Goal: Task Accomplishment & Management: Manage account settings

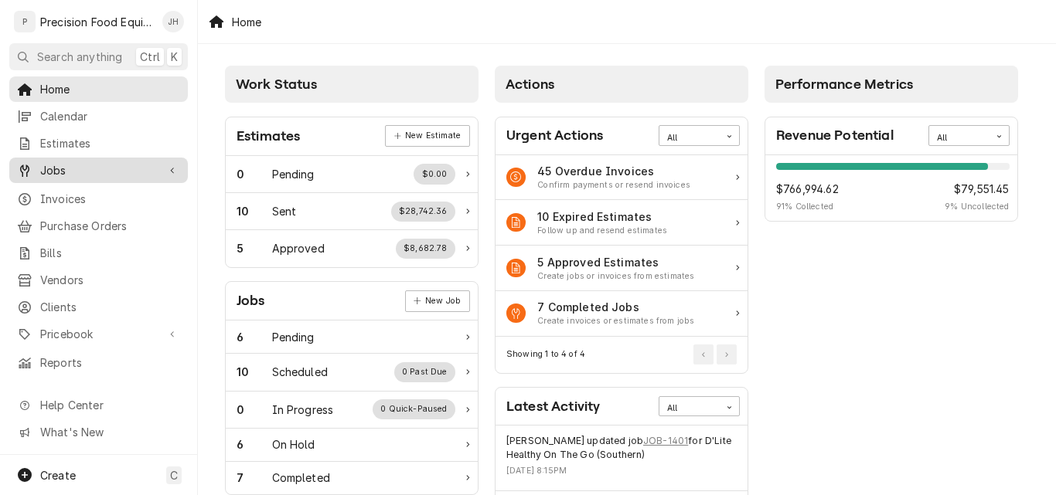
click at [49, 165] on span "Jobs" at bounding box center [98, 170] width 117 height 16
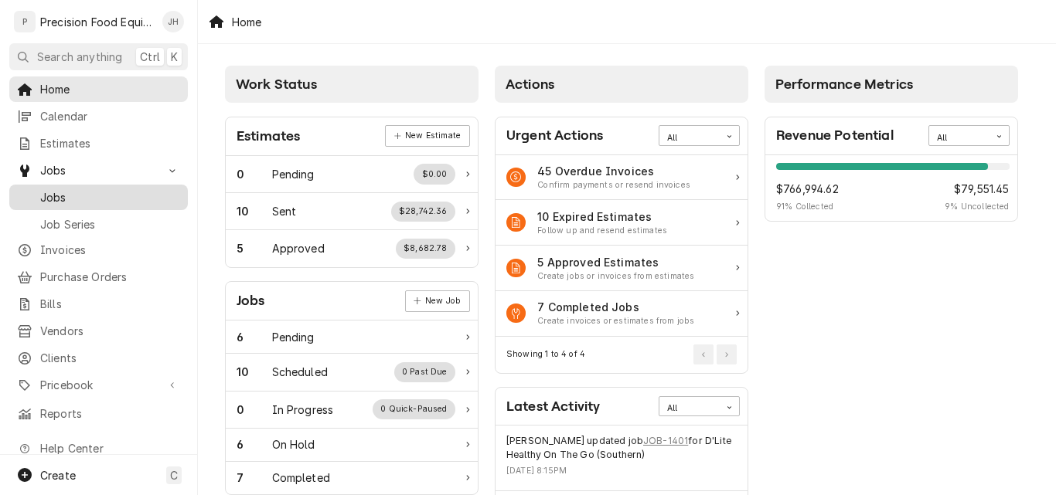
click at [63, 189] on span "Jobs" at bounding box center [110, 197] width 140 height 16
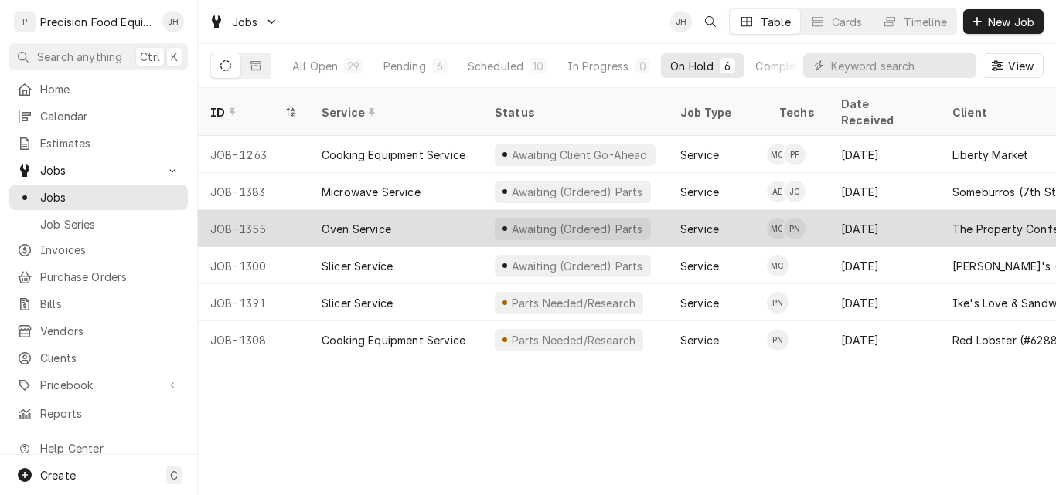
click at [436, 213] on div "Oven Service" at bounding box center [395, 228] width 173 height 37
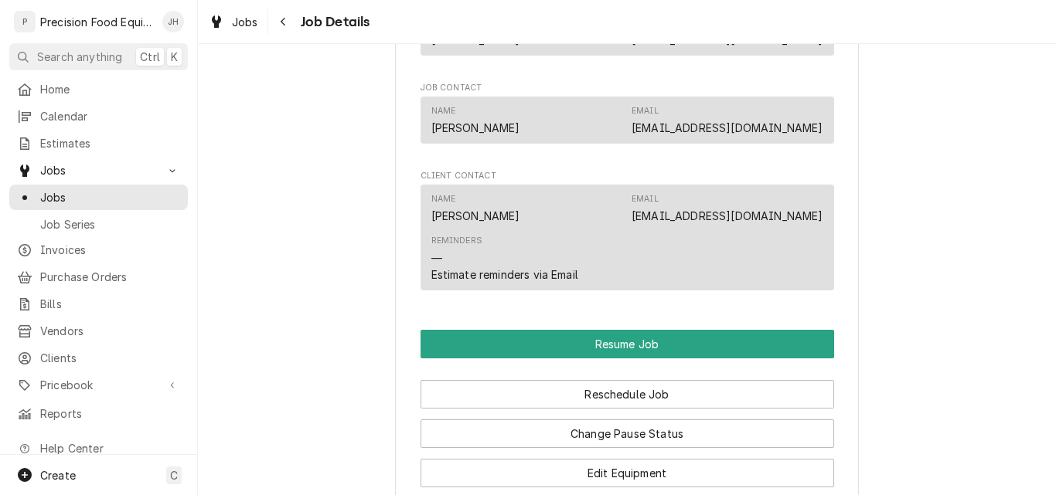
scroll to position [1778, 0]
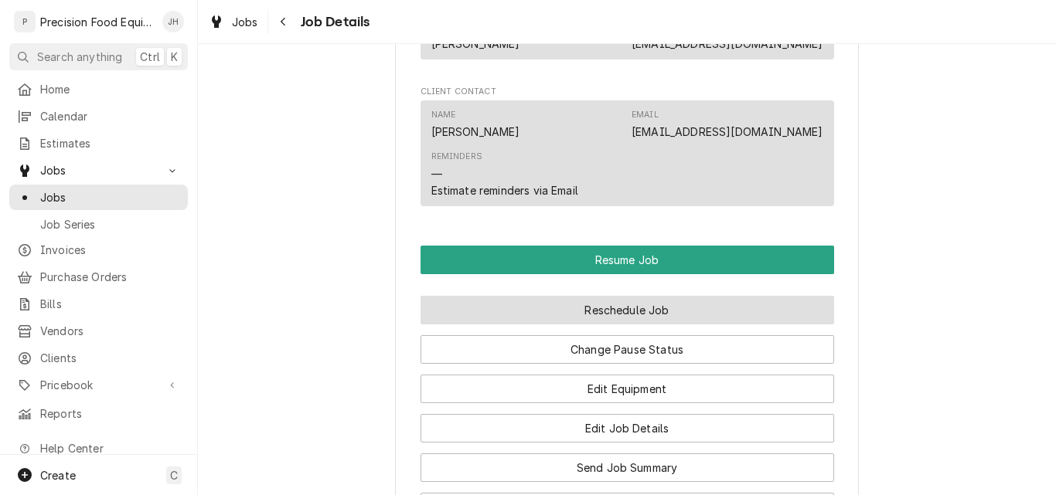
click at [614, 323] on button "Reschedule Job" at bounding box center [626, 310] width 413 height 29
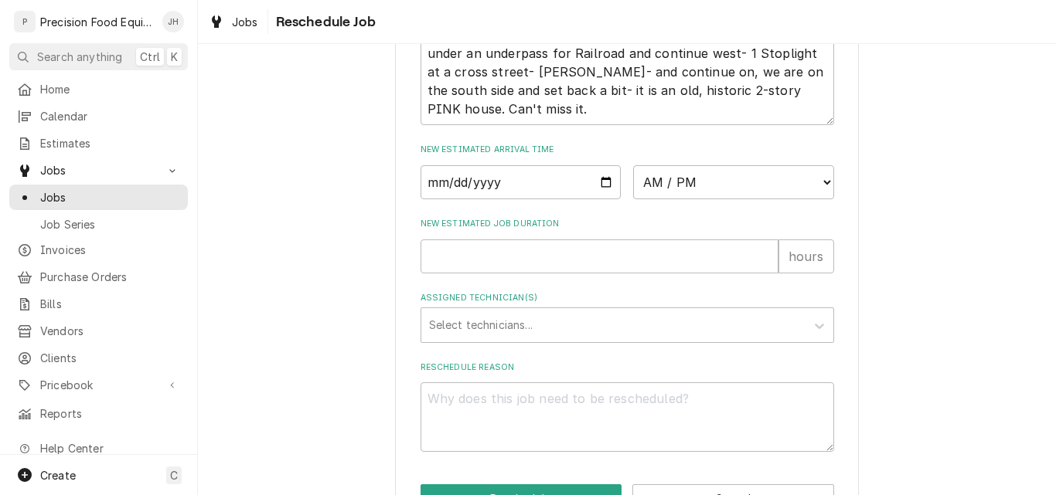
scroll to position [927, 0]
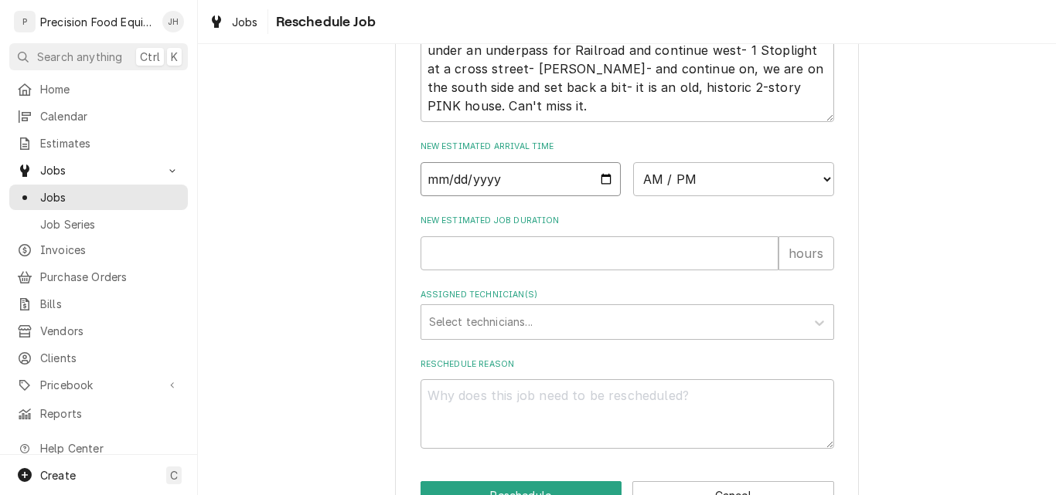
click at [603, 195] on input "Date" at bounding box center [520, 179] width 201 height 34
type input "[DATE]"
type textarea "x"
click at [703, 191] on select "AM / PM 6:00 AM 6:15 AM 6:30 AM 6:45 AM 7:00 AM 7:15 AM 7:30 AM 7:45 AM 8:00 AM…" at bounding box center [733, 179] width 201 height 34
select select "08:00:00"
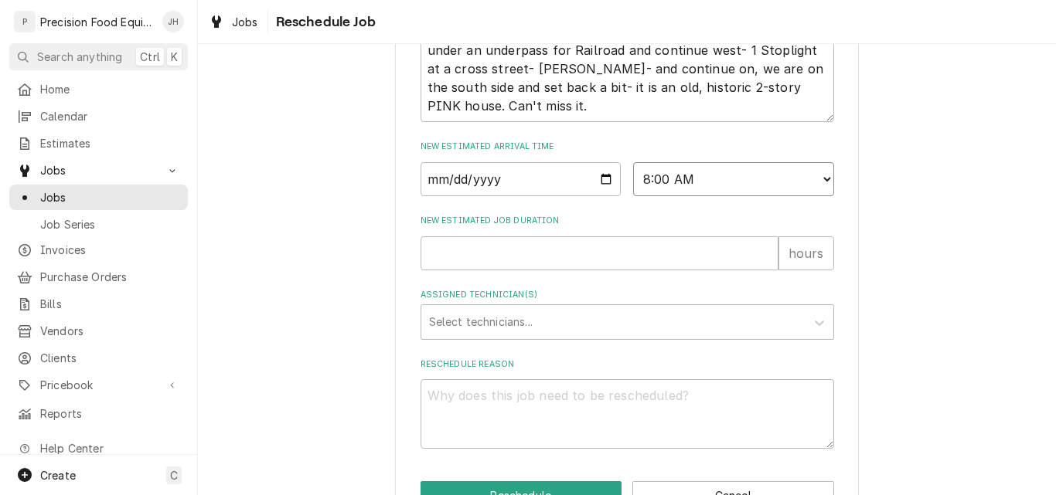
click at [633, 180] on select "AM / PM 6:00 AM 6:15 AM 6:30 AM 6:45 AM 7:00 AM 7:15 AM 7:30 AM 7:45 AM 8:00 AM…" at bounding box center [733, 179] width 201 height 34
click at [519, 270] on input "New Estimated Job Duration" at bounding box center [599, 253] width 358 height 34
type textarea "x"
type input "3"
click at [544, 335] on div "Assigned Technician(s)" at bounding box center [613, 322] width 369 height 28
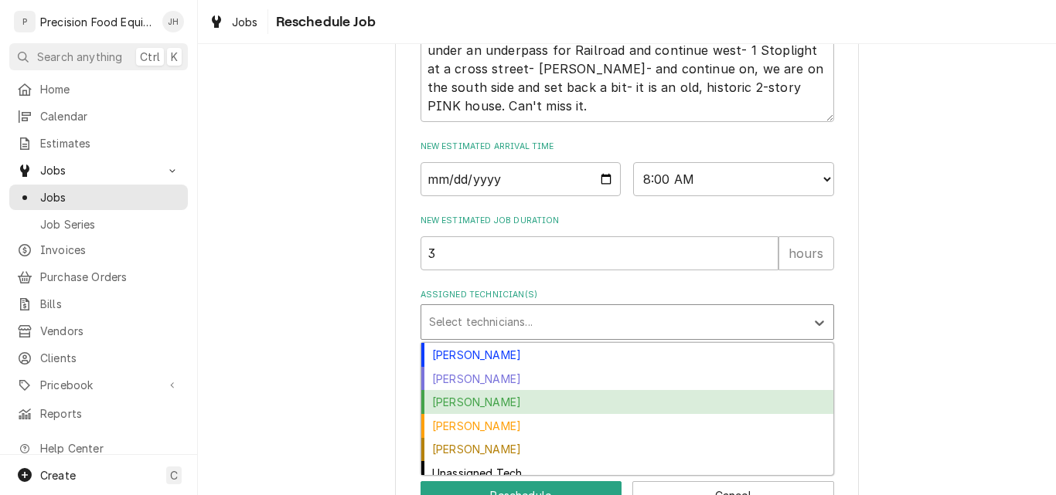
scroll to position [10, 0]
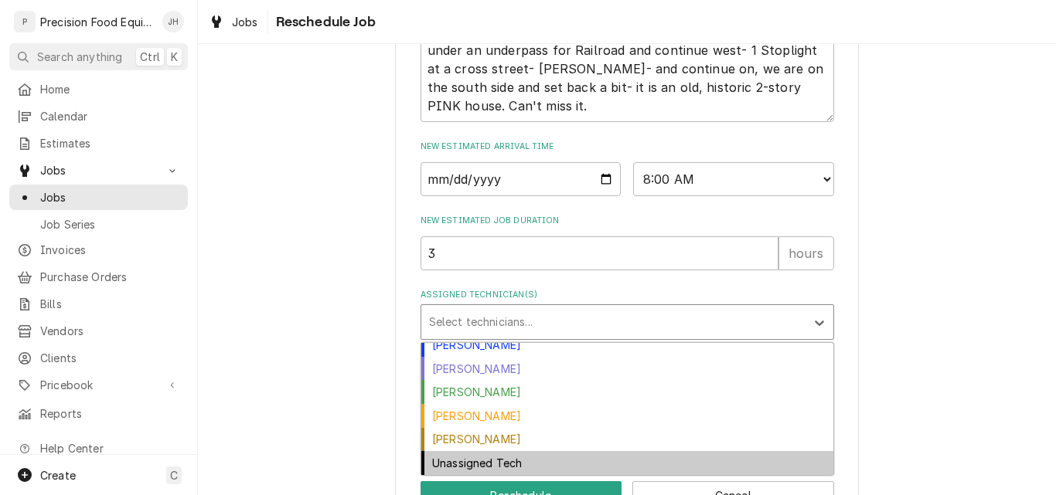
click at [512, 475] on div "Unassigned Tech" at bounding box center [627, 463] width 412 height 24
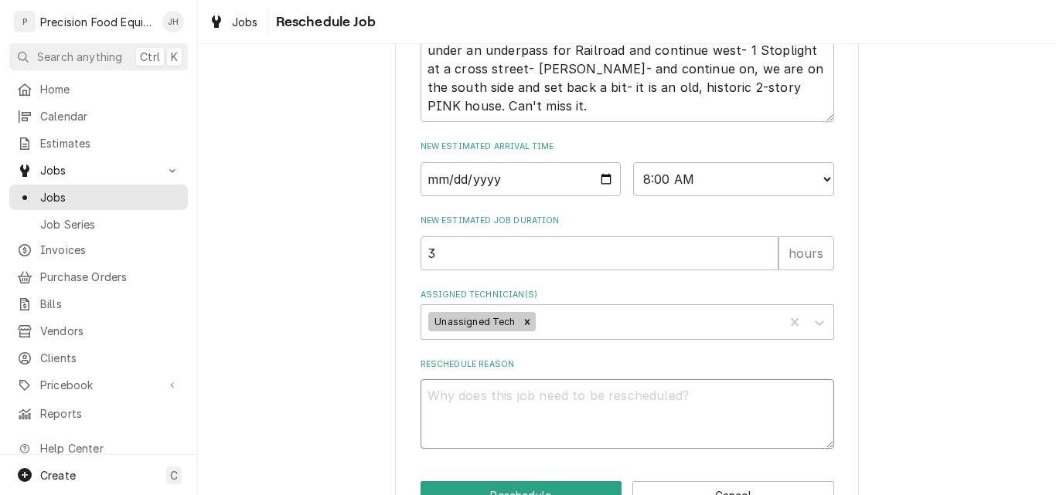
click at [486, 409] on textarea "Reschedule Reason" at bounding box center [626, 414] width 413 height 70
type textarea "x"
type textarea "P"
type textarea "x"
type textarea "Pa"
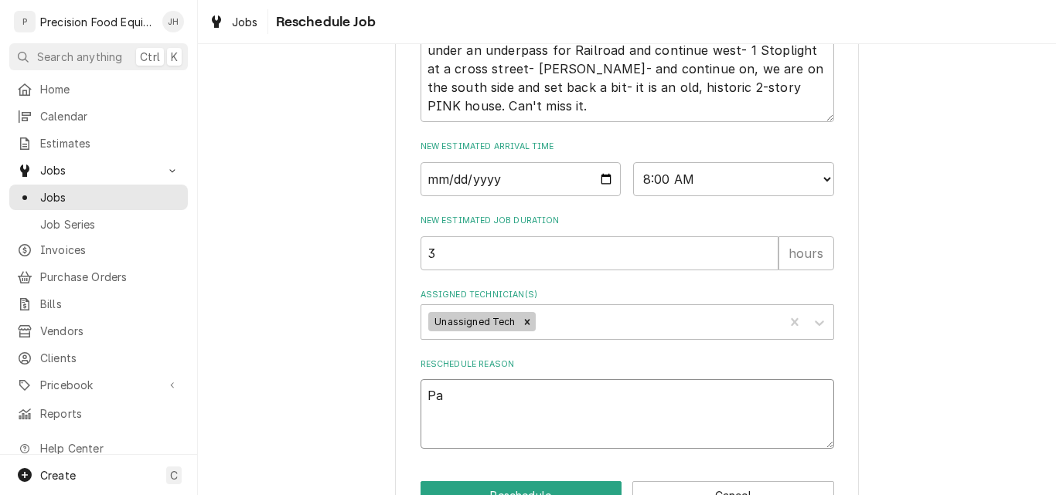
type textarea "x"
type textarea "Par"
type textarea "x"
type textarea "Part"
type textarea "x"
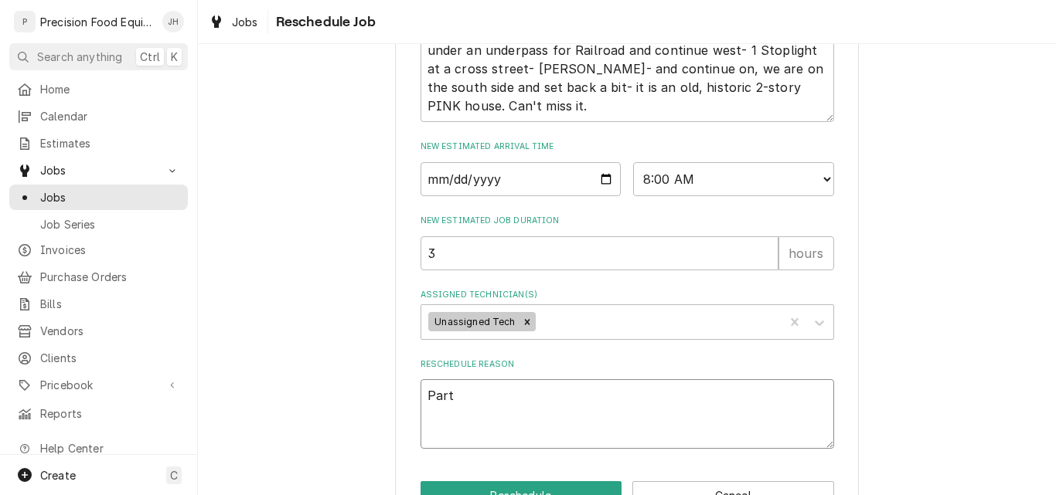
type textarea "Parts"
type textarea "x"
type textarea "Parts"
type textarea "x"
type textarea "Parts ar"
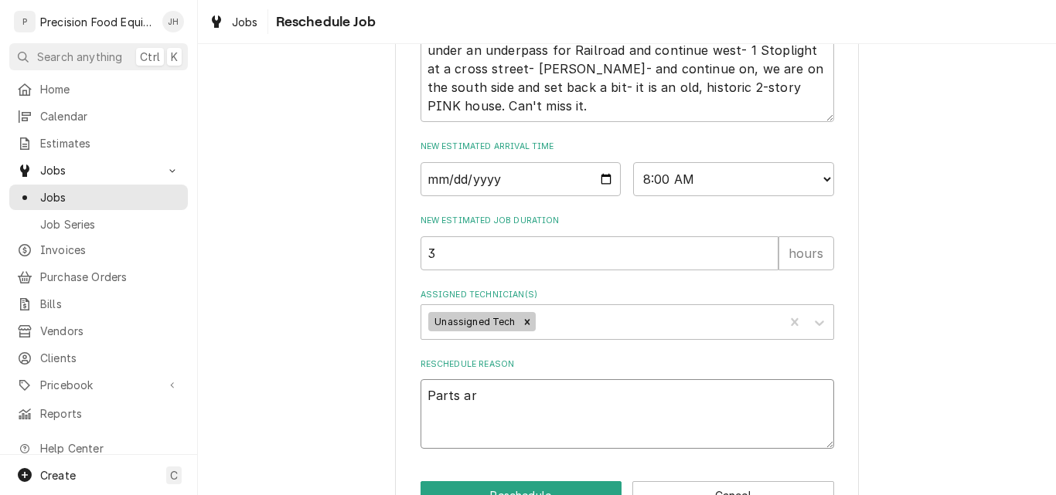
type textarea "x"
type textarea "Parts arr"
type textarea "x"
type textarea "Parts arri"
type textarea "x"
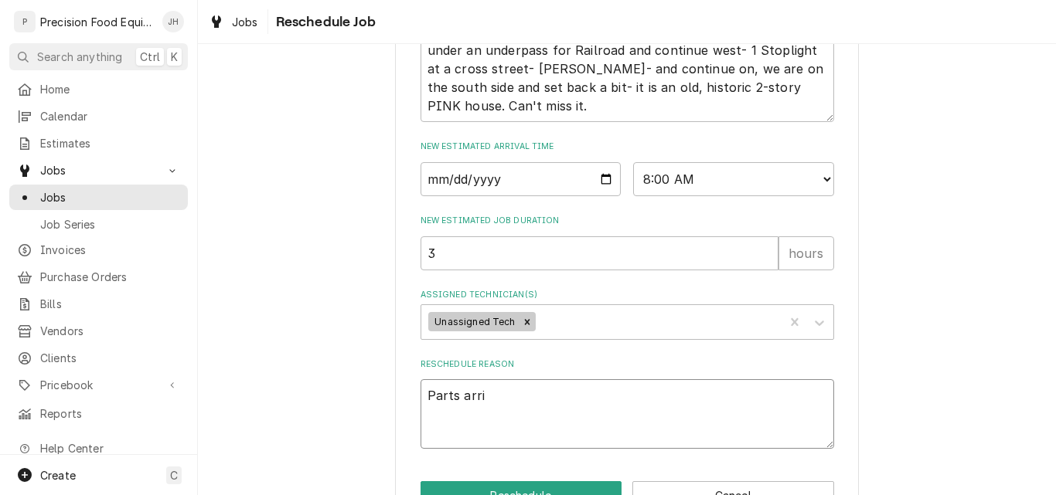
type textarea "Parts arriv"
type textarea "x"
type textarea "Parts arrive"
type textarea "x"
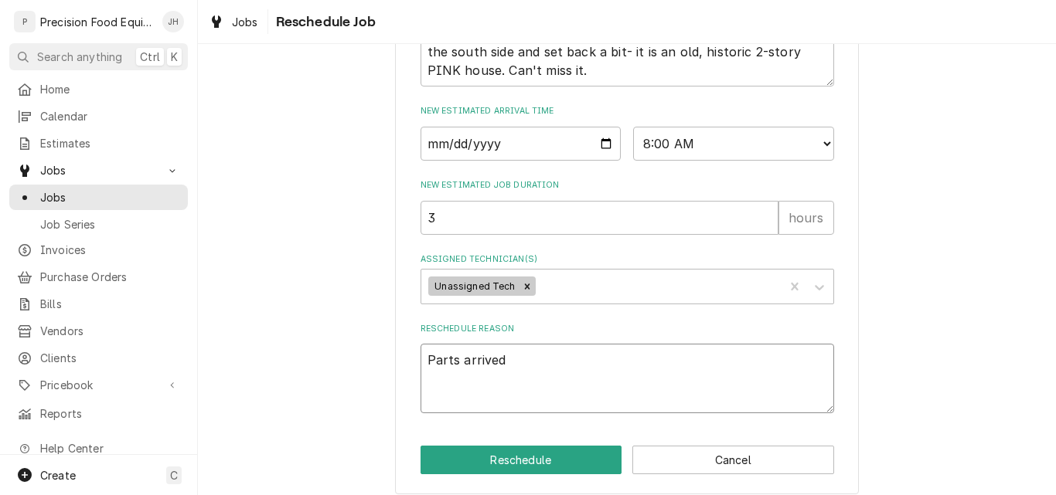
scroll to position [994, 0]
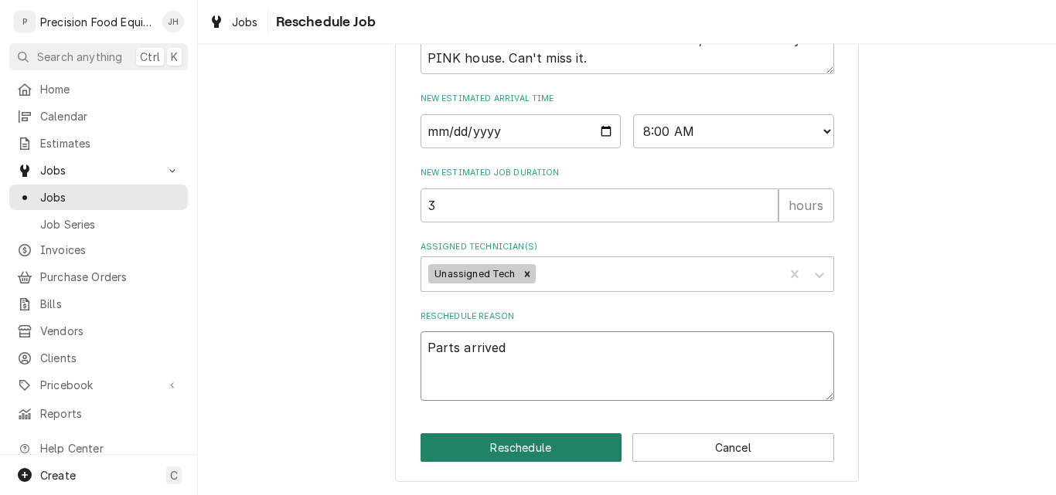
type textarea "Parts arrived"
click at [549, 442] on button "Reschedule" at bounding box center [521, 448] width 202 height 29
type textarea "x"
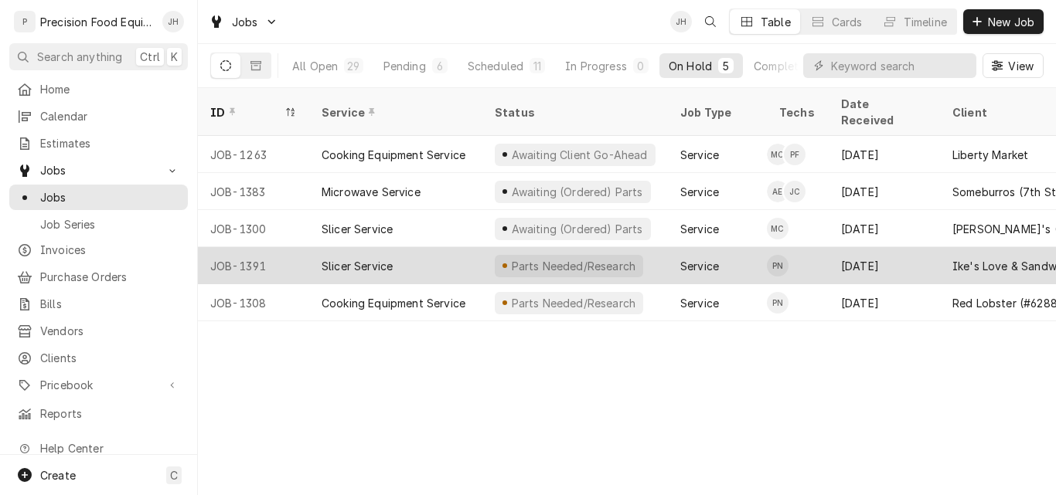
click at [441, 247] on div "Slicer Service" at bounding box center [395, 265] width 173 height 37
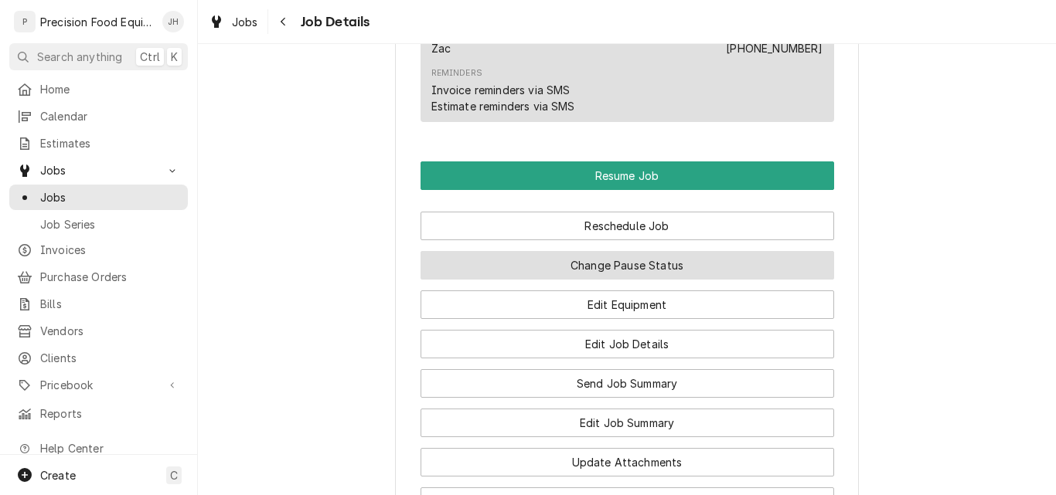
scroll to position [1314, 0]
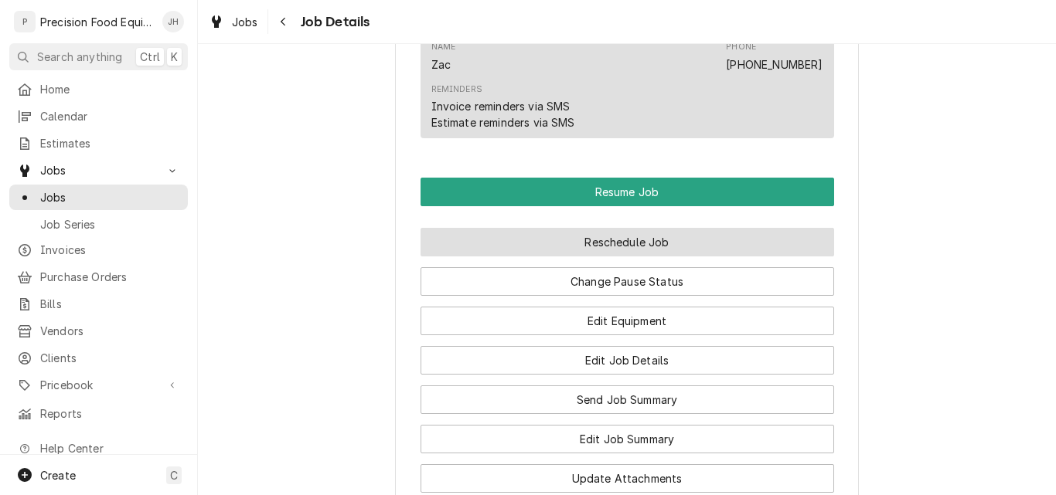
click at [607, 257] on button "Reschedule Job" at bounding box center [626, 242] width 413 height 29
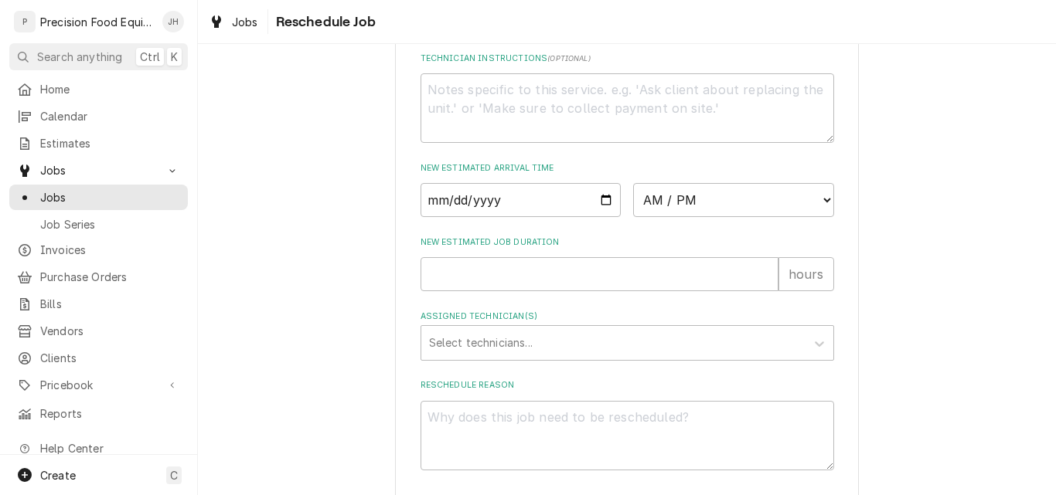
scroll to position [618, 0]
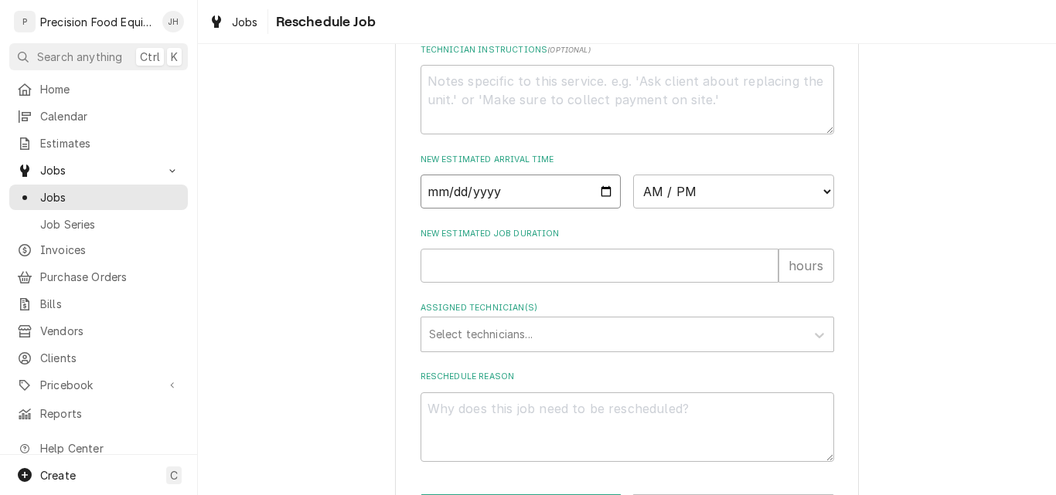
click at [600, 209] on input "Date" at bounding box center [520, 192] width 201 height 34
type textarea "x"
type input "2025-08-29"
click at [738, 209] on select "AM / PM 6:00 AM 6:15 AM 6:30 AM 6:45 AM 7:00 AM 7:15 AM 7:30 AM 7:45 AM 8:00 AM…" at bounding box center [733, 192] width 201 height 34
select select "09:00:00"
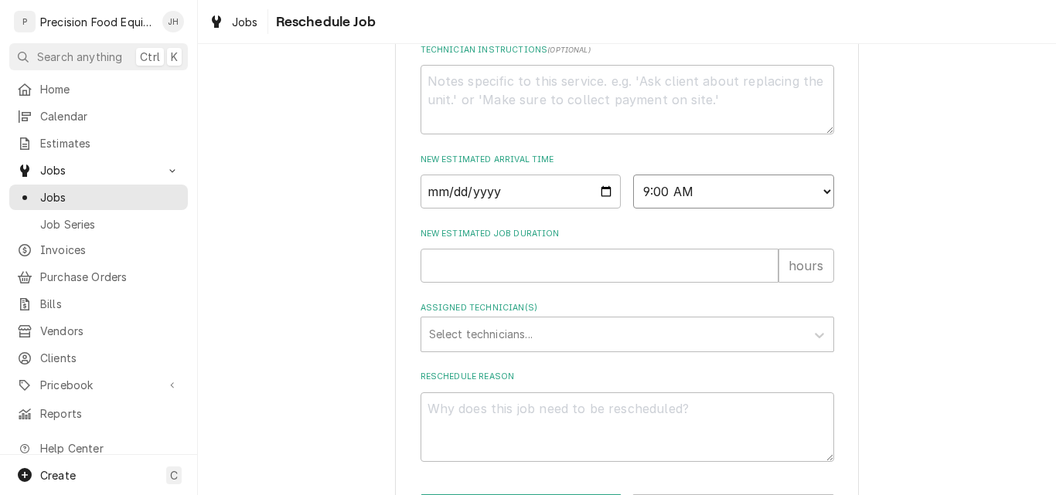
click at [633, 192] on select "AM / PM 6:00 AM 6:15 AM 6:30 AM 6:45 AM 7:00 AM 7:15 AM 7:30 AM 7:45 AM 8:00 AM…" at bounding box center [733, 192] width 201 height 34
click at [540, 280] on input "New Estimated Job Duration" at bounding box center [599, 266] width 358 height 34
type textarea "x"
type input "1"
click at [523, 349] on div "Assigned Technician(s)" at bounding box center [613, 335] width 369 height 28
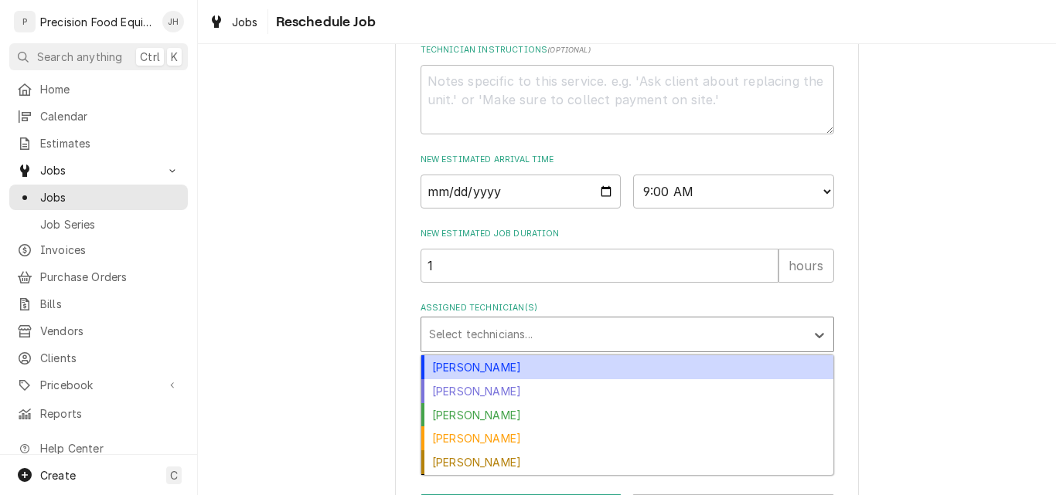
scroll to position [22, 0]
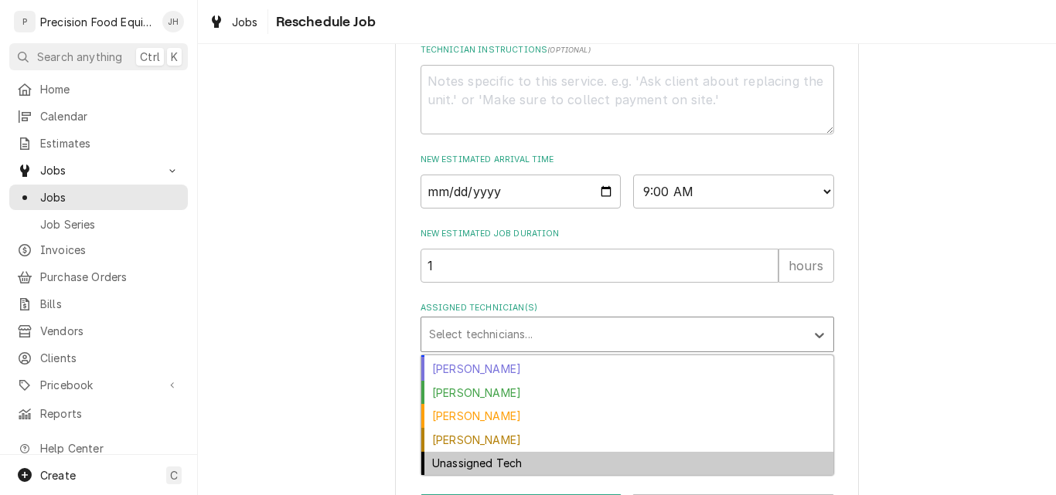
click at [482, 476] on div "Unassigned Tech" at bounding box center [627, 464] width 412 height 24
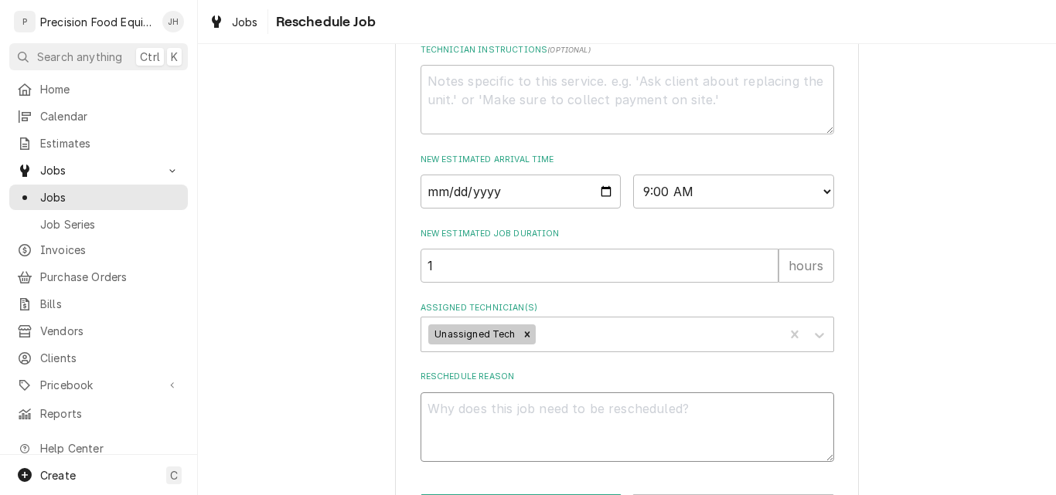
click at [475, 432] on textarea "Reschedule Reason" at bounding box center [626, 428] width 413 height 70
type textarea "x"
type textarea "P"
type textarea "x"
type textarea "Pa"
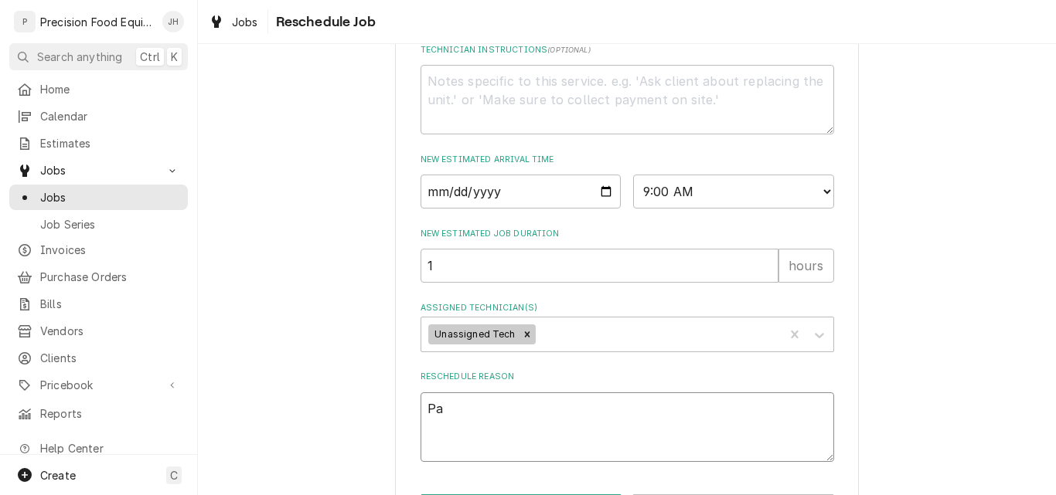
type textarea "x"
type textarea "Par"
type textarea "x"
type textarea "Part"
type textarea "x"
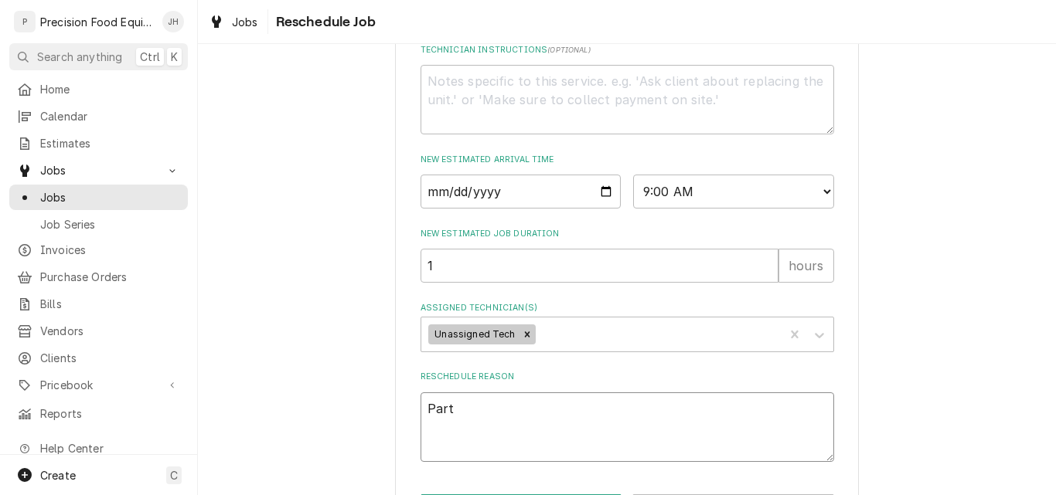
type textarea "Parts"
type textarea "x"
type textarea "Parts"
type textarea "x"
type textarea "Parts a"
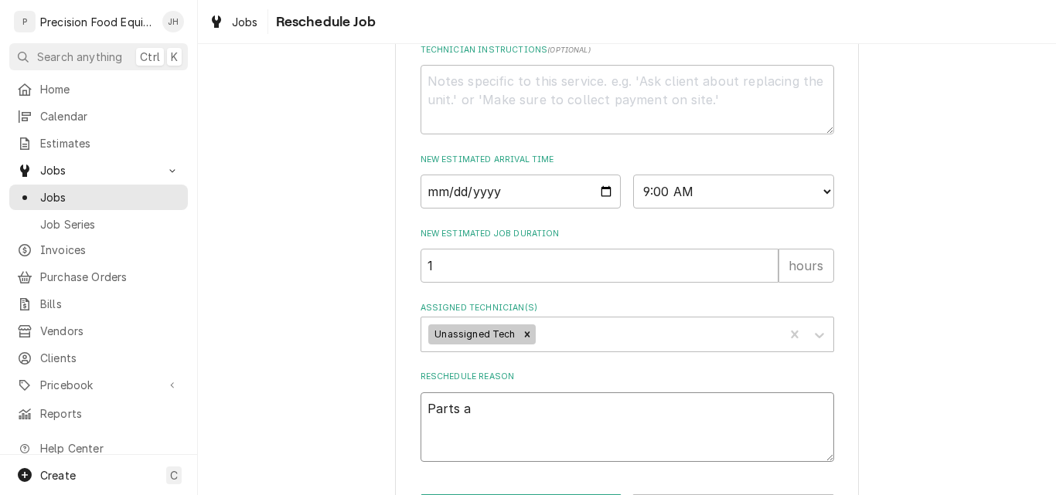
type textarea "x"
type textarea "Parts ar"
type textarea "x"
type textarea "Parts arr"
type textarea "x"
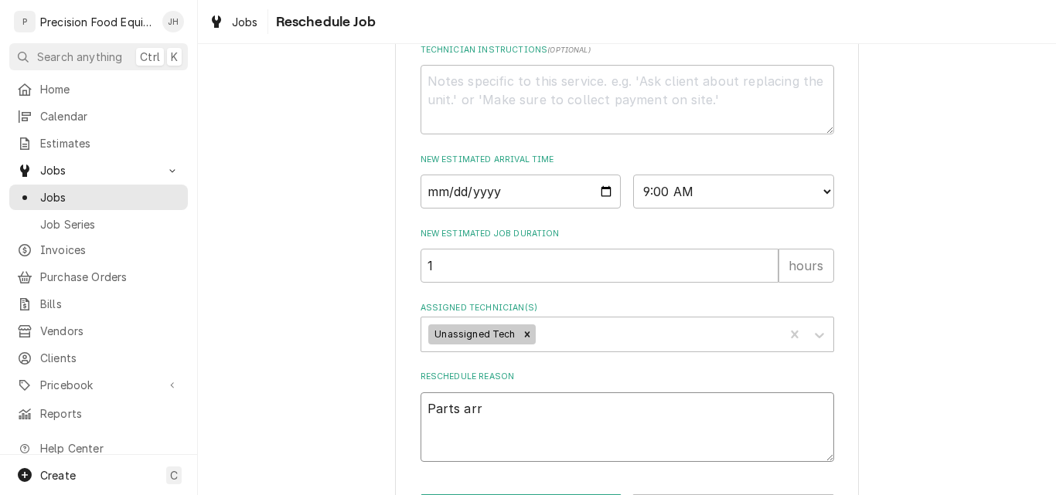
type textarea "Parts arri"
type textarea "x"
type textarea "Parts arriv"
type textarea "x"
type textarea "Parts arrive"
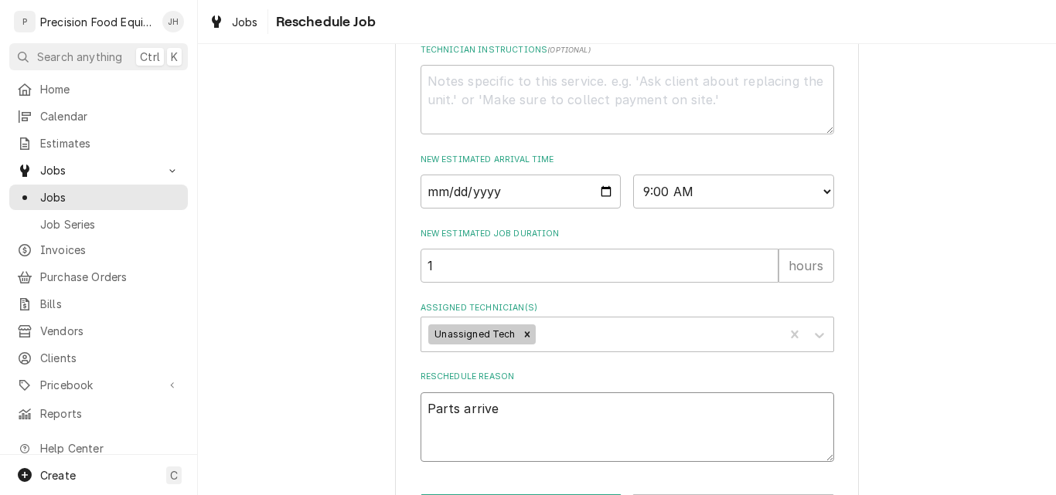
type textarea "x"
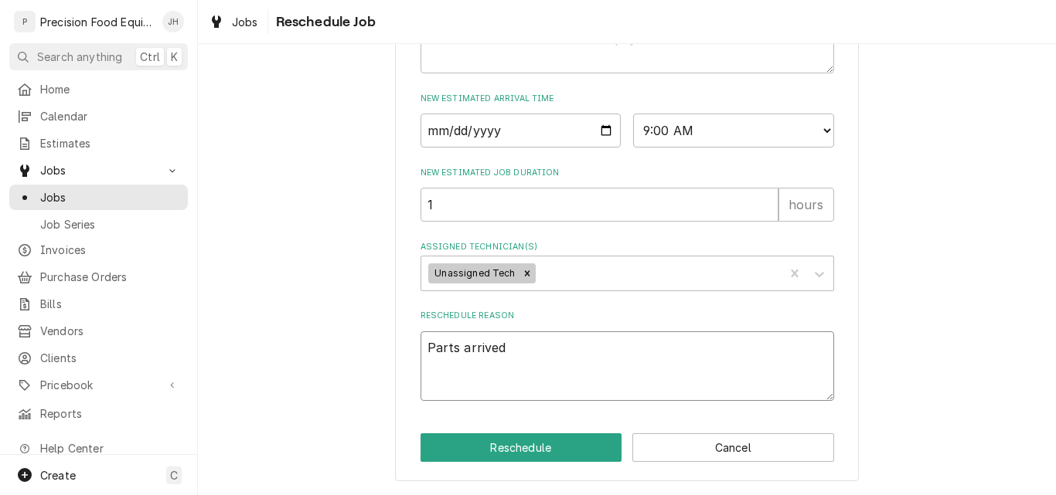
scroll to position [697, 0]
type textarea "Parts arrived"
click at [549, 435] on button "Reschedule" at bounding box center [521, 448] width 202 height 29
type textarea "x"
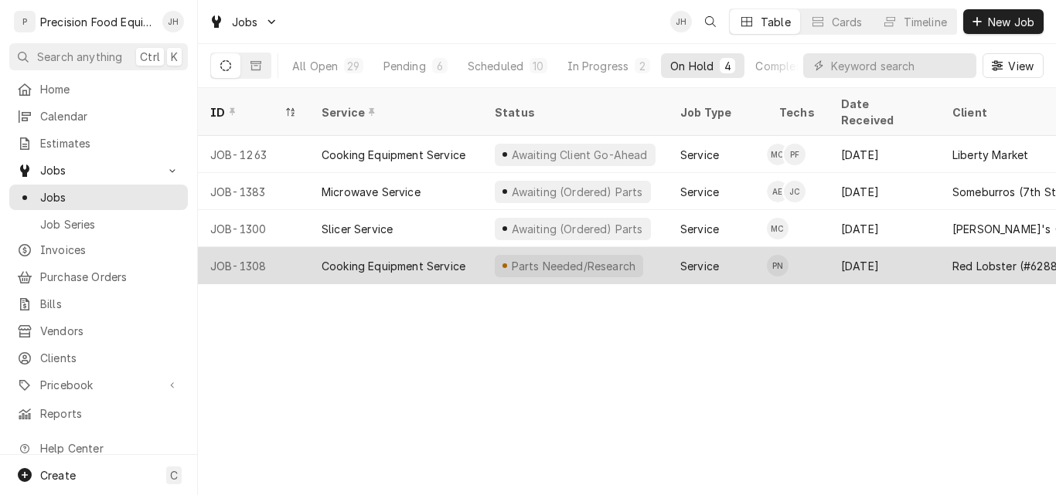
click at [379, 258] on div "Cooking Equipment Service" at bounding box center [394, 266] width 144 height 16
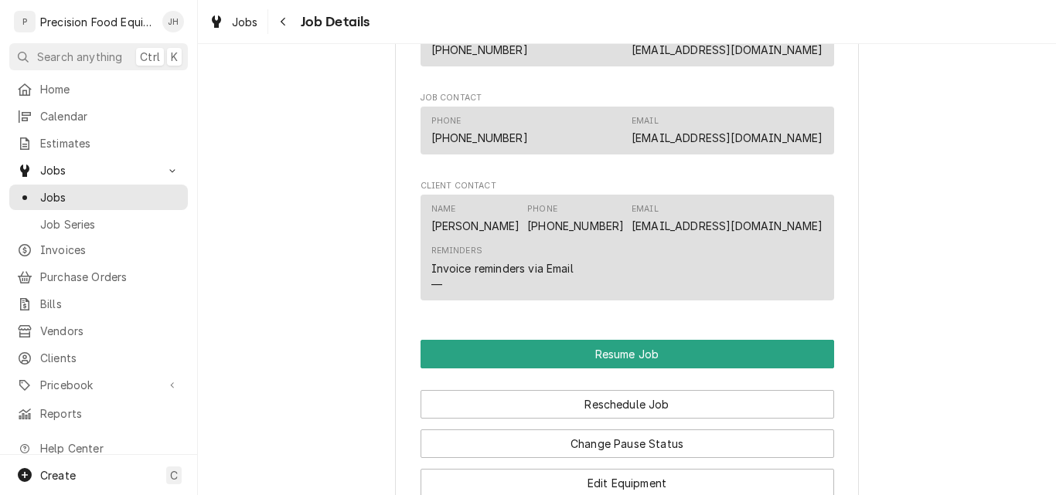
scroll to position [1237, 0]
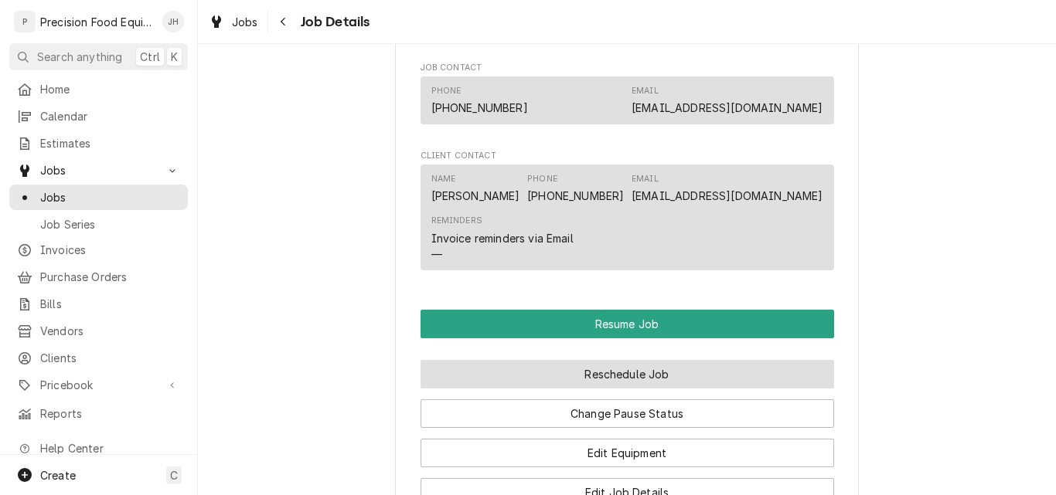
click at [631, 367] on button "Reschedule Job" at bounding box center [626, 374] width 413 height 29
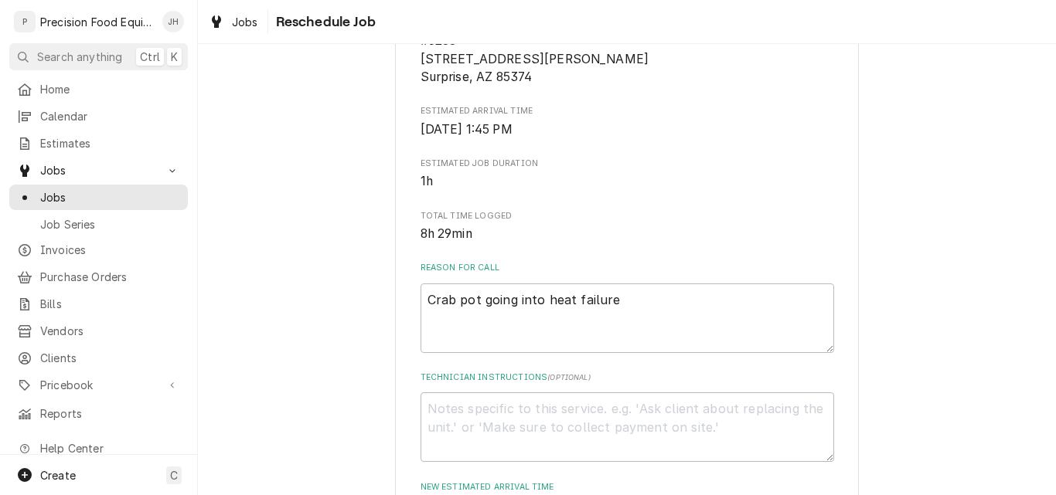
scroll to position [386, 0]
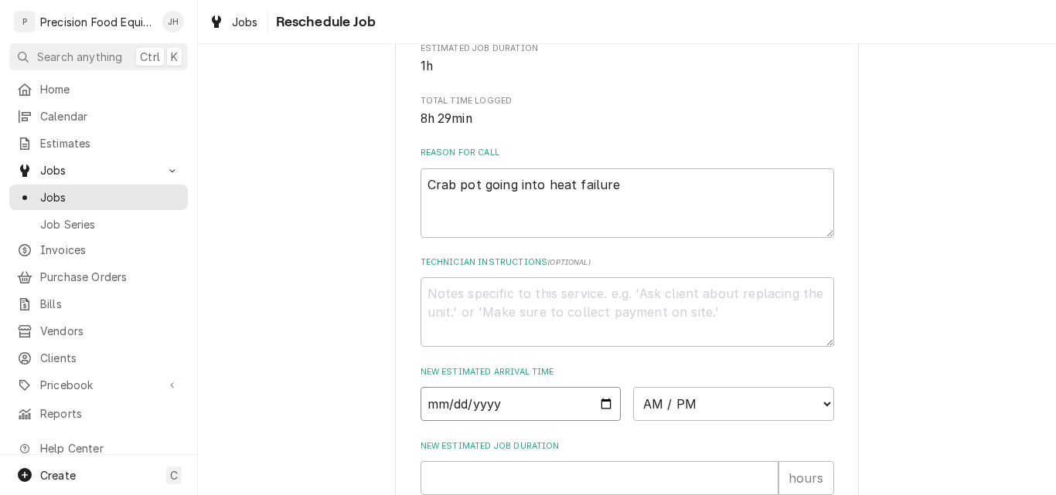
click at [601, 409] on input "Date" at bounding box center [520, 404] width 201 height 34
type input "[DATE]"
type textarea "x"
click at [720, 391] on select "AM / PM 6:00 AM 6:15 AM 6:30 AM 6:45 AM 7:00 AM 7:15 AM 7:30 AM 7:45 AM 8:00 AM…" at bounding box center [733, 404] width 201 height 34
select select "10:00:00"
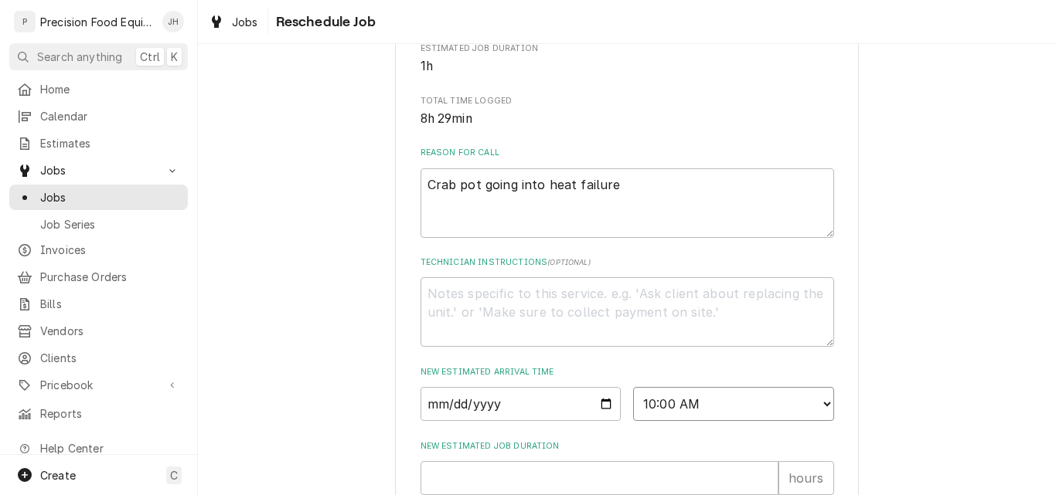
click at [633, 387] on select "AM / PM 6:00 AM 6:15 AM 6:30 AM 6:45 AM 7:00 AM 7:15 AM 7:30 AM 7:45 AM 8:00 AM…" at bounding box center [733, 404] width 201 height 34
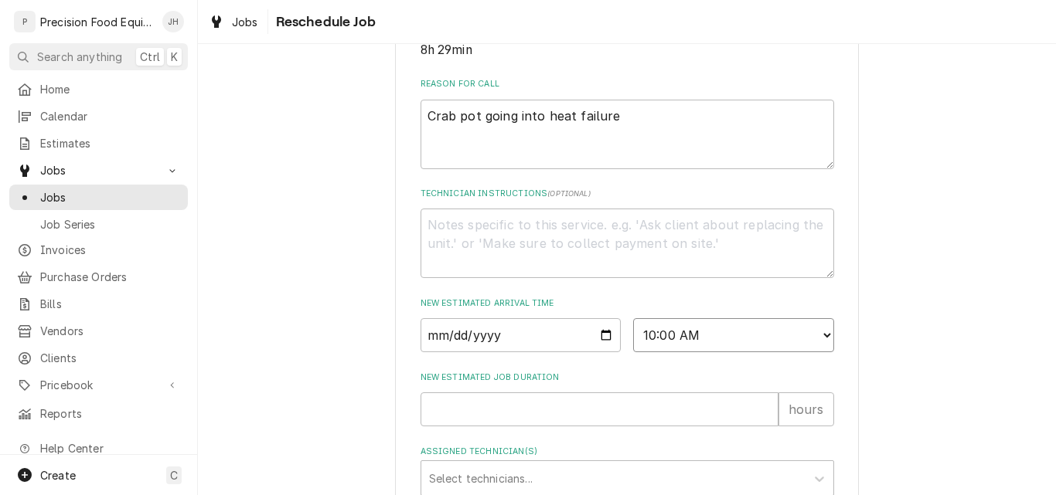
scroll to position [618, 0]
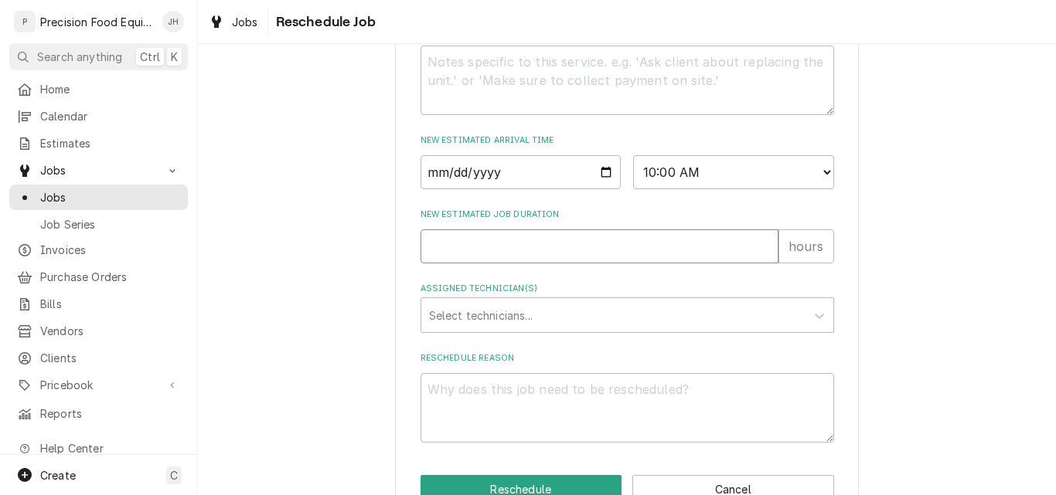
click at [502, 252] on input "New Estimated Job Duration" at bounding box center [599, 247] width 358 height 34
type textarea "x"
type input "1"
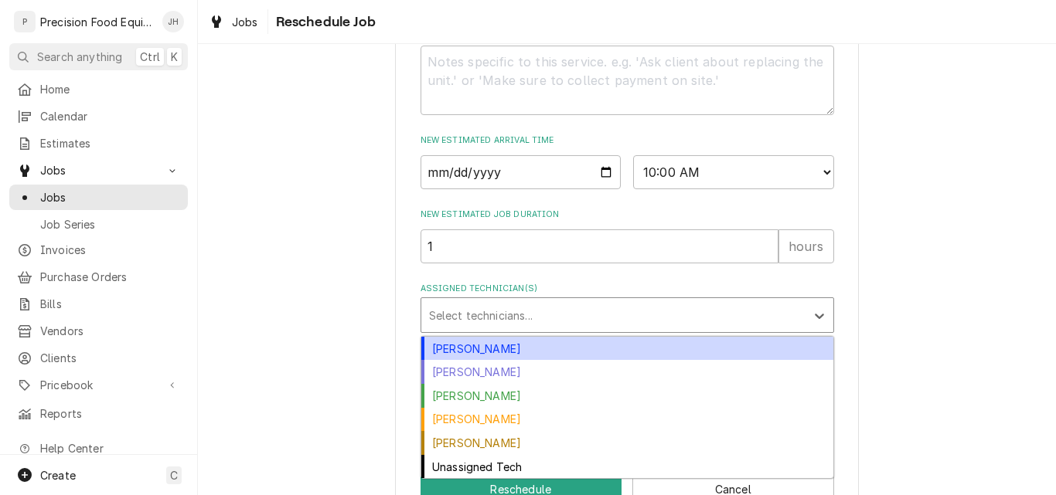
click at [531, 320] on div "Assigned Technician(s)" at bounding box center [613, 315] width 369 height 28
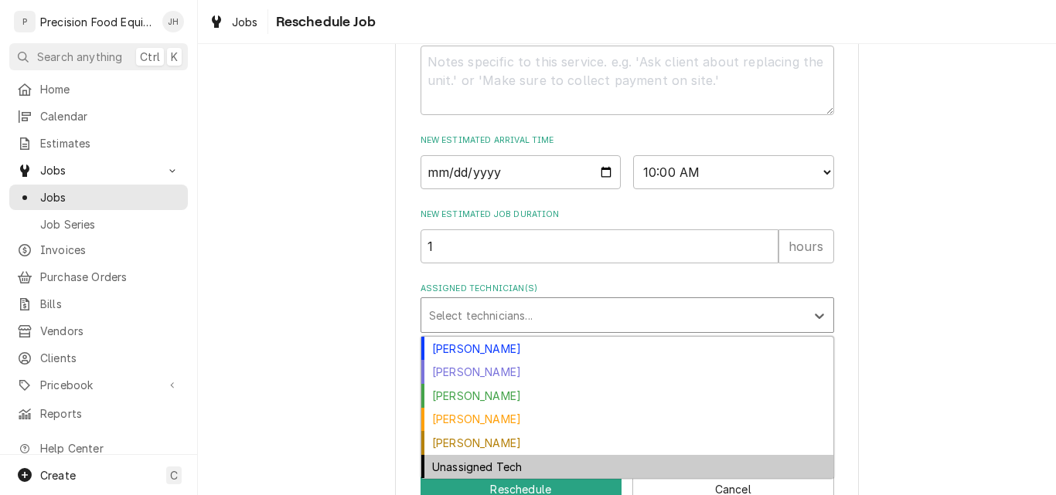
click at [517, 468] on div "Unassigned Tech" at bounding box center [627, 467] width 412 height 24
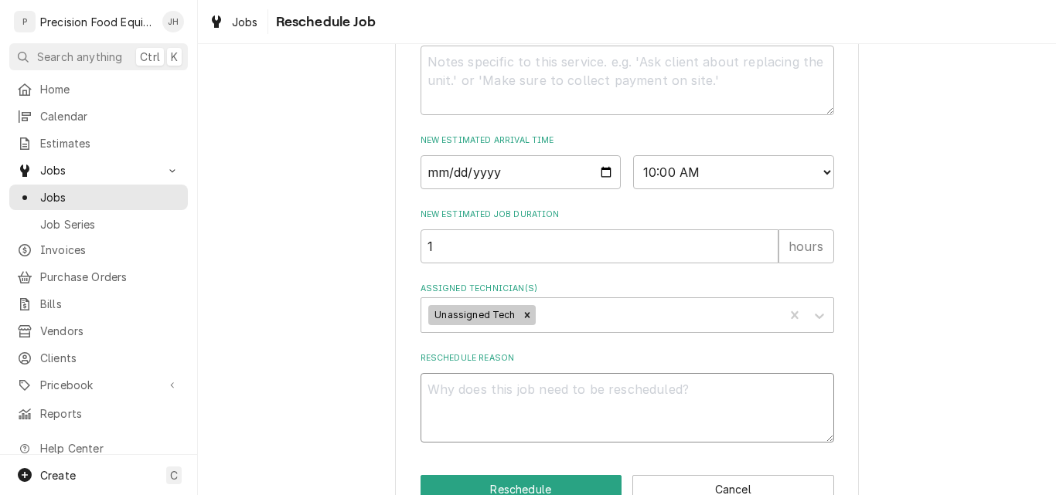
click at [485, 413] on textarea "Reschedule Reason" at bounding box center [626, 408] width 413 height 70
type textarea "x"
type textarea "P"
type textarea "x"
type textarea "Pa"
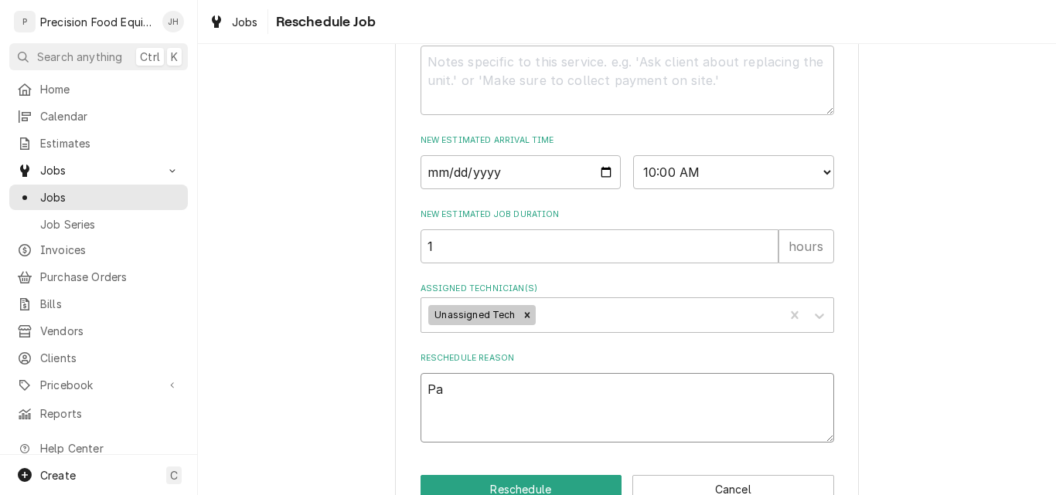
type textarea "x"
type textarea "Par"
type textarea "x"
type textarea "Part"
type textarea "x"
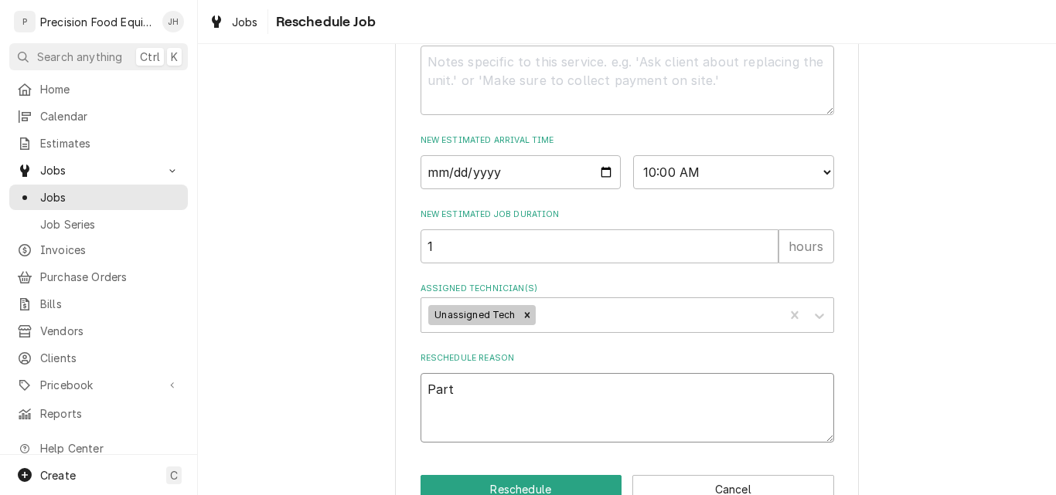
type textarea "Parts"
type textarea "x"
type textarea "Parts"
type textarea "x"
type textarea "Parts ar"
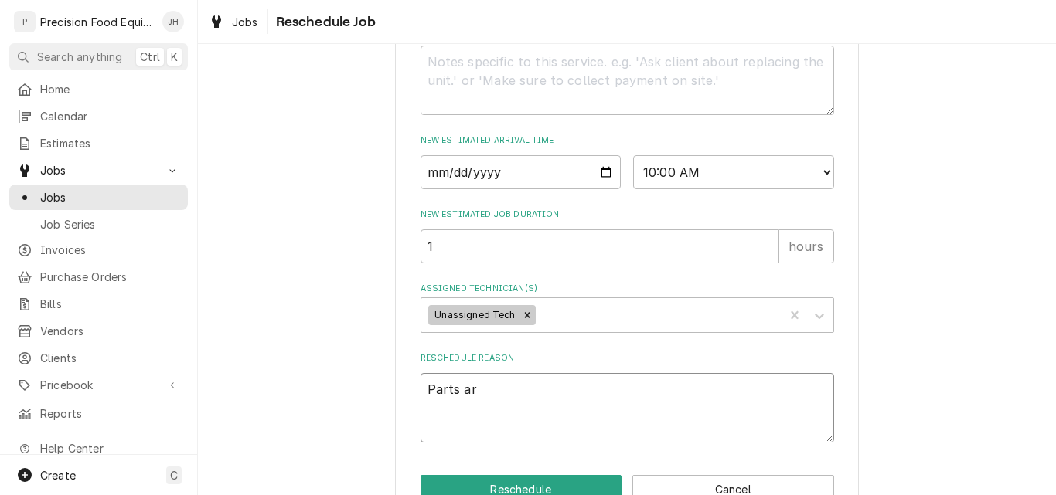
type textarea "x"
type textarea "Parts arr"
type textarea "x"
type textarea "Parts arri"
type textarea "x"
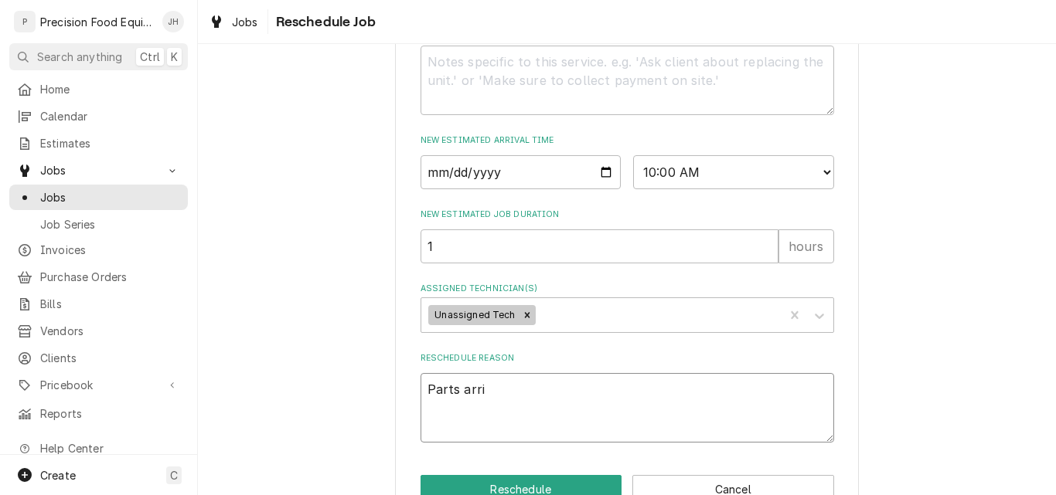
type textarea "Parts arriv"
type textarea "x"
type textarea "Parts arrive"
type textarea "x"
type textarea "Parts arrived"
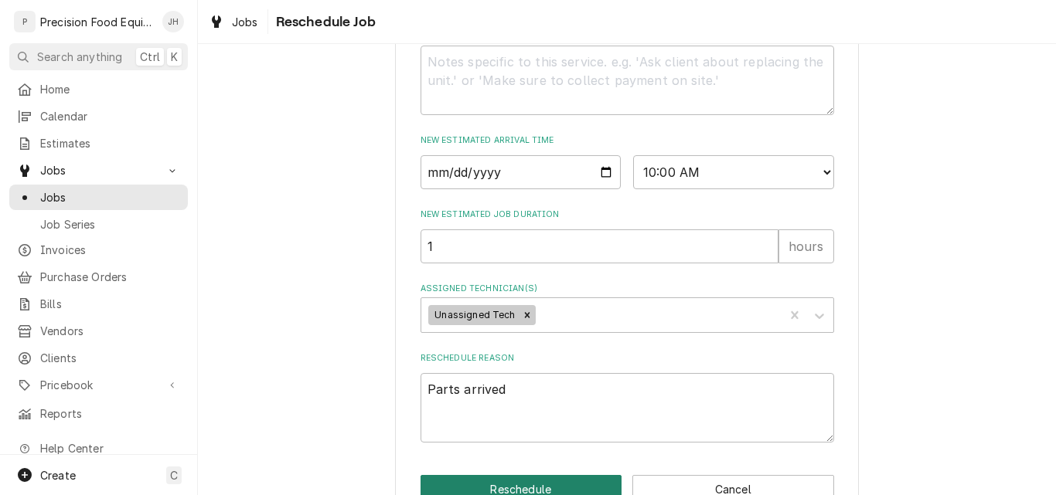
click at [504, 483] on button "Reschedule" at bounding box center [521, 489] width 202 height 29
type textarea "x"
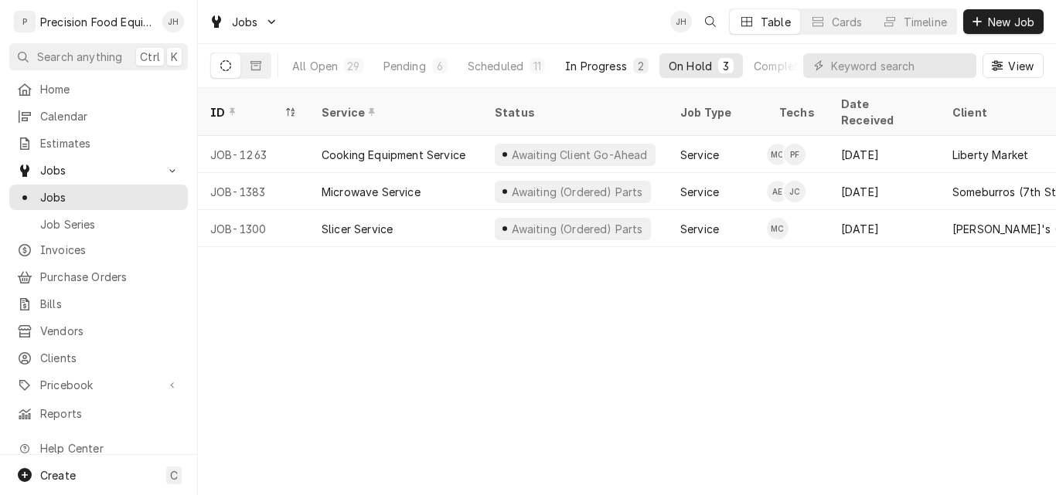
click at [607, 64] on div "In Progress" at bounding box center [596, 66] width 62 height 16
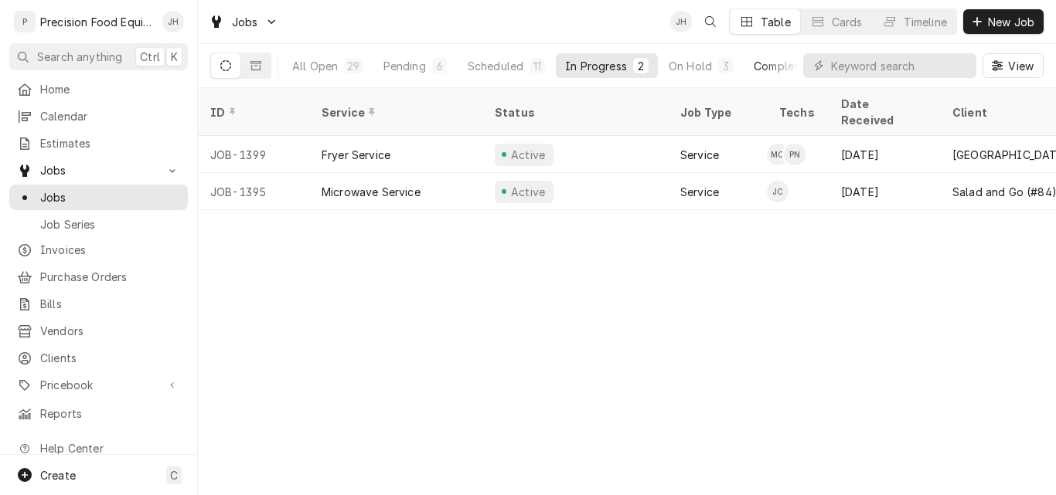
click at [764, 66] on div "Completed" at bounding box center [783, 66] width 58 height 16
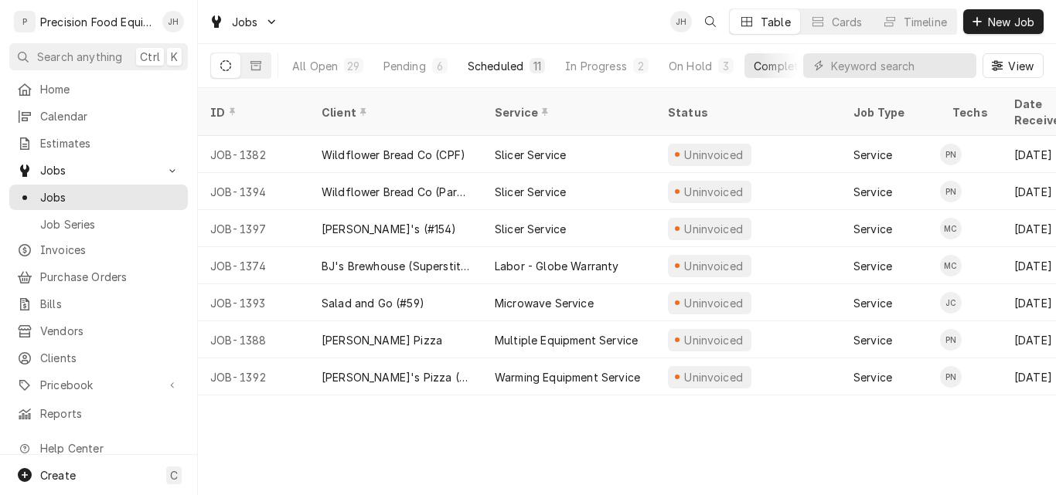
click at [492, 63] on div "Scheduled" at bounding box center [496, 66] width 56 height 16
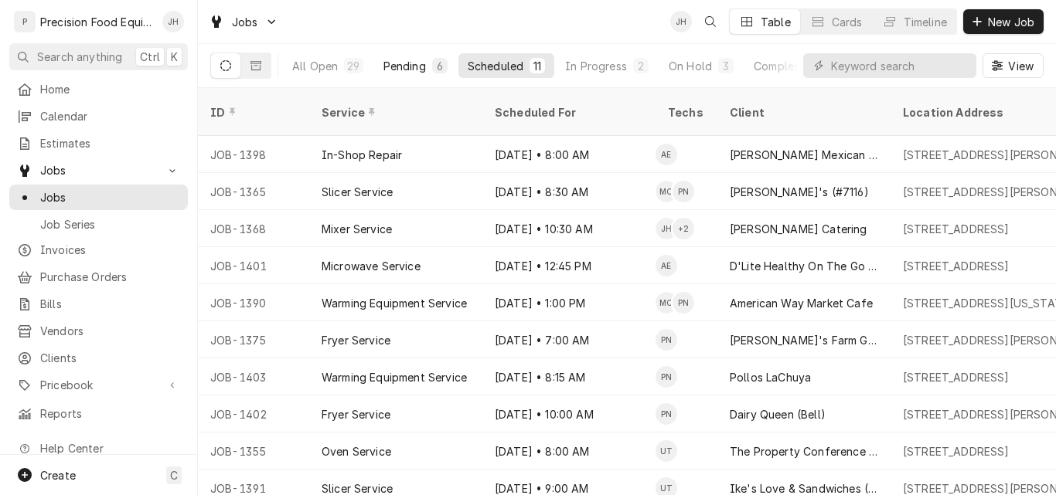
click at [395, 66] on div "Pending" at bounding box center [404, 66] width 43 height 16
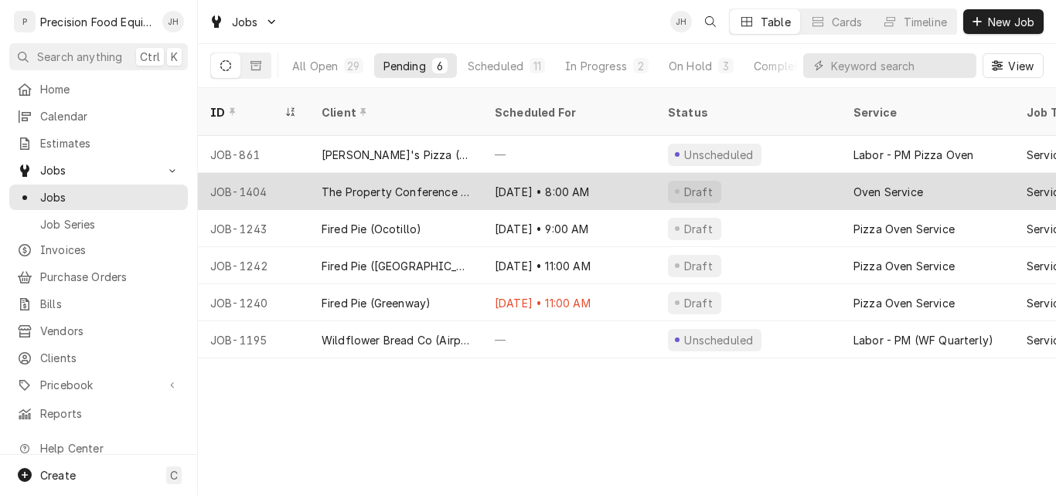
click at [295, 175] on div "JOB-1404" at bounding box center [253, 191] width 111 height 37
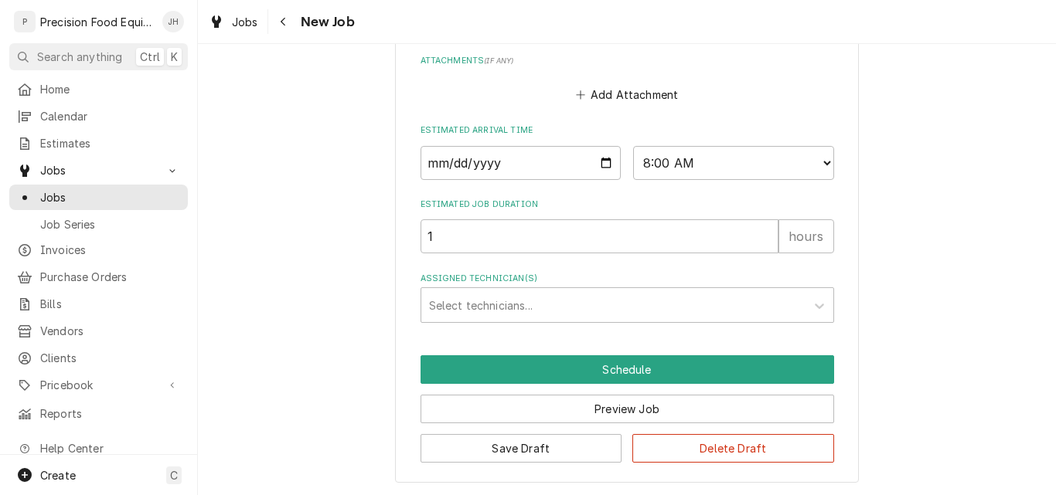
scroll to position [1240, 0]
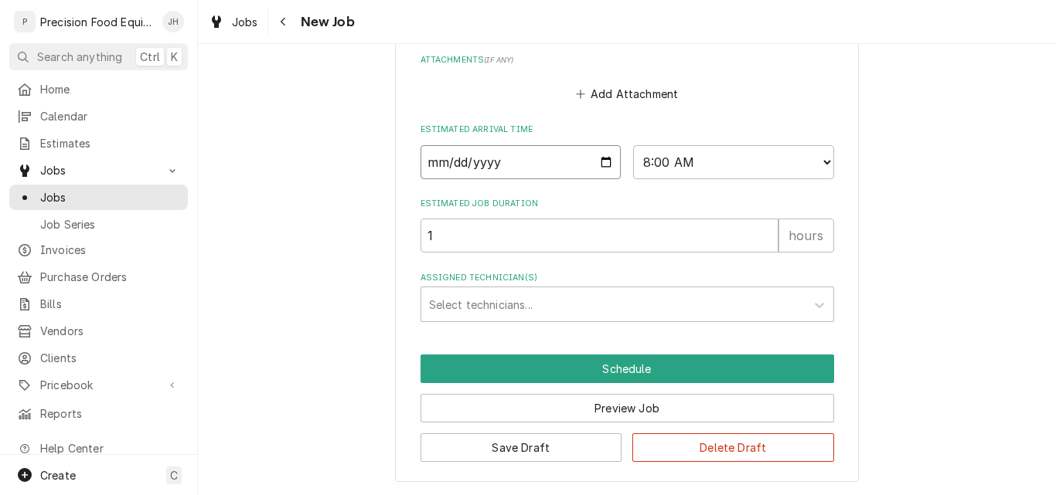
click at [605, 162] on input "[DATE]" at bounding box center [520, 162] width 201 height 34
type textarea "x"
type input "[DATE]"
type textarea "x"
type input "2025-08-29"
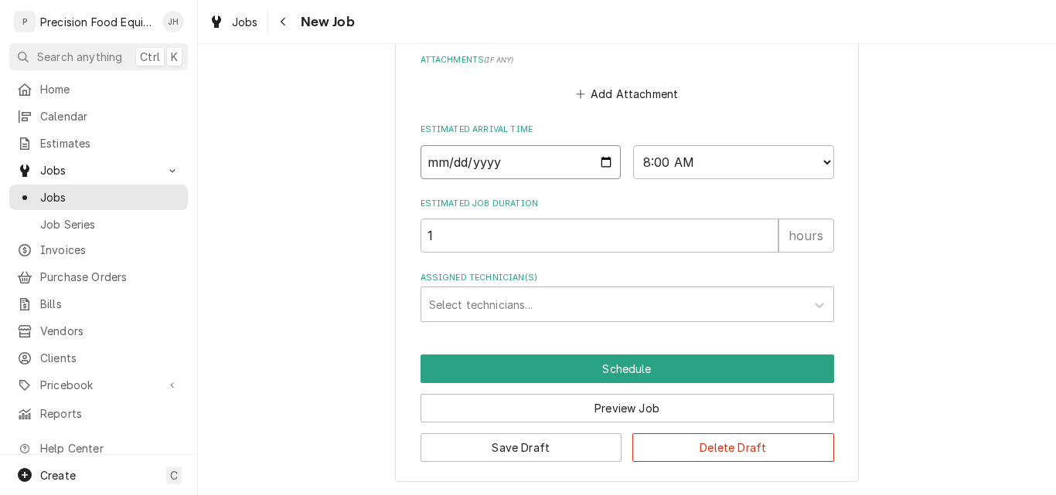
type textarea "x"
click at [743, 165] on select "AM / PM 6:00 AM 6:15 AM 6:30 AM 6:45 AM 7:00 AM 7:15 AM 7:30 AM 7:45 AM 8:00 AM…" at bounding box center [733, 162] width 201 height 34
select select "11:00:00"
click at [633, 145] on select "AM / PM 6:00 AM 6:15 AM 6:30 AM 6:45 AM 7:00 AM 7:15 AM 7:30 AM 7:45 AM 8:00 AM…" at bounding box center [733, 162] width 201 height 34
click at [498, 306] on div "Assigned Technician(s)" at bounding box center [613, 305] width 369 height 28
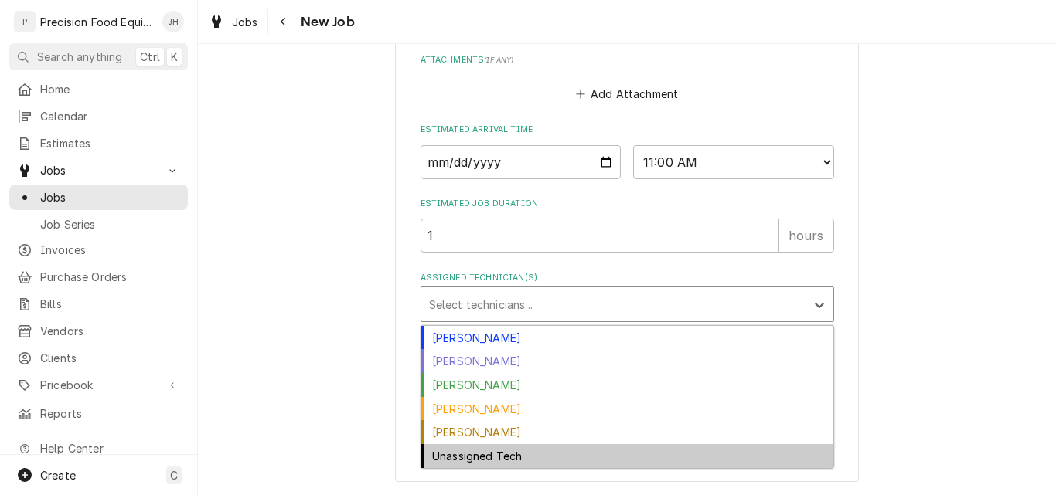
click at [500, 449] on div "Unassigned Tech" at bounding box center [627, 456] width 412 height 24
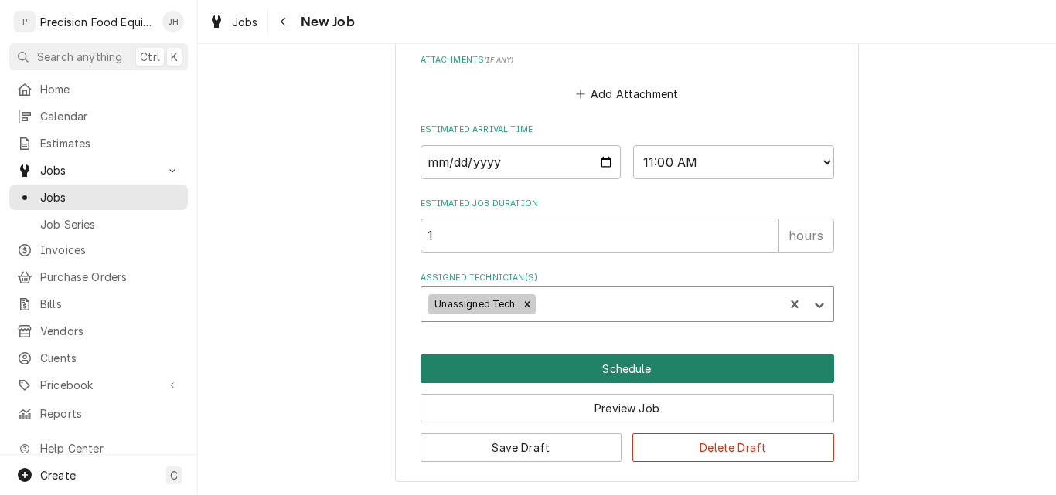
click at [668, 372] on button "Schedule" at bounding box center [626, 369] width 413 height 29
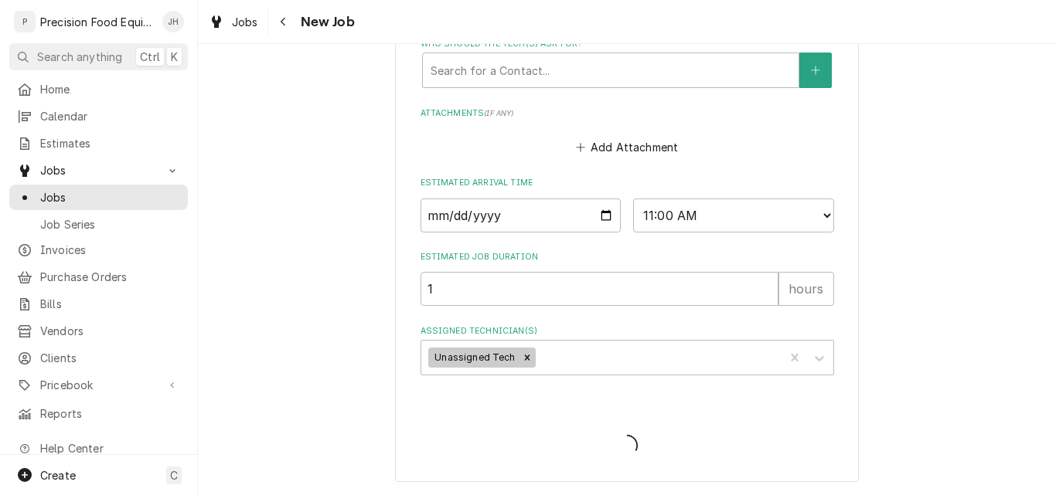
scroll to position [1187, 0]
type textarea "x"
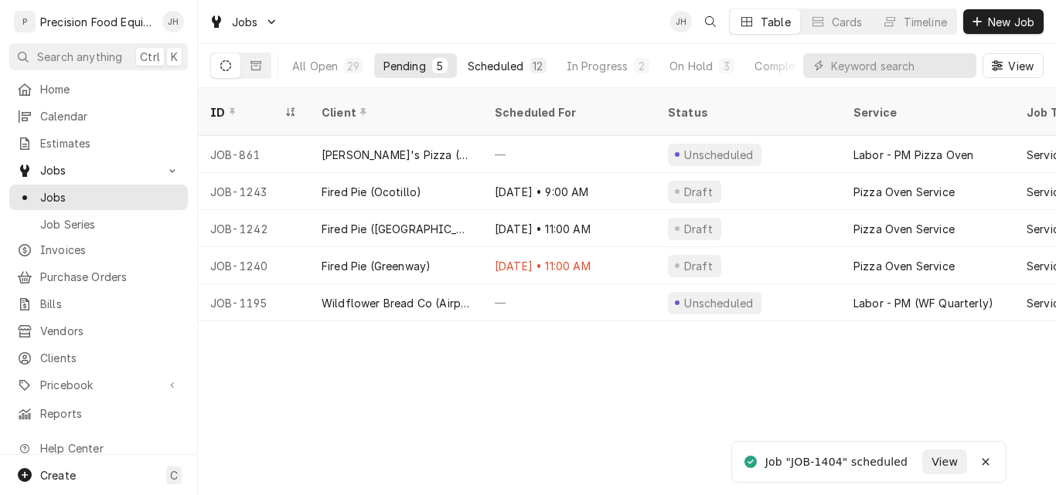
click at [508, 63] on div "Scheduled" at bounding box center [496, 66] width 56 height 16
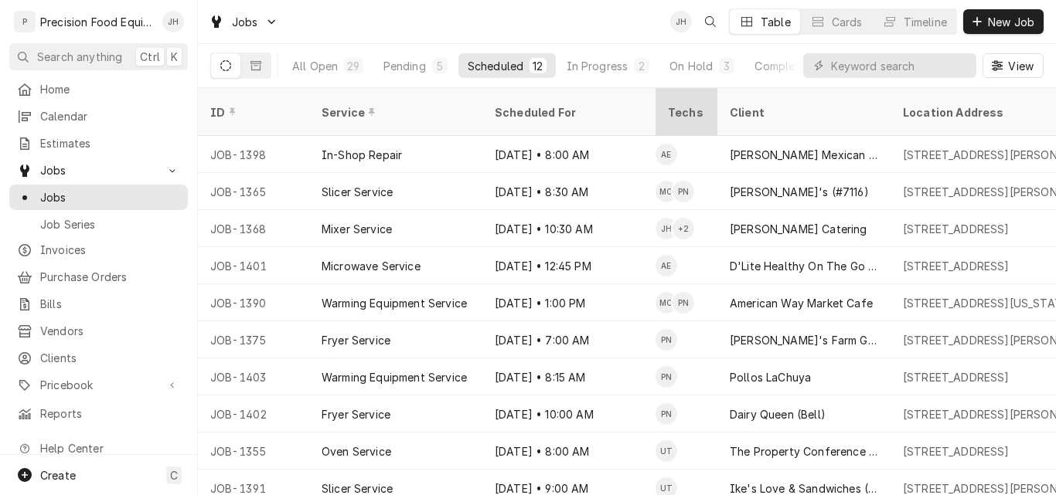
click at [685, 104] on div "Techs" at bounding box center [686, 112] width 37 height 16
click at [679, 104] on div "Techs" at bounding box center [686, 112] width 37 height 16
click at [692, 104] on div "Techs" at bounding box center [686, 112] width 37 height 16
click at [682, 104] on div "Techs" at bounding box center [686, 112] width 37 height 16
click at [1009, 66] on span "View" at bounding box center [1021, 66] width 32 height 16
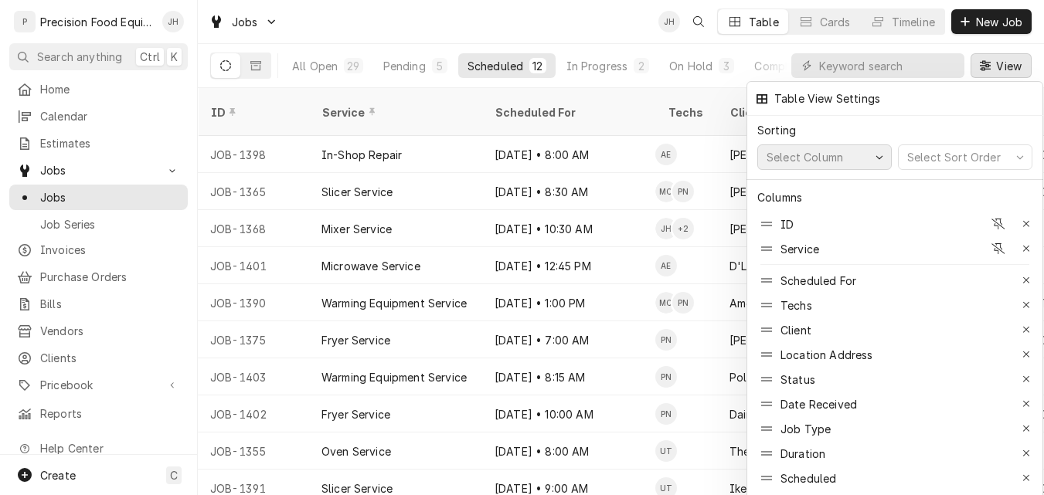
click at [883, 153] on icon "button" at bounding box center [880, 157] width 9 height 9
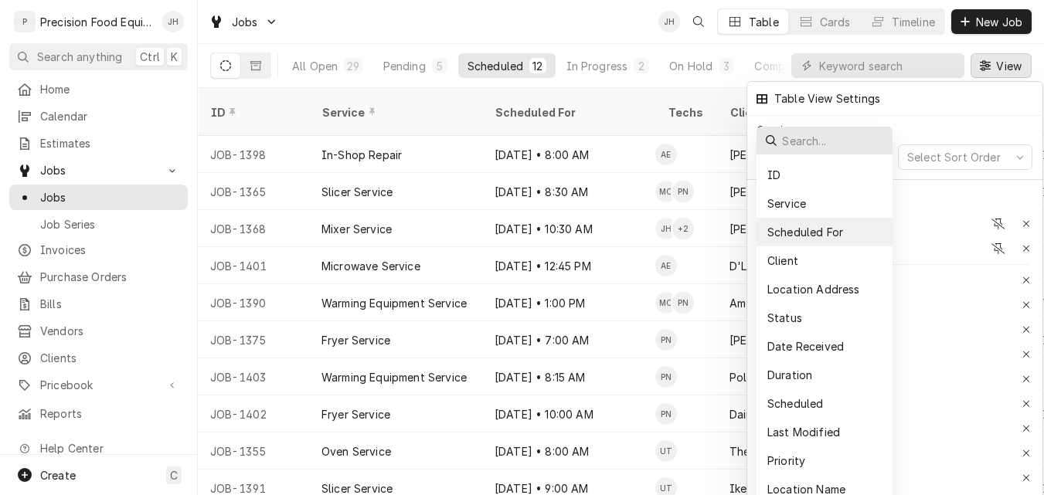
scroll to position [77, 0]
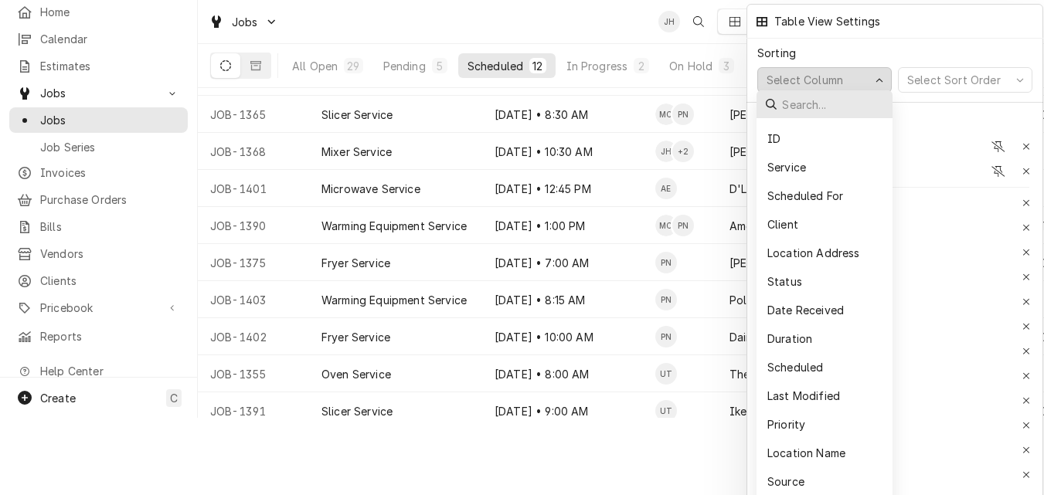
click at [642, 444] on div at bounding box center [522, 247] width 1044 height 495
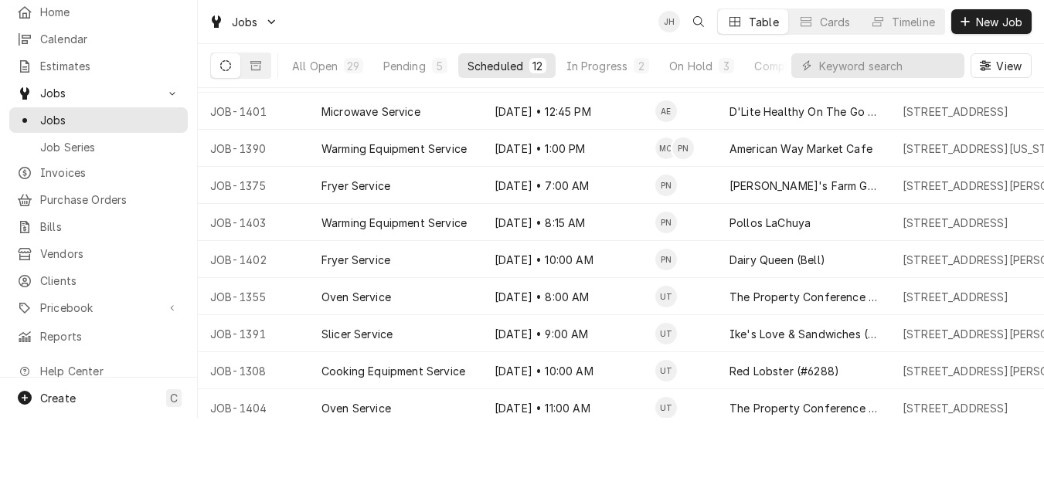
drag, startPoint x: 635, startPoint y: 349, endPoint x: 633, endPoint y: 441, distance: 91.2
click at [633, 418] on html "P Precision Food Equipment LLC JH Search anything Ctrl K Home Calendar Estimate…" at bounding box center [522, 170] width 1044 height 495
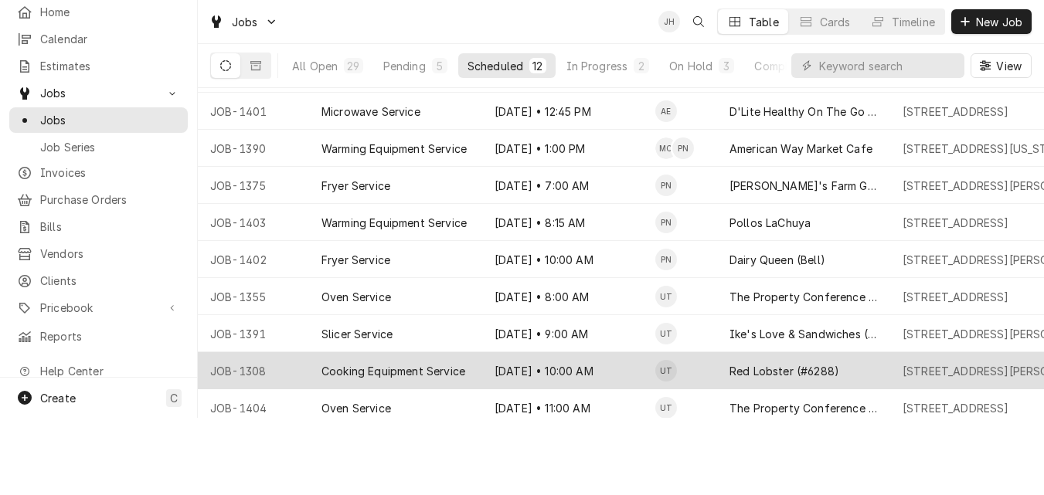
click at [631, 357] on div "Aug 29 • 10:00 AM" at bounding box center [568, 370] width 173 height 37
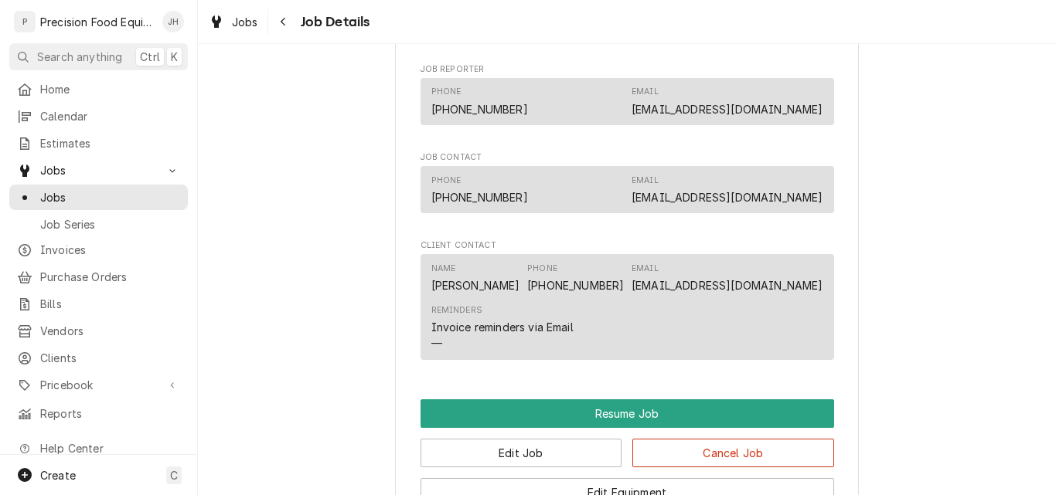
scroll to position [1314, 0]
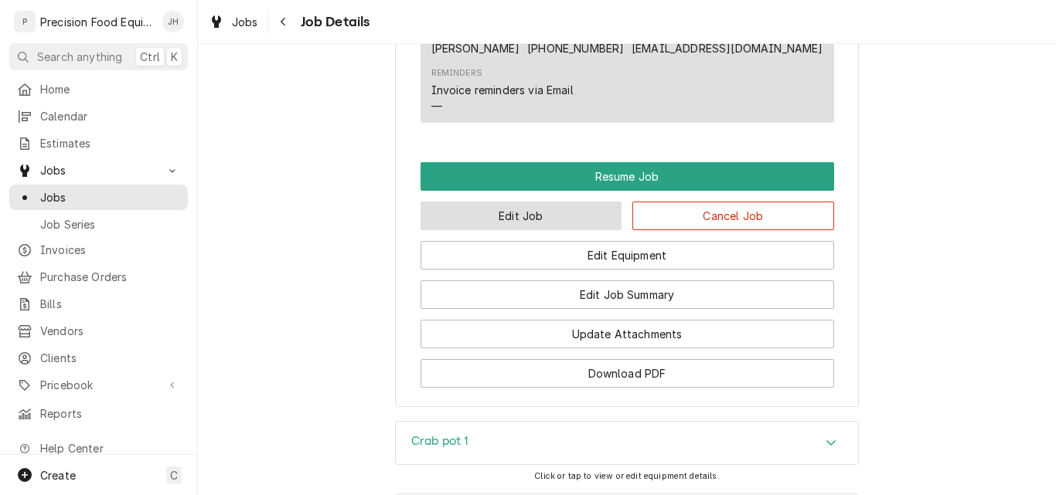
click at [562, 221] on button "Edit Job" at bounding box center [521, 216] width 202 height 29
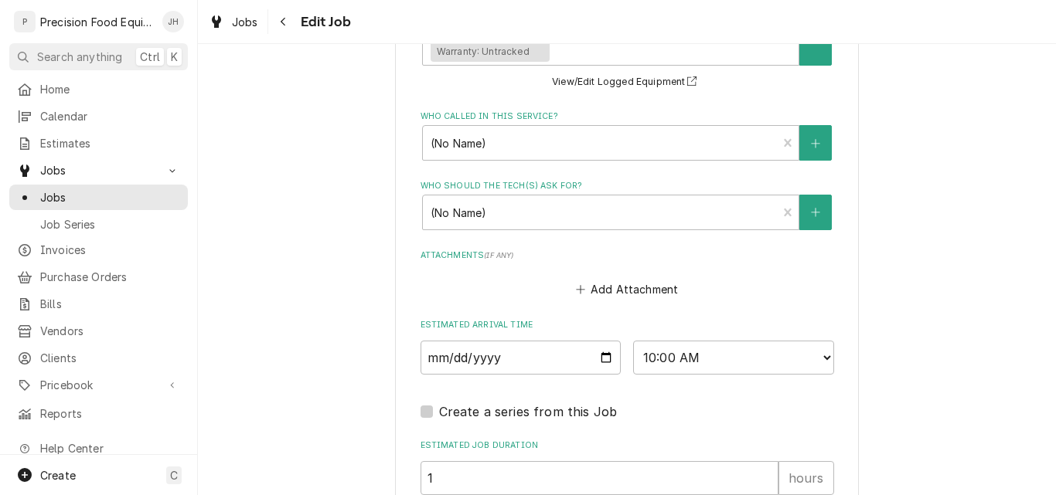
scroll to position [1209, 0]
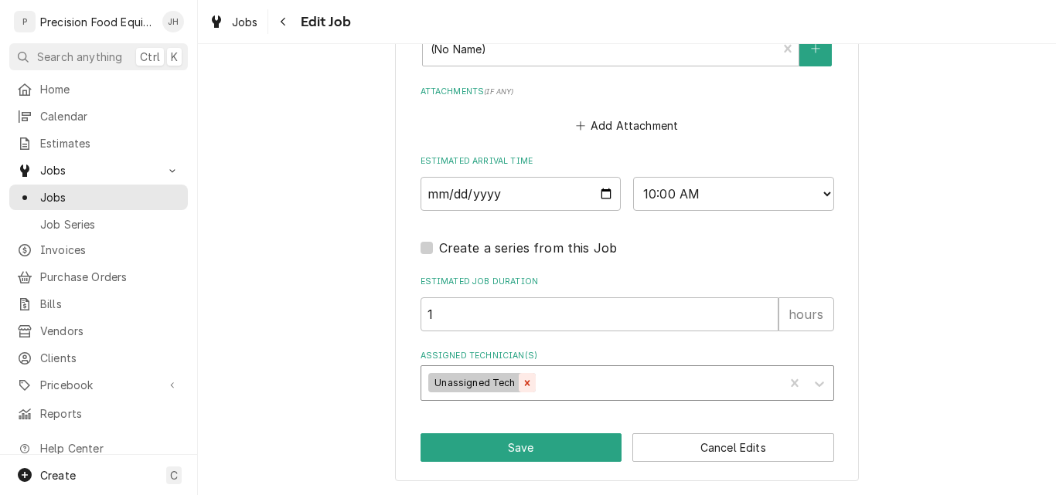
click at [524, 382] on icon "Remove Unassigned Tech" at bounding box center [526, 382] width 5 height 5
type textarea "x"
type input "p"
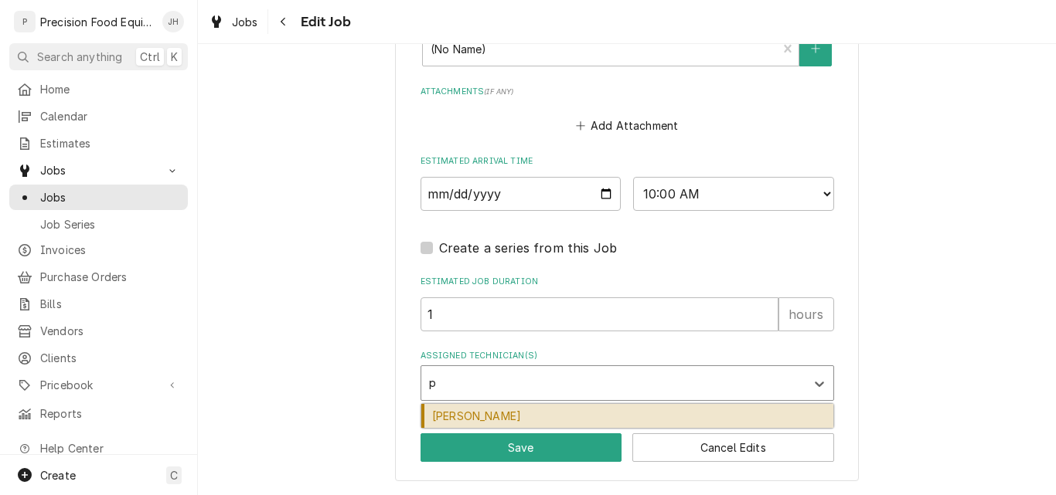
click at [489, 412] on div "[PERSON_NAME]" at bounding box center [627, 416] width 412 height 24
type textarea "x"
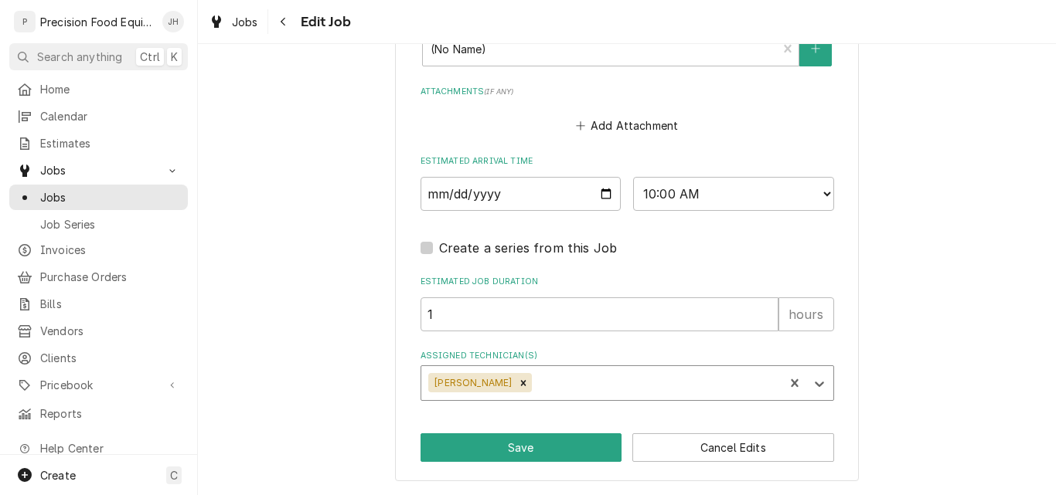
type textarea "x"
click at [691, 194] on select "AM / PM 6:00 AM 6:15 AM 6:30 AM 6:45 AM 7:00 AM 7:15 AM 7:30 AM 7:45 AM 8:00 AM…" at bounding box center [733, 194] width 201 height 34
select select "08:00:00"
click at [633, 177] on select "AM / PM 6:00 AM 6:15 AM 6:30 AM 6:45 AM 7:00 AM 7:15 AM 7:30 AM 7:45 AM 8:00 AM…" at bounding box center [733, 194] width 201 height 34
type textarea "x"
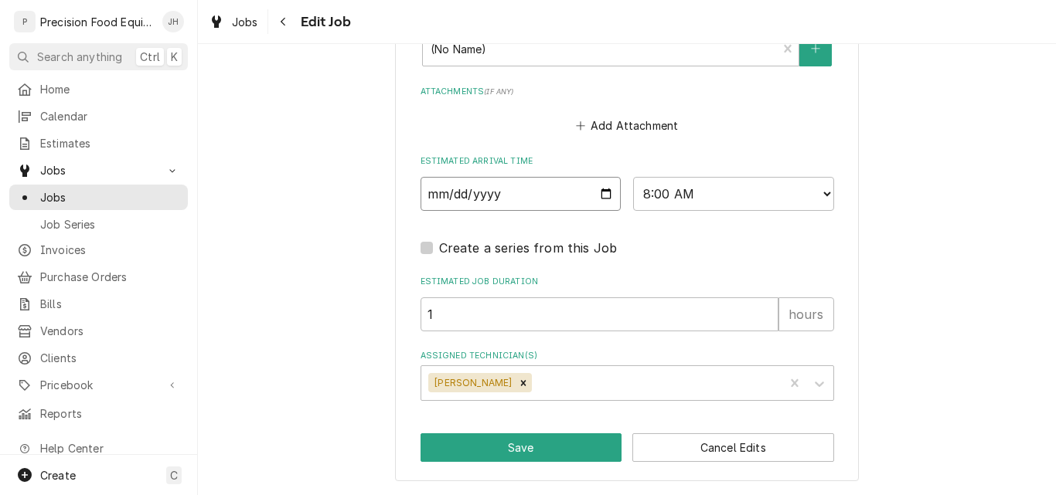
click at [602, 196] on input "2025-08-29" at bounding box center [520, 194] width 201 height 34
type input "2025-08-28"
click at [521, 446] on button "Save" at bounding box center [521, 448] width 202 height 29
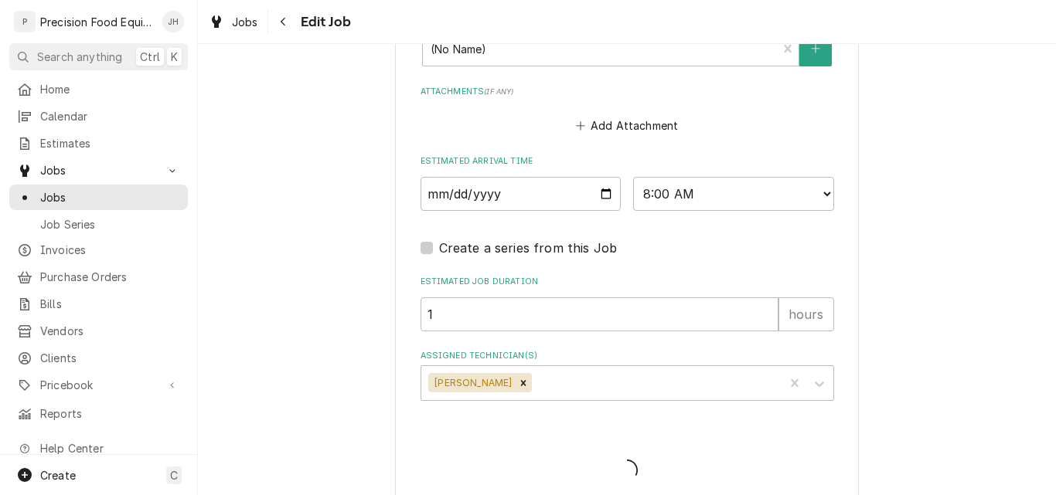
type textarea "x"
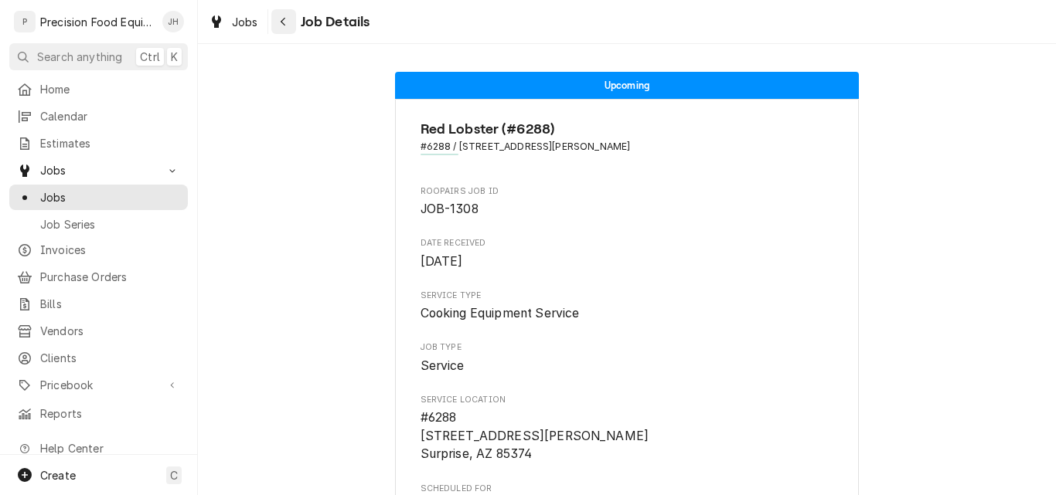
click at [286, 19] on icon "Navigate back" at bounding box center [283, 21] width 7 height 11
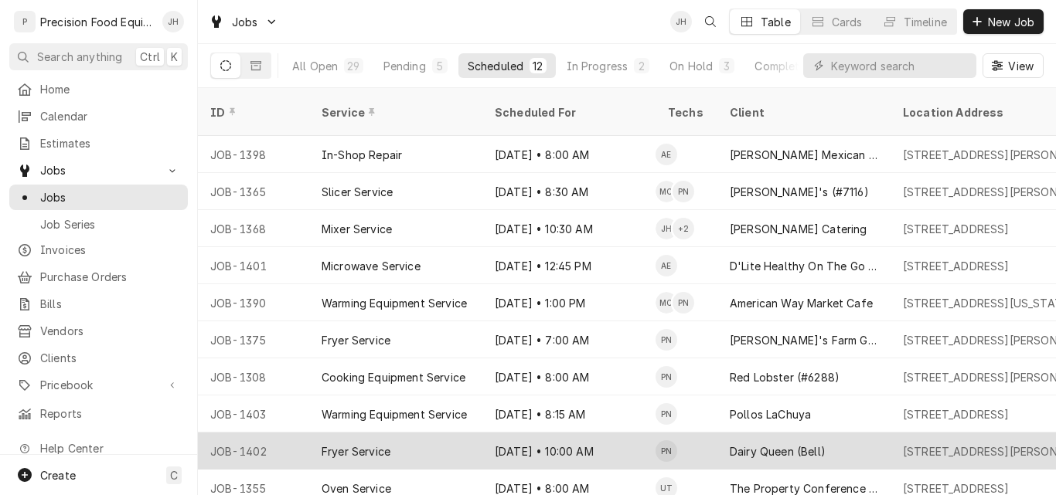
scroll to position [77, 0]
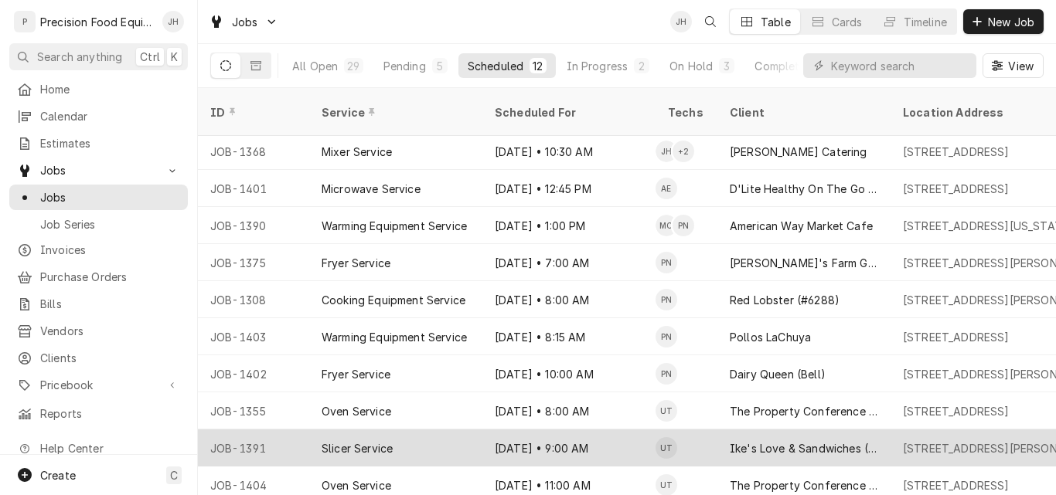
click at [709, 430] on td "UT" at bounding box center [686, 448] width 62 height 37
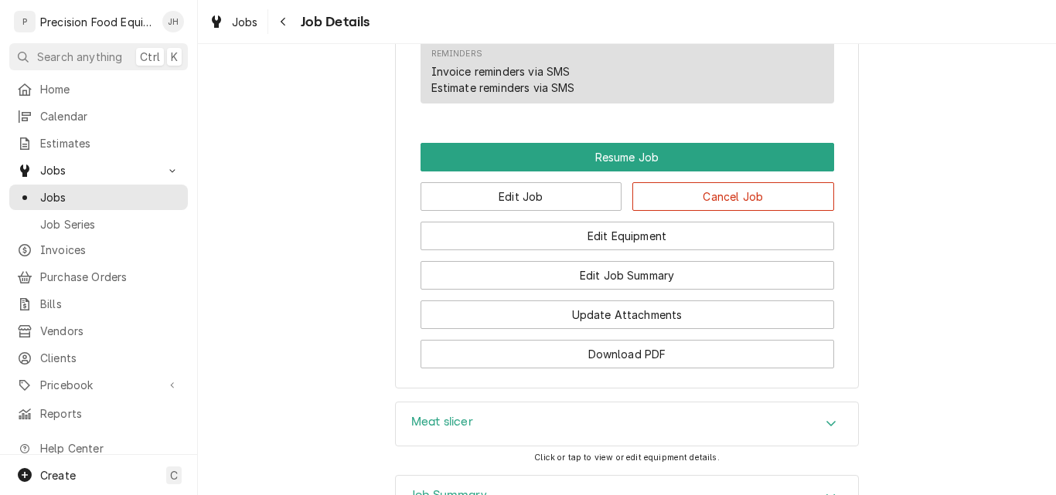
scroll to position [1237, 0]
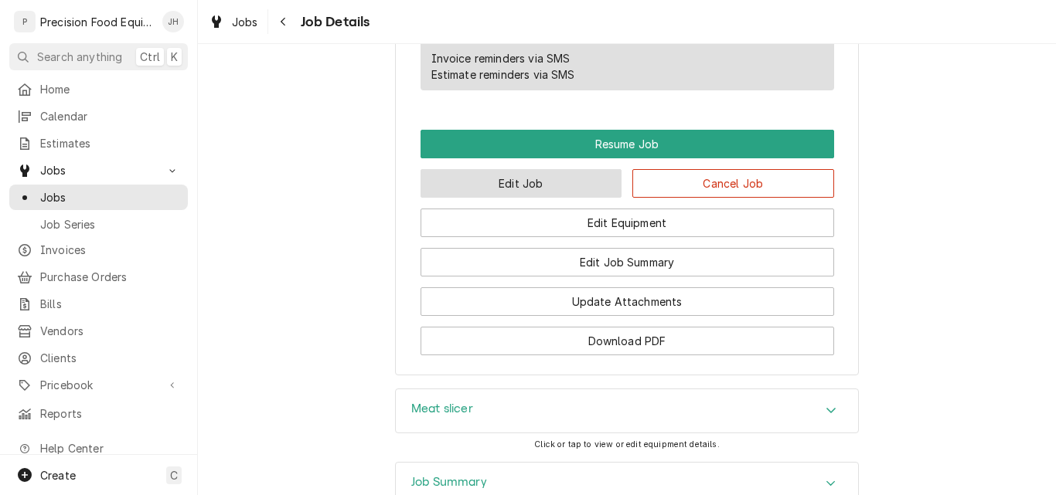
click at [546, 198] on button "Edit Job" at bounding box center [521, 183] width 202 height 29
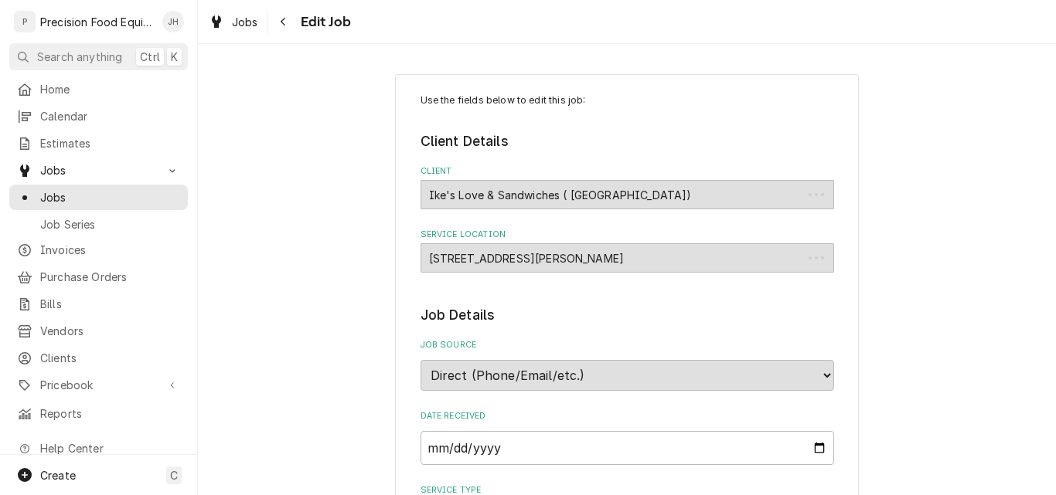
type textarea "x"
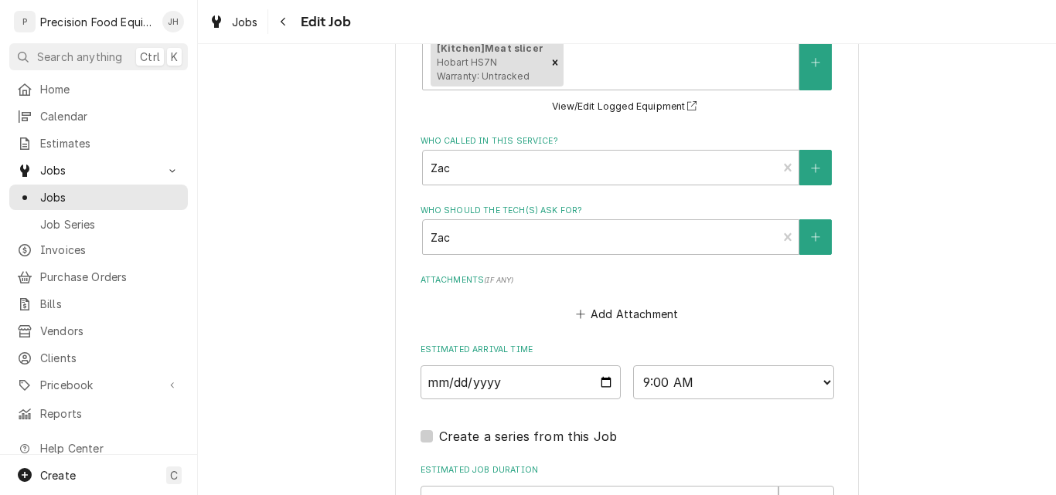
scroll to position [1082, 0]
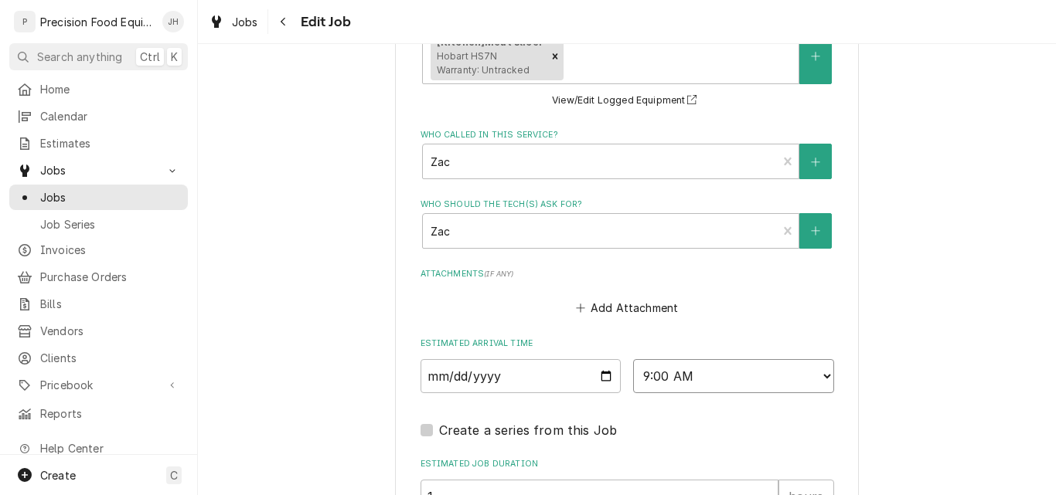
click at [729, 379] on select "AM / PM 6:00 AM 6:15 AM 6:30 AM 6:45 AM 7:00 AM 7:15 AM 7:30 AM 7:45 AM 8:00 AM…" at bounding box center [733, 376] width 201 height 34
select select "09:30:00"
click at [633, 359] on select "AM / PM 6:00 AM 6:15 AM 6:30 AM 6:45 AM 7:00 AM 7:15 AM 7:30 AM 7:45 AM 8:00 AM…" at bounding box center [733, 376] width 201 height 34
type textarea "x"
click at [599, 373] on input "2025-08-29" at bounding box center [520, 376] width 201 height 34
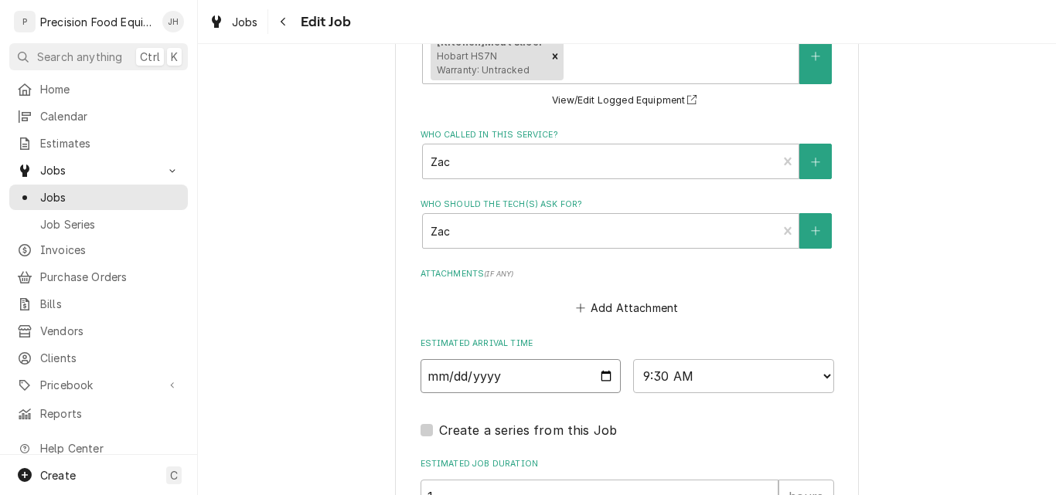
type input "2025-08-28"
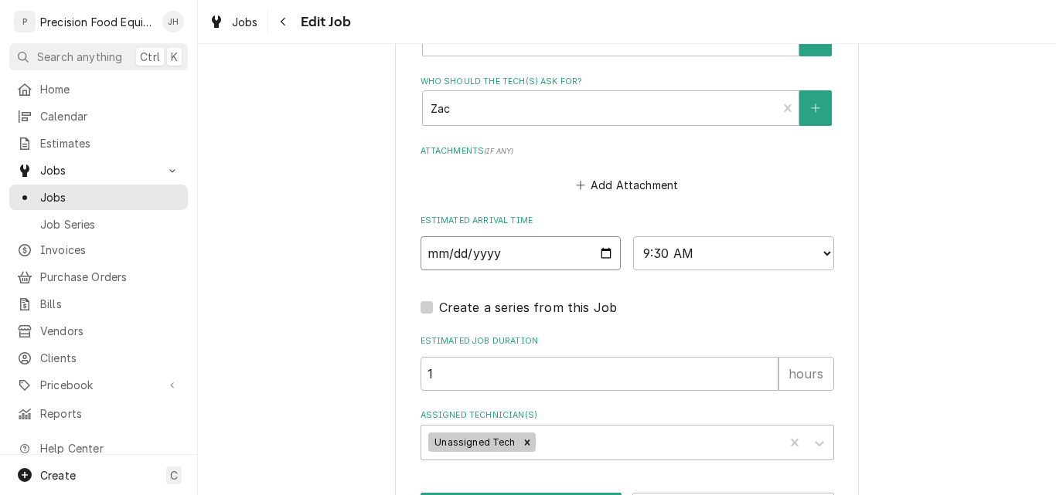
scroll to position [1264, 0]
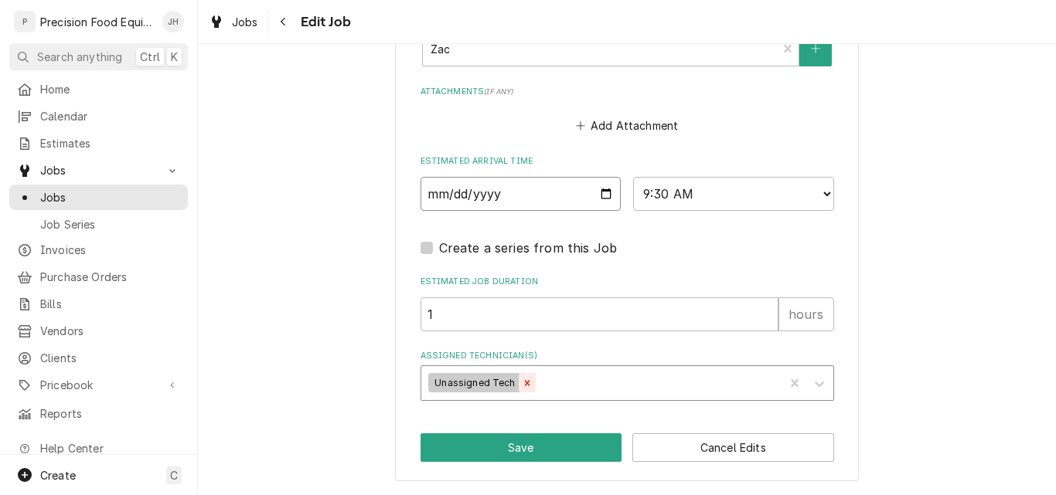
click at [522, 386] on icon "Remove Unassigned Tech" at bounding box center [527, 383] width 11 height 11
type textarea "x"
type input "p"
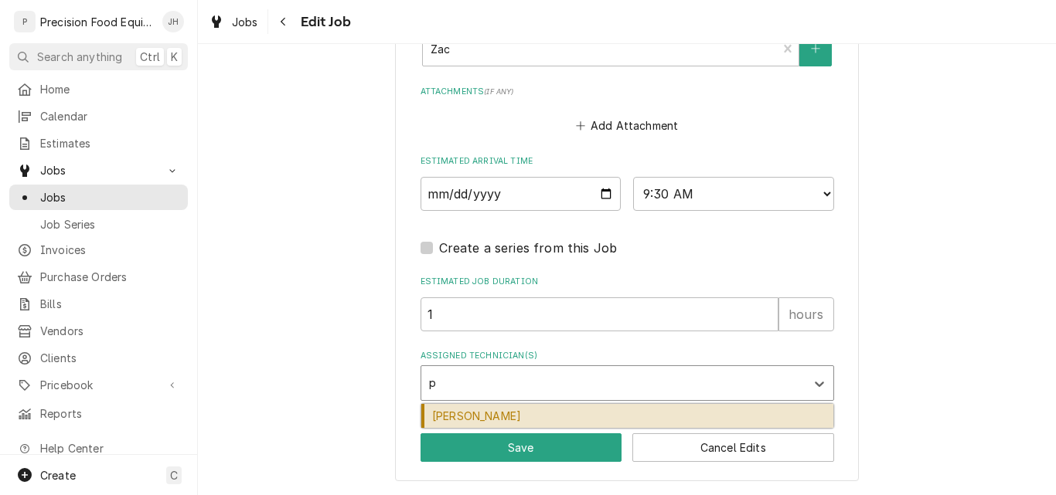
click at [513, 409] on div "[PERSON_NAME]" at bounding box center [627, 416] width 412 height 24
type textarea "x"
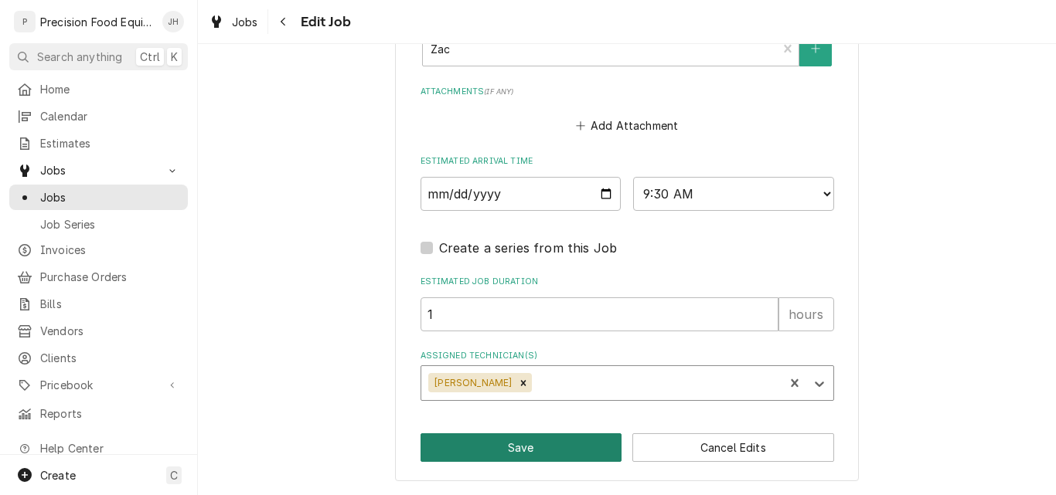
click at [516, 451] on button "Save" at bounding box center [521, 448] width 202 height 29
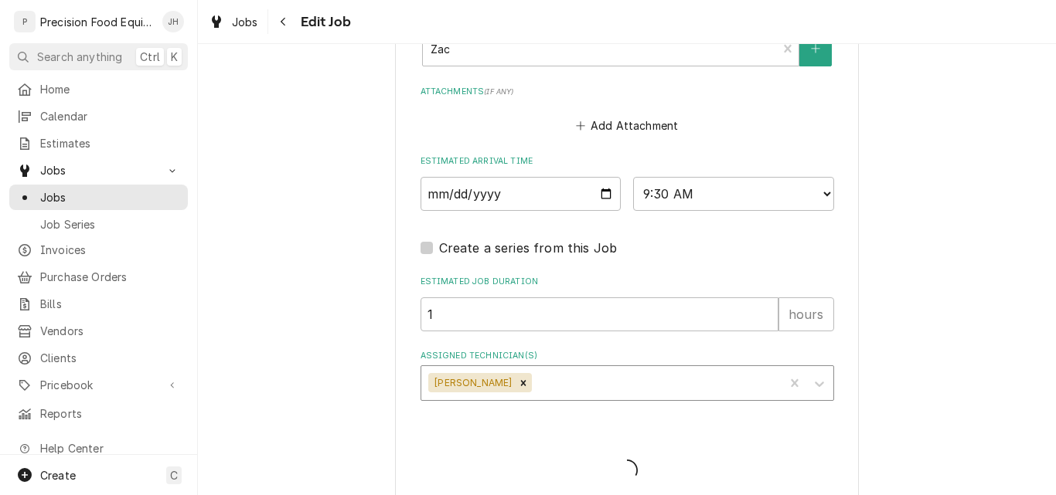
type textarea "x"
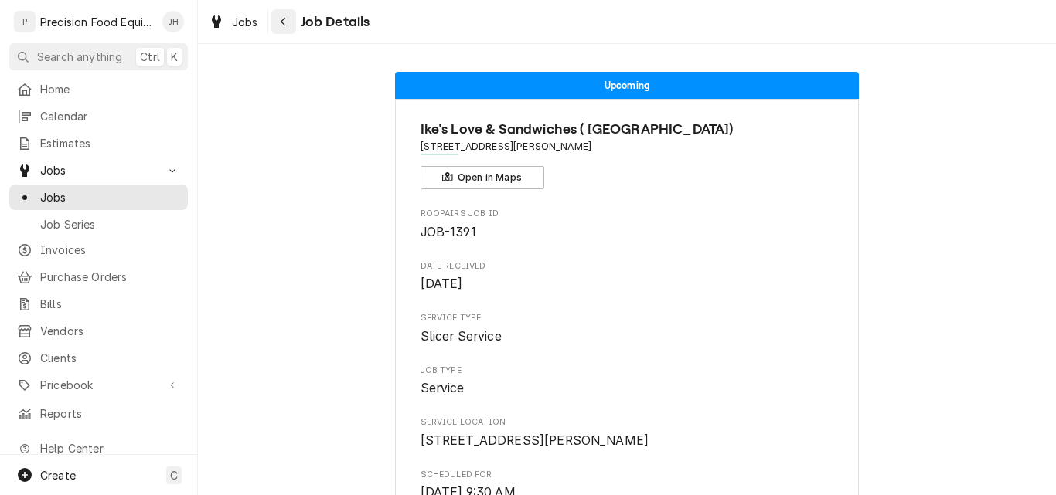
click at [281, 24] on icon "Navigate back" at bounding box center [283, 21] width 7 height 11
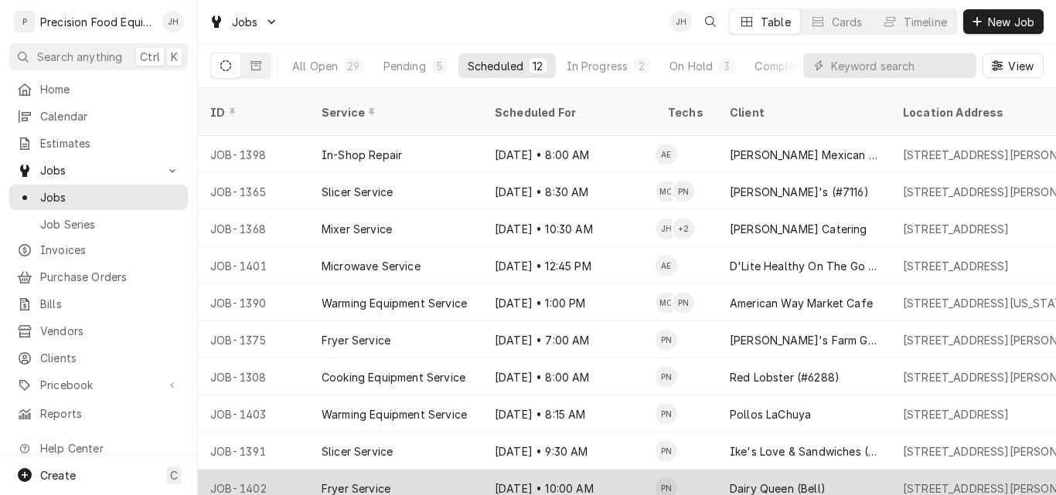
click at [678, 470] on td "PN" at bounding box center [686, 488] width 62 height 37
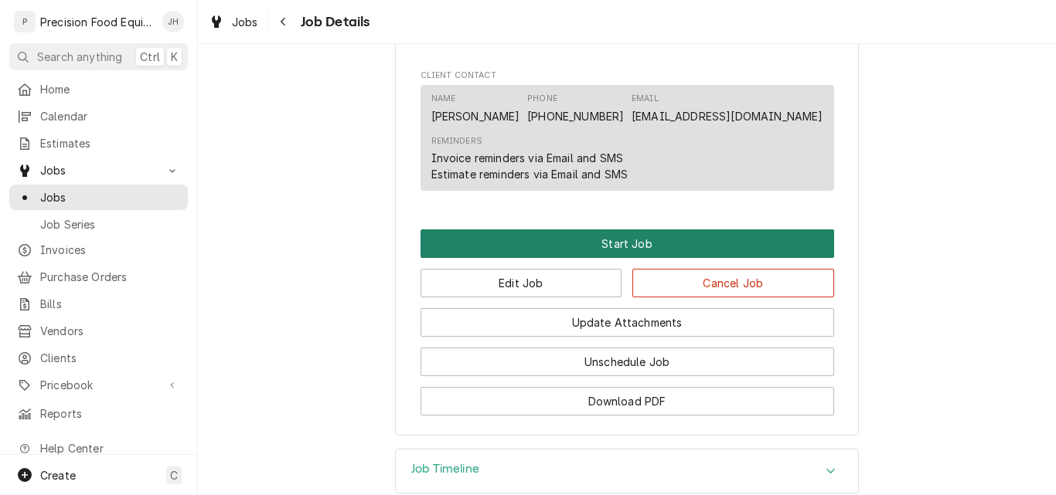
scroll to position [1109, 0]
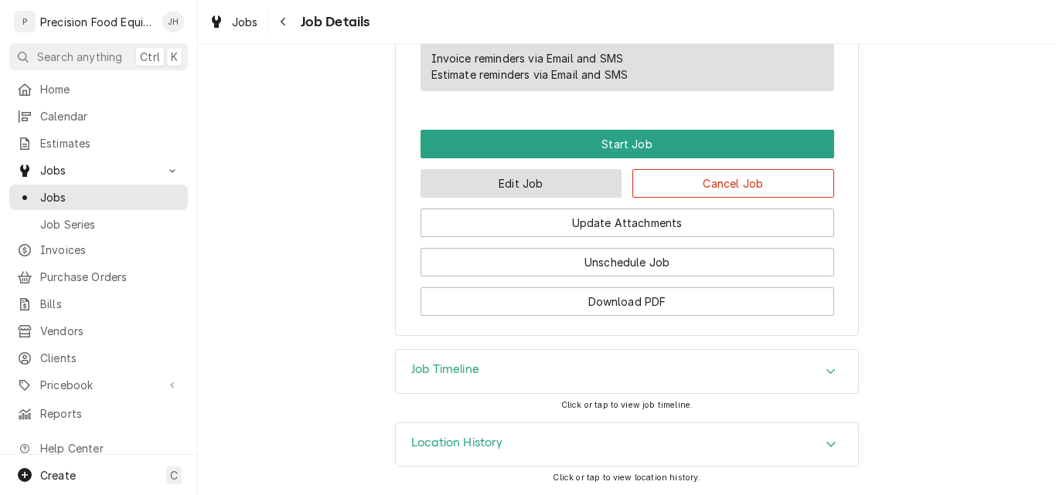
click at [543, 182] on button "Edit Job" at bounding box center [521, 183] width 202 height 29
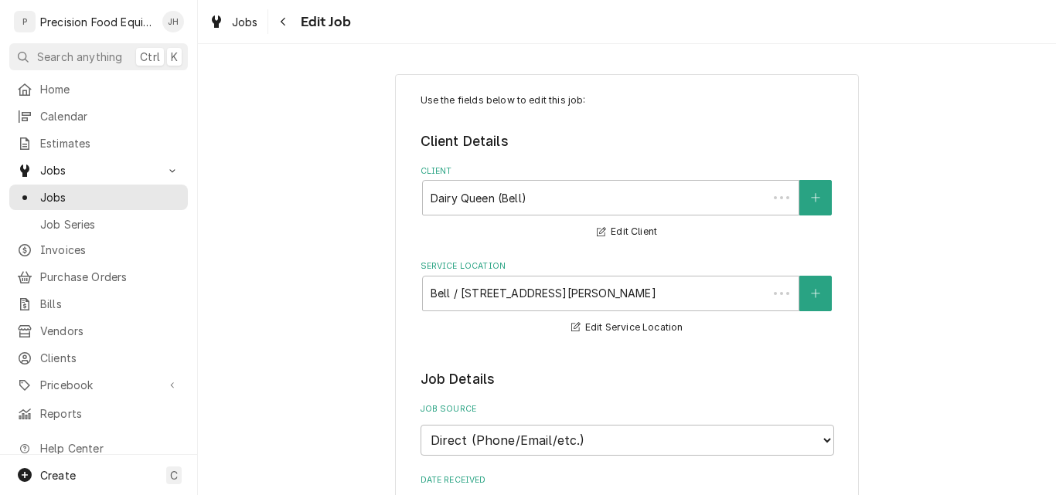
type textarea "x"
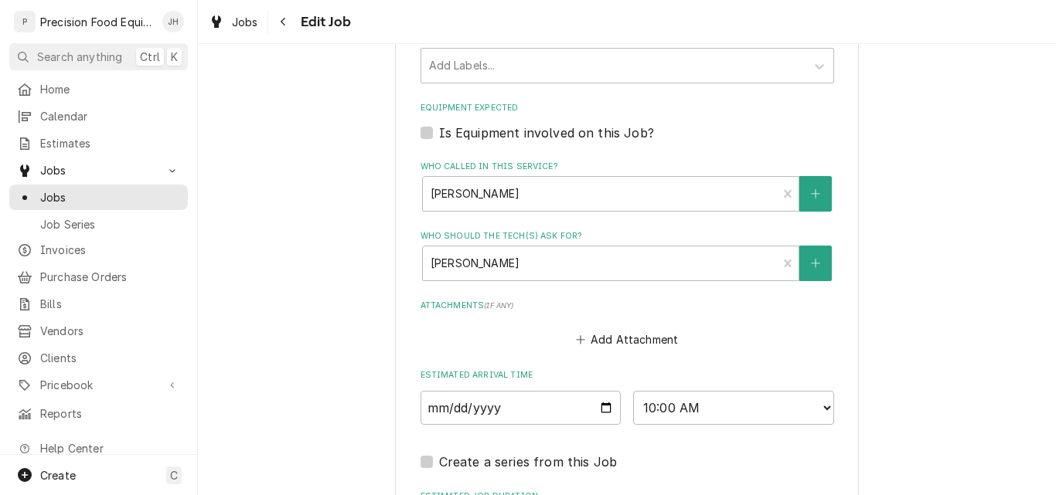
scroll to position [1005, 0]
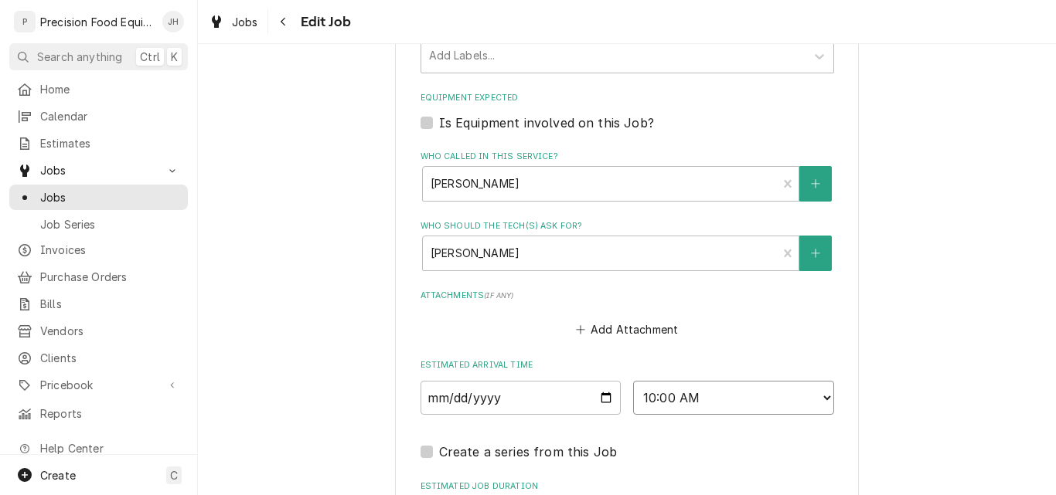
click at [736, 397] on select "AM / PM 6:00 AM 6:15 AM 6:30 AM 6:45 AM 7:00 AM 7:15 AM 7:30 AM 7:45 AM 8:00 AM…" at bounding box center [733, 398] width 201 height 34
select select "11:00:00"
click at [633, 381] on select "AM / PM 6:00 AM 6:15 AM 6:30 AM 6:45 AM 7:00 AM 7:15 AM 7:30 AM 7:45 AM 8:00 AM…" at bounding box center [733, 398] width 201 height 34
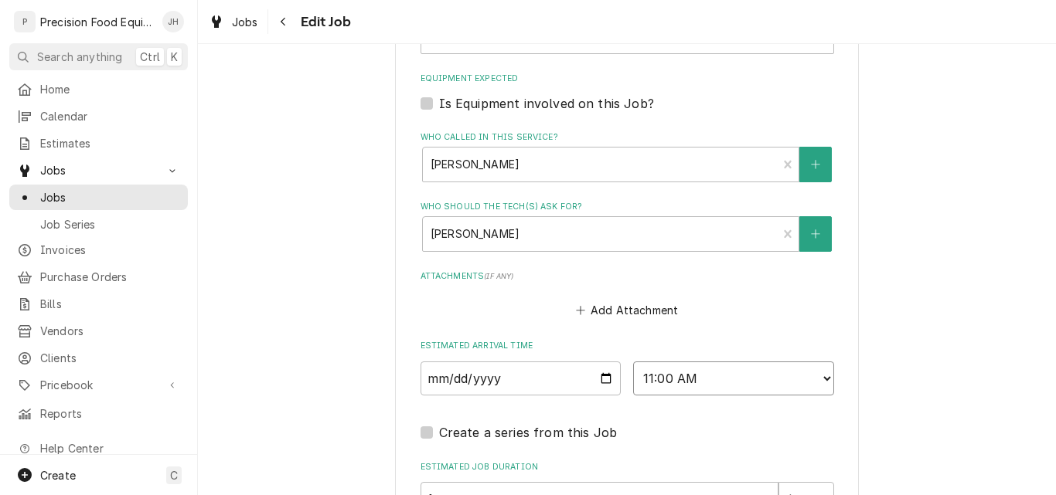
scroll to position [1209, 0]
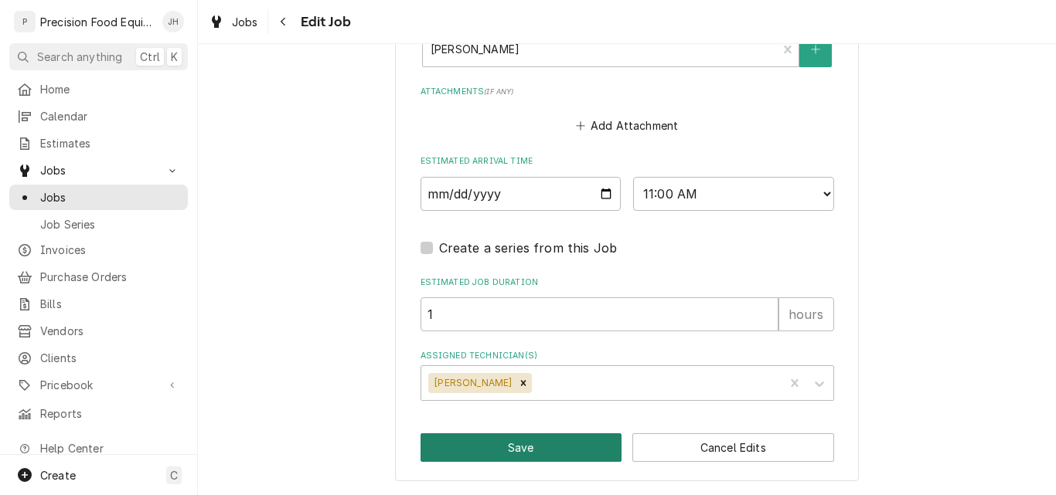
click at [539, 444] on button "Save" at bounding box center [521, 448] width 202 height 29
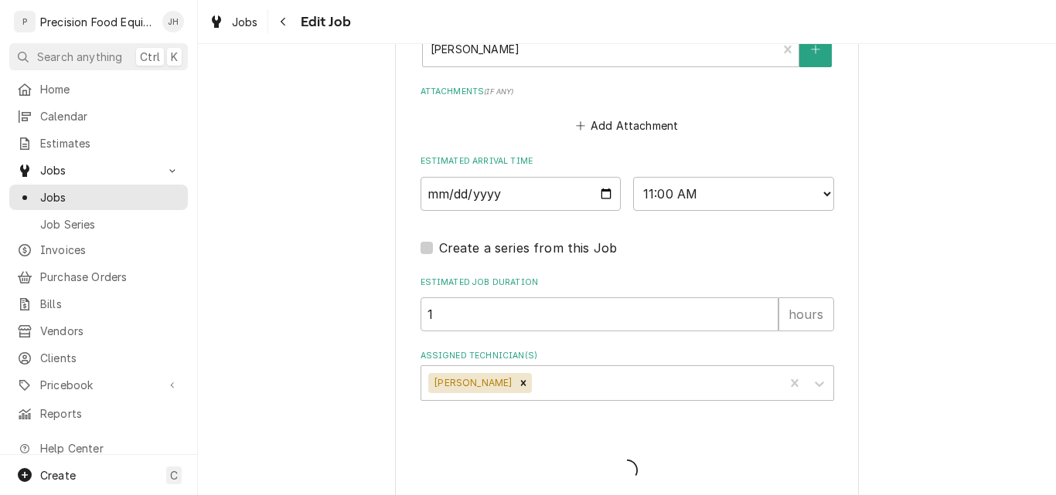
type textarea "x"
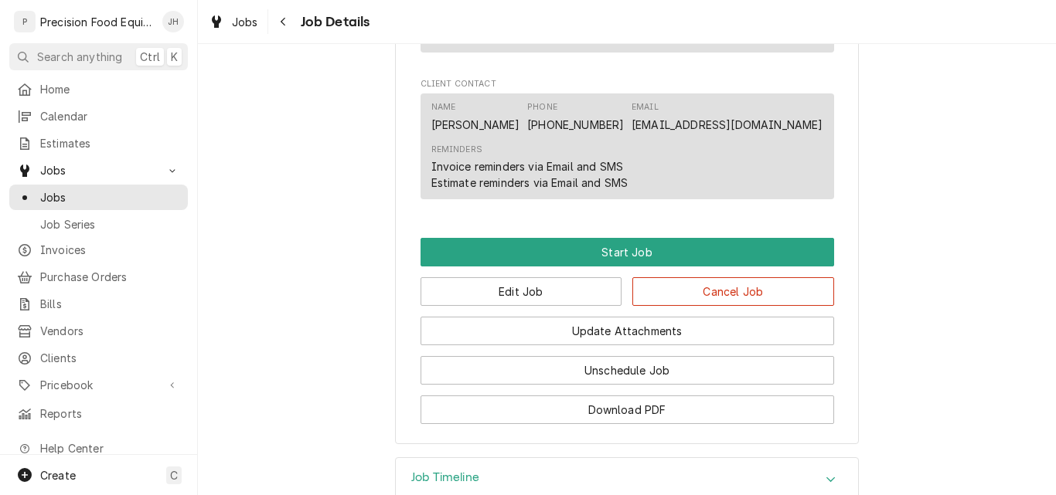
scroll to position [1005, 0]
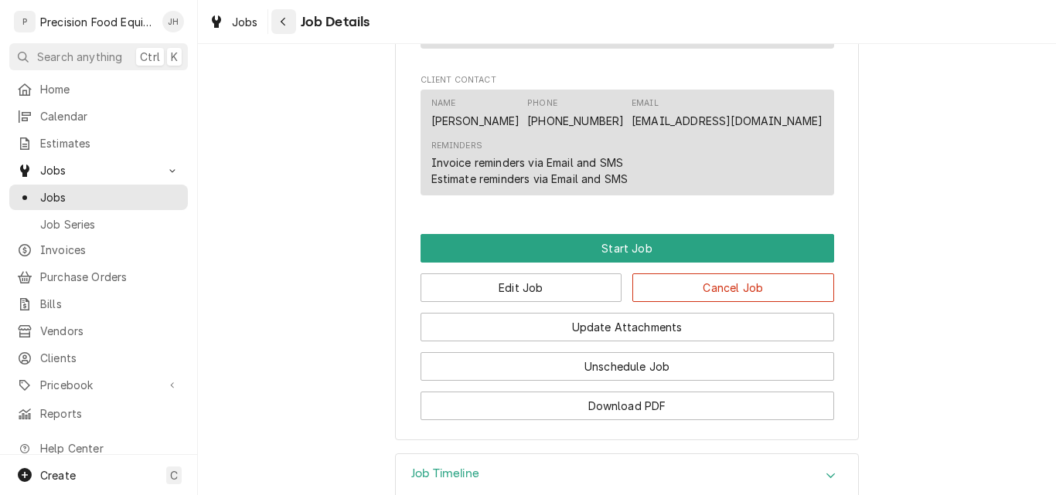
click at [280, 22] on icon "Navigate back" at bounding box center [283, 21] width 7 height 11
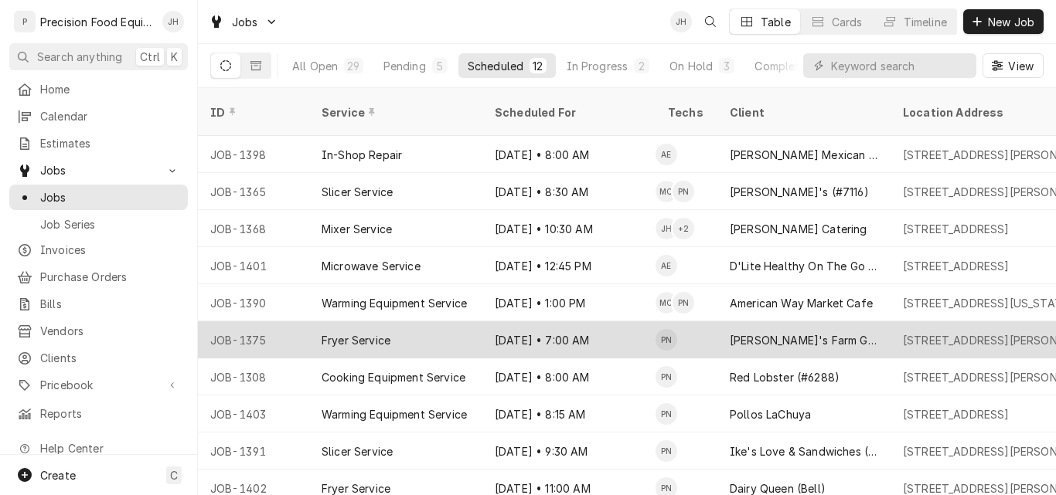
click at [692, 322] on td "PN" at bounding box center [686, 340] width 62 height 37
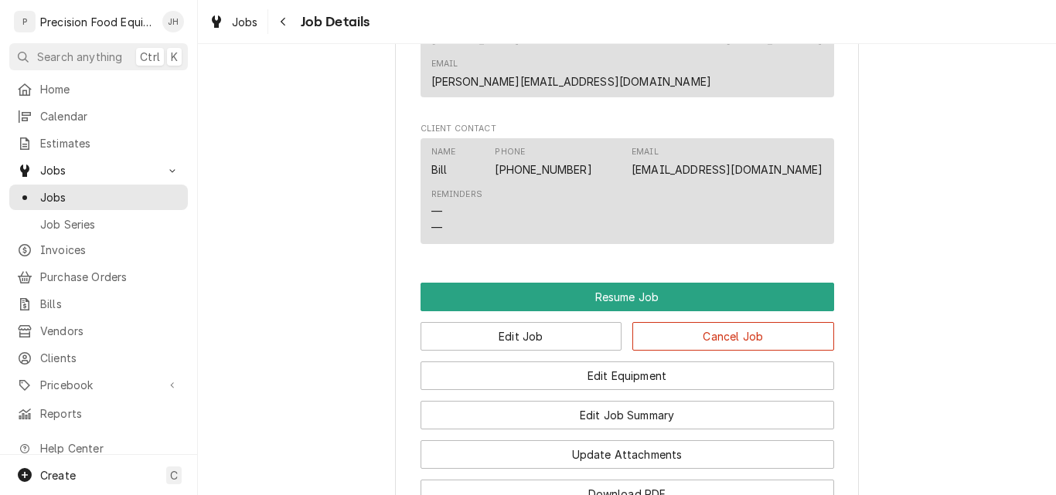
scroll to position [1237, 0]
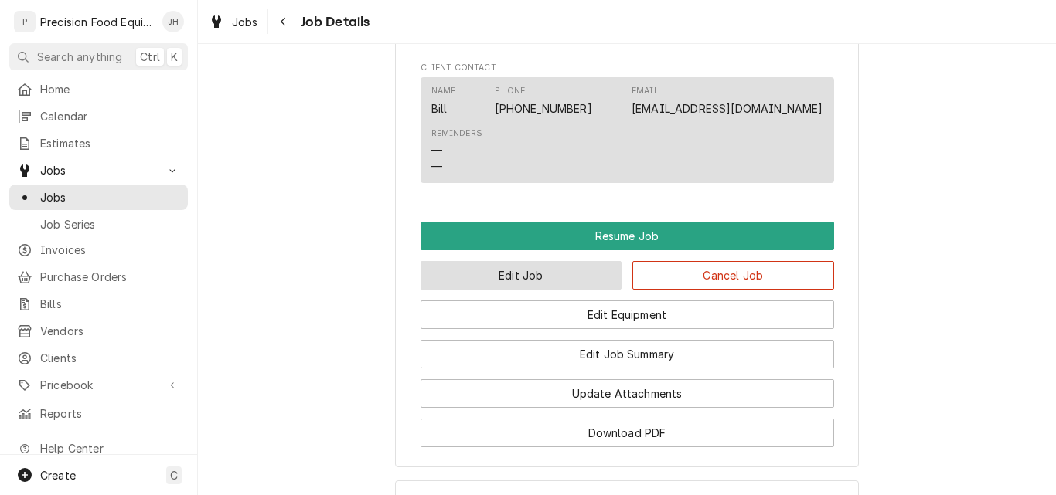
click at [568, 261] on button "Edit Job" at bounding box center [521, 275] width 202 height 29
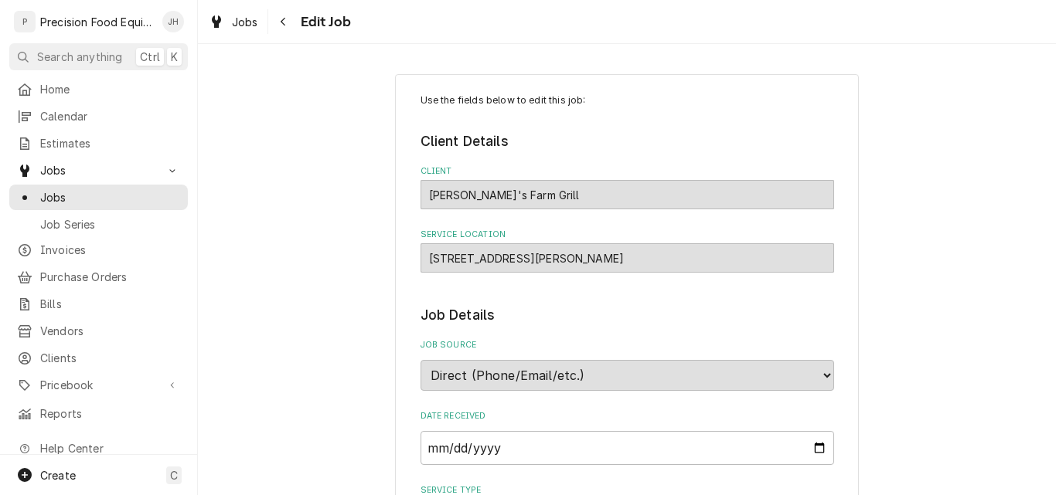
type textarea "x"
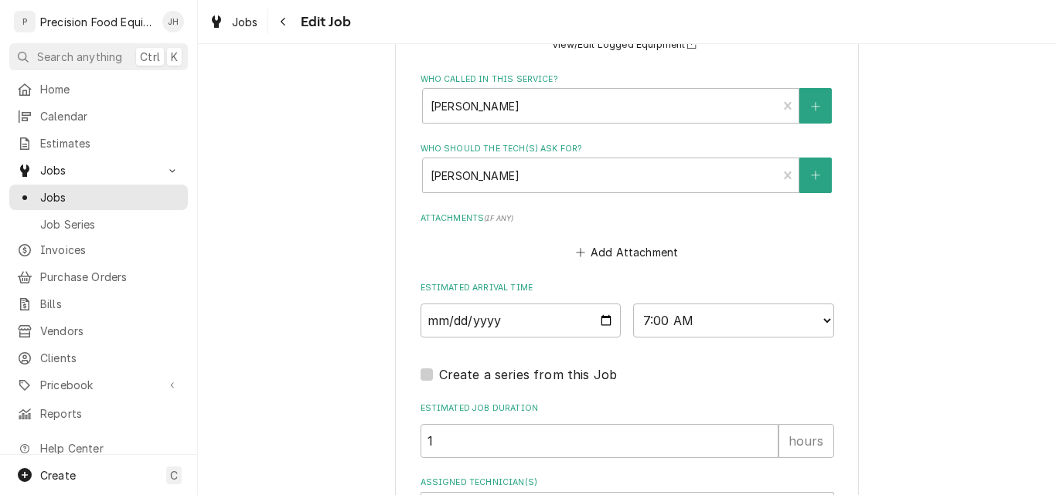
scroll to position [1209, 0]
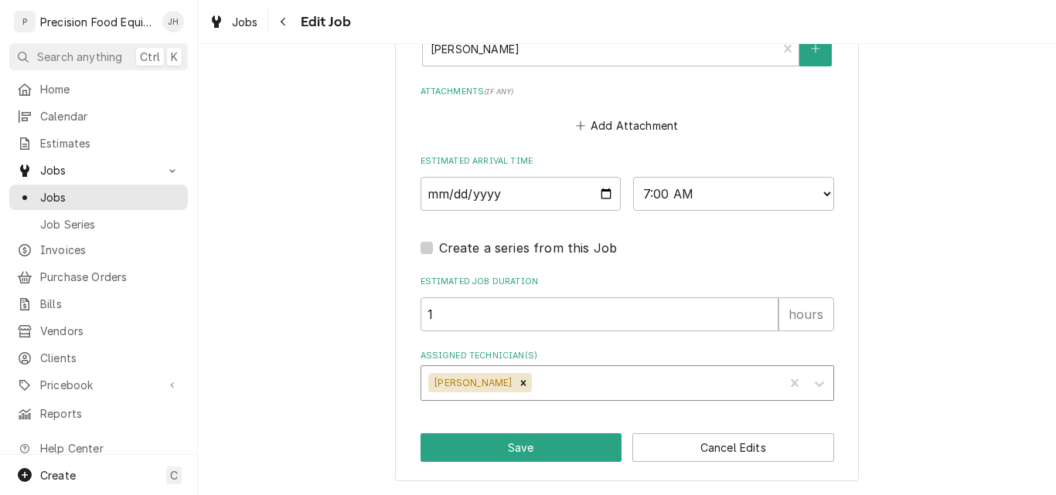
click at [535, 380] on div "Assigned Technician(s)" at bounding box center [655, 383] width 241 height 28
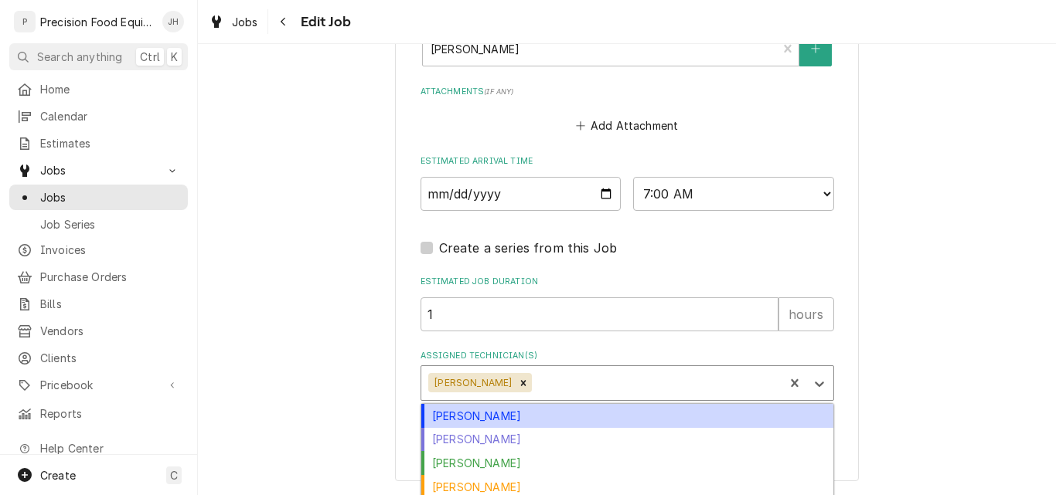
type input "m"
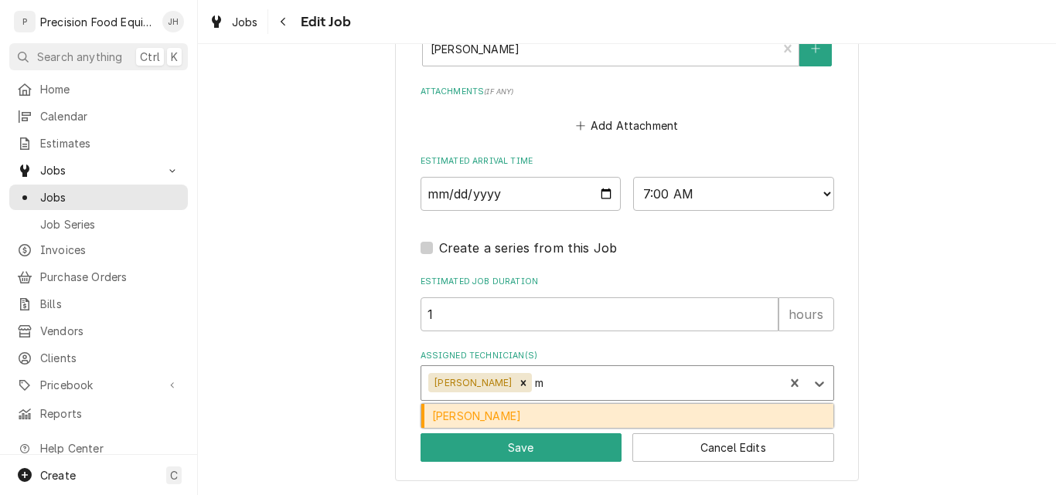
click at [526, 410] on div "Mike Caster" at bounding box center [627, 416] width 412 height 24
type textarea "x"
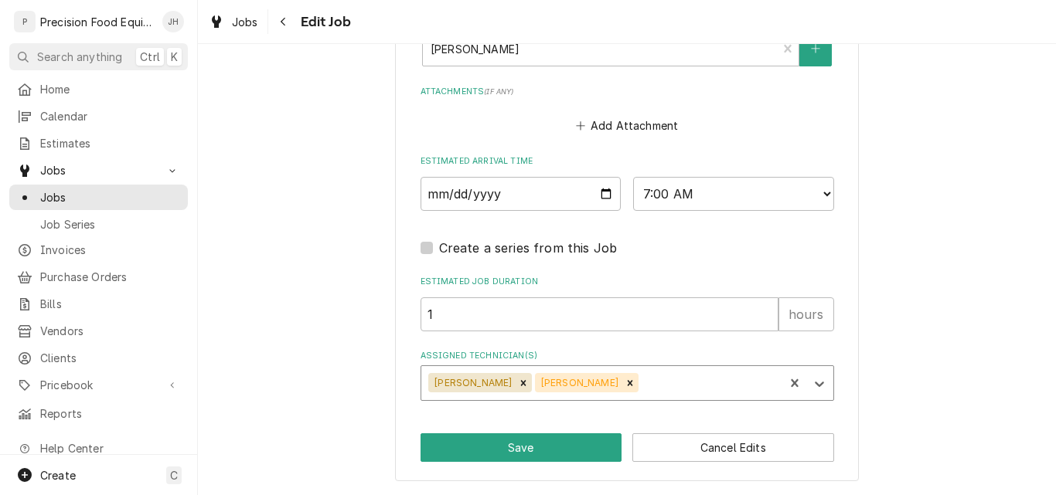
type textarea "x"
click at [600, 193] on input "[DATE]" at bounding box center [520, 194] width 201 height 34
type input "2025-08-29"
click at [536, 447] on button "Save" at bounding box center [521, 448] width 202 height 29
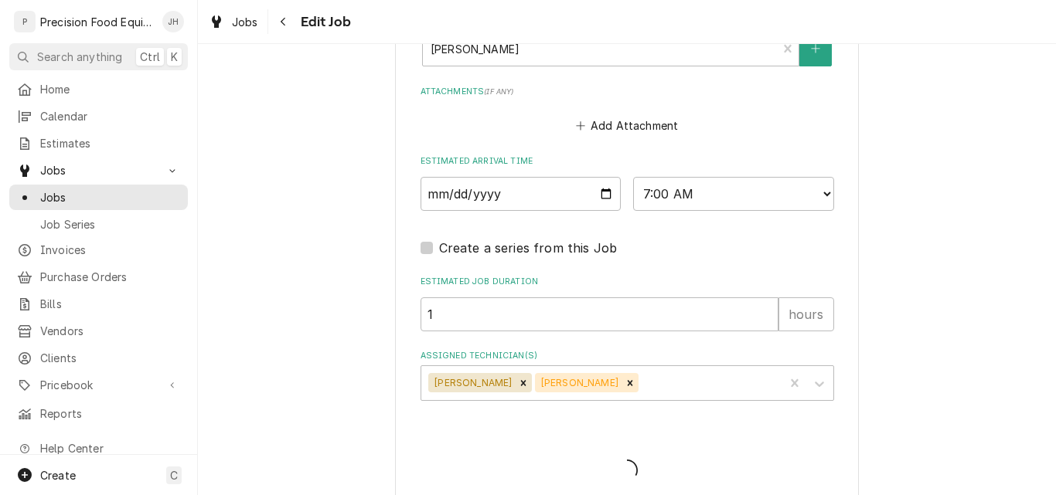
type textarea "x"
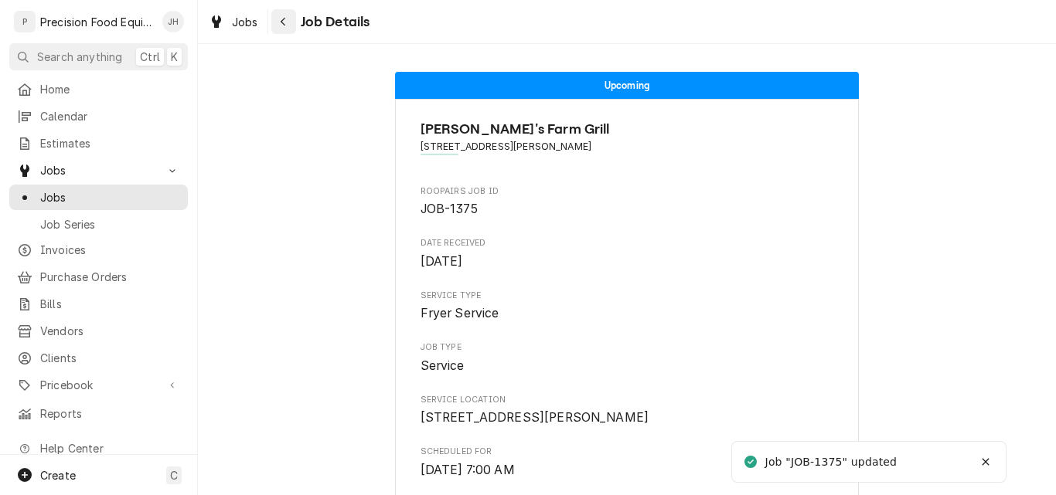
click at [277, 26] on div "Navigate back" at bounding box center [283, 21] width 15 height 15
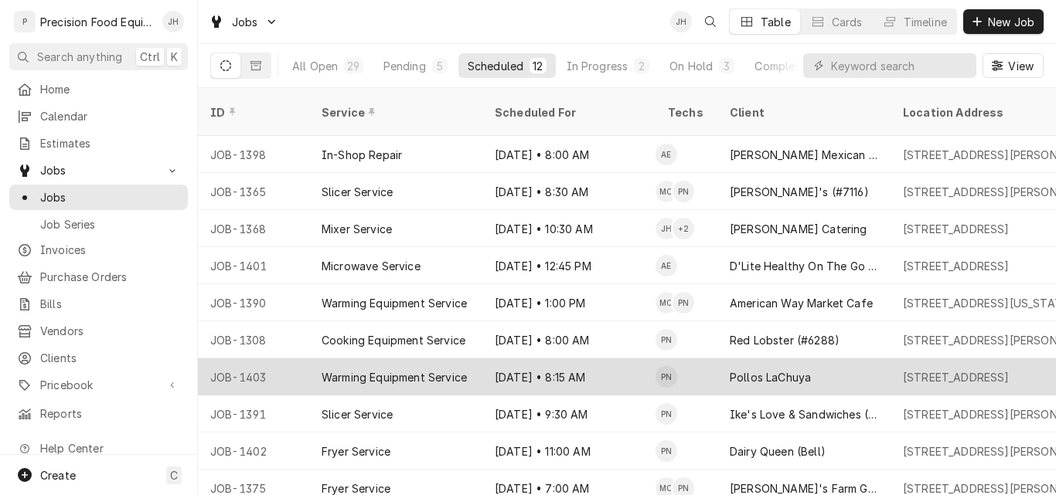
click at [621, 359] on div "[DATE] • 8:15 AM" at bounding box center [568, 377] width 173 height 37
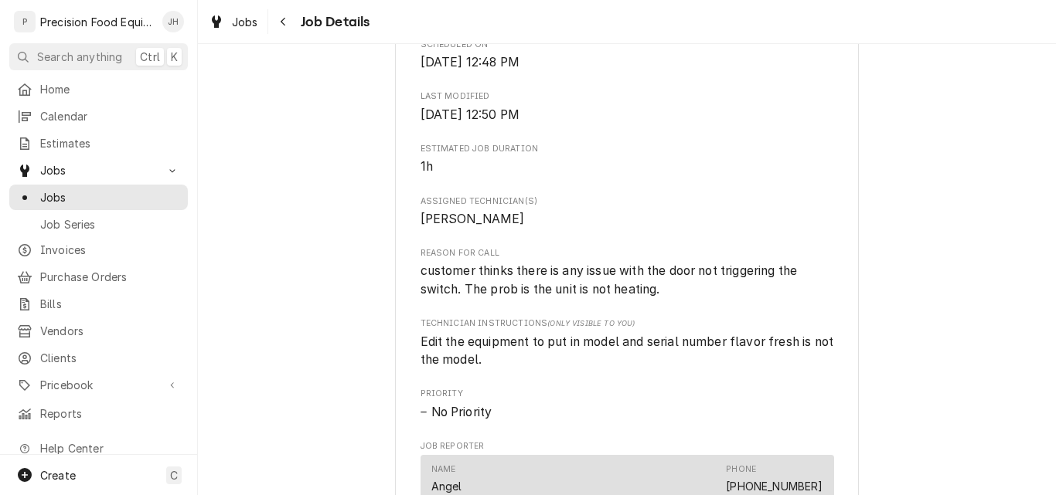
scroll to position [464, 0]
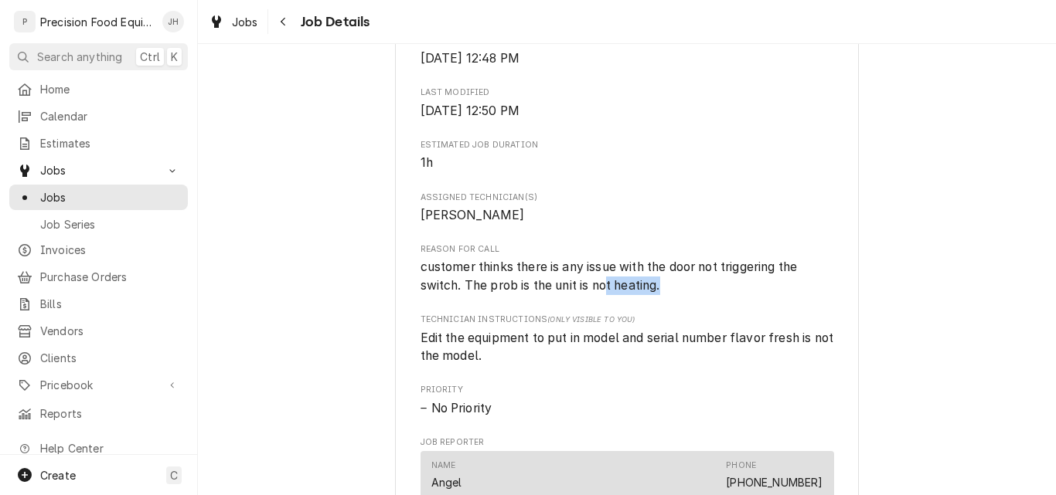
drag, startPoint x: 660, startPoint y: 307, endPoint x: 604, endPoint y: 304, distance: 56.5
click at [604, 294] on span "customer thinks there is any issue with the door not triggering the switch. The…" at bounding box center [626, 276] width 413 height 36
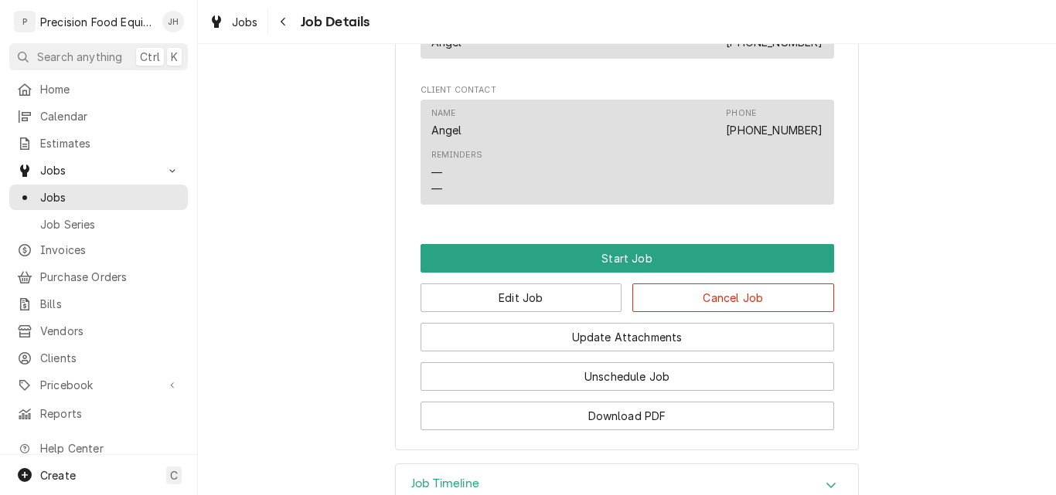
scroll to position [1005, 0]
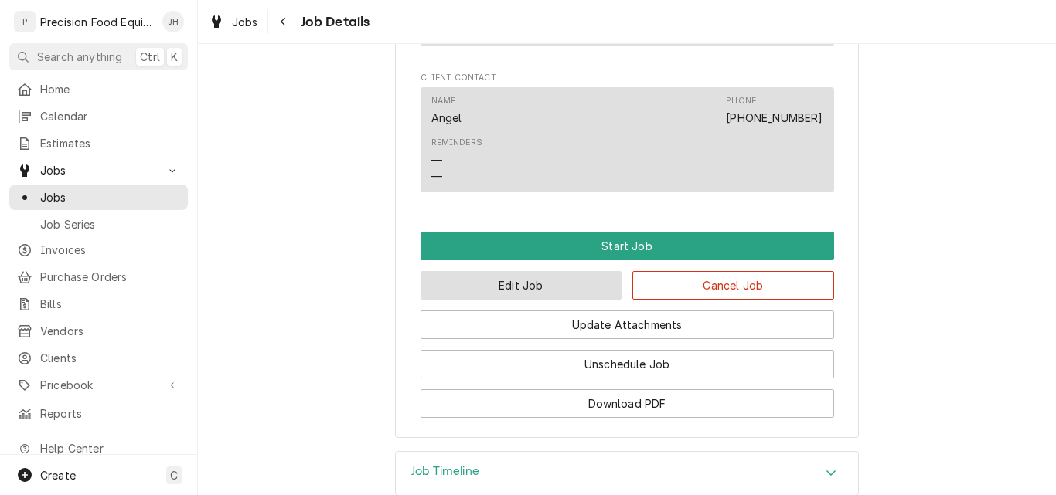
click at [526, 300] on button "Edit Job" at bounding box center [521, 285] width 202 height 29
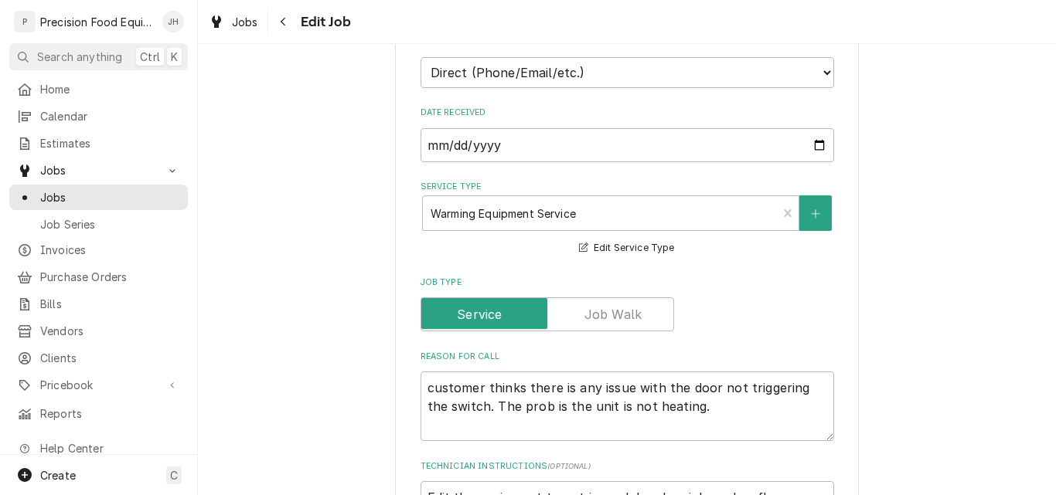
scroll to position [464, 0]
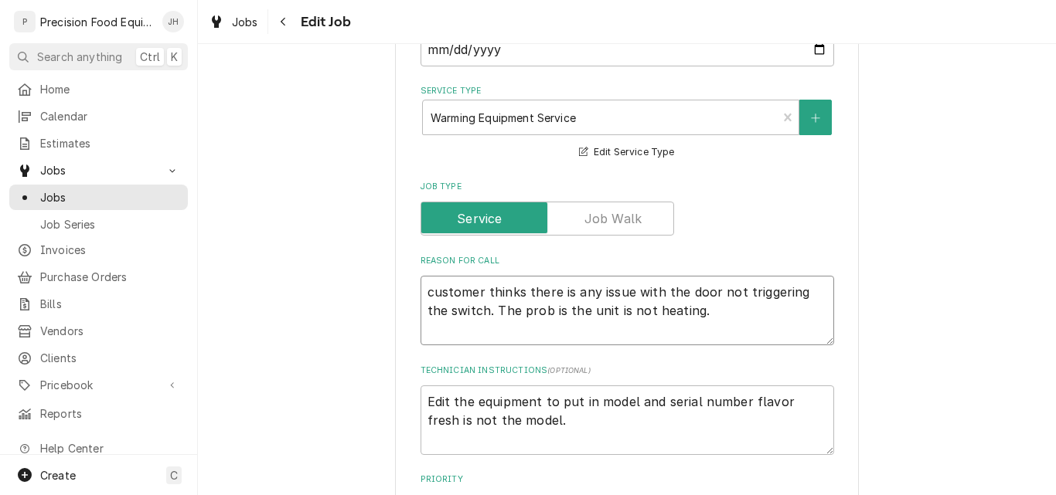
click at [424, 296] on textarea "customer thinks there is any issue with the door not triggering the switch. The…" at bounding box center [626, 311] width 413 height 70
type textarea "x"
type textarea "Wcustomer thinks there is any issue with the door not triggering the switch. Th…"
type textarea "x"
type textarea "Warcustomer thinks there is any issue with the door not triggering the switch. …"
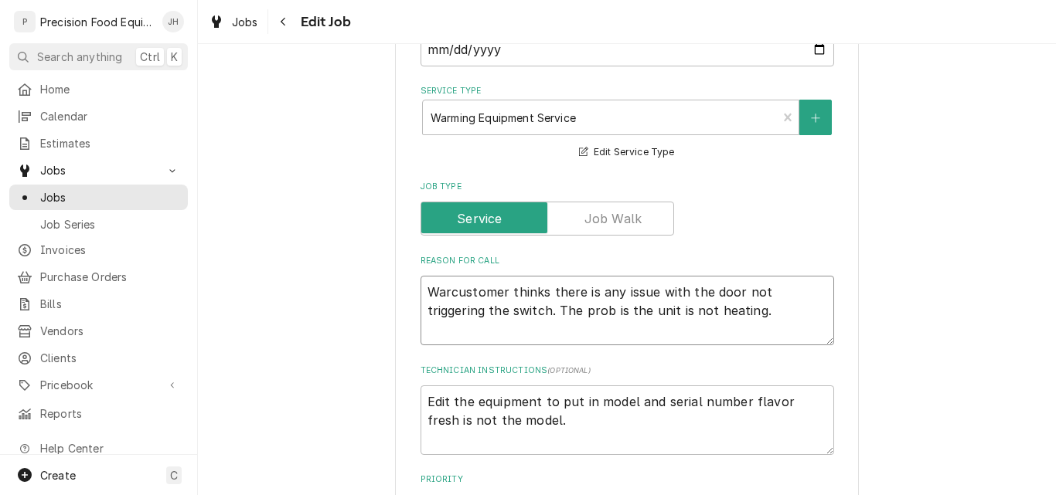
type textarea "x"
type textarea "Warmcustomer thinks there is any issue with the door not triggering the switch.…"
type textarea "x"
type textarea "Warmincustomer thinks there is any issue with the door not triggering the switc…"
type textarea "x"
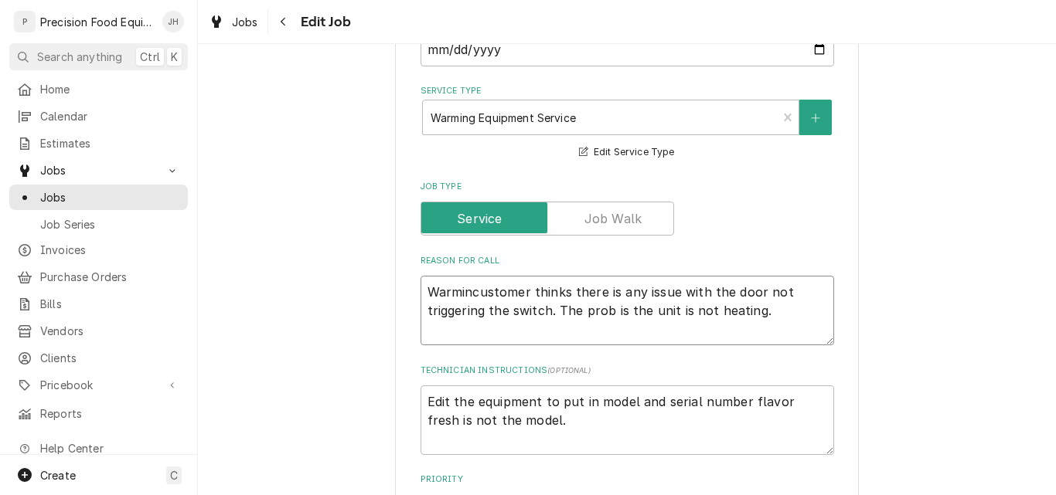
type textarea "Warmingcustomer thinks there is any issue with the door not triggering the swit…"
type textarea "x"
type textarea "Warming customer thinks there is any issue with the door not triggering the swi…"
type textarea "x"
type textarea "Warming dcustomer thinks there is any issue with the door not triggering the sw…"
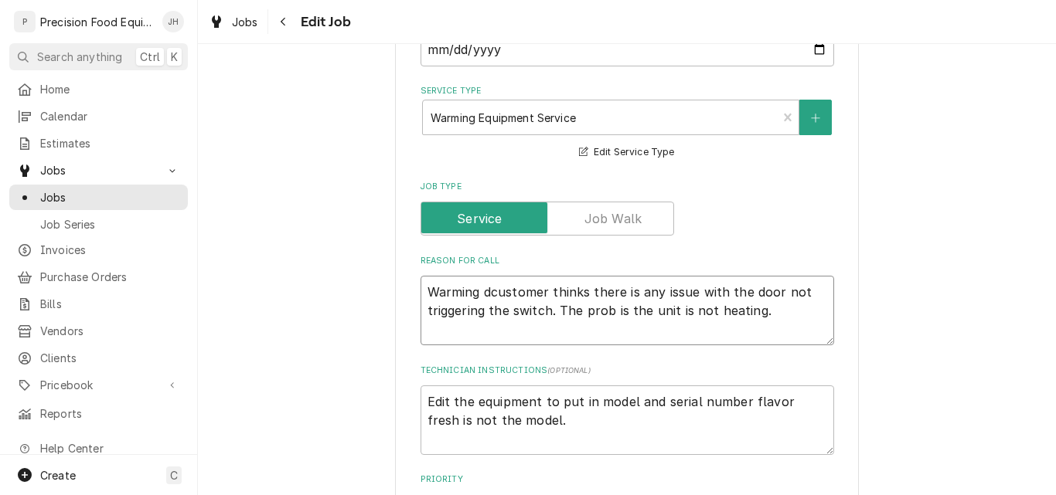
type textarea "x"
type textarea "Warming dicustomer thinks there is any issue with the door not triggering the s…"
type textarea "x"
type textarea "Warming dispcustomer thinks there is any issue with the door not triggering the…"
type textarea "x"
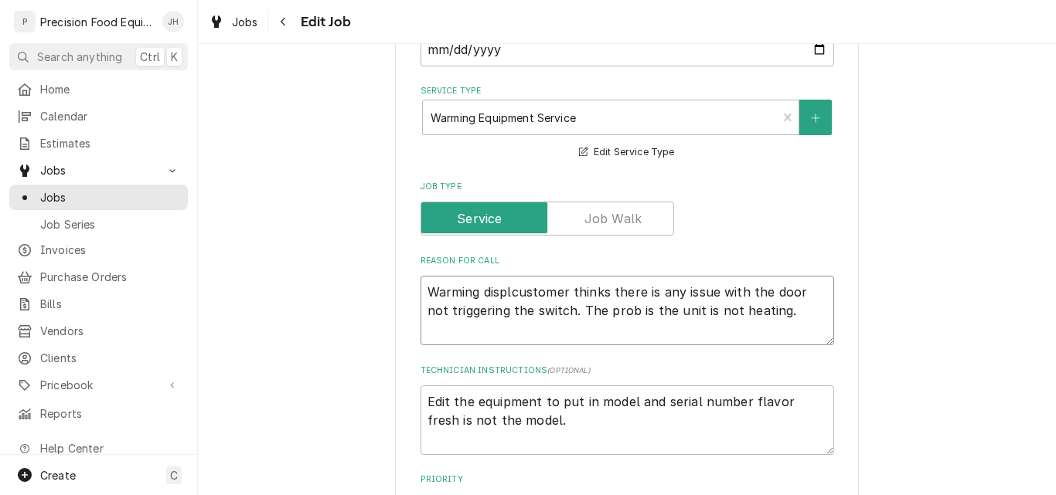
type textarea "Warming displacustomer thinks there is any issue with the door not triggering t…"
type textarea "x"
type textarea "Warming displaycustomer thinks there is any issue with the door not triggering …"
type textarea "x"
type textarea "Warming display customer thinks there is any issue with the door not triggering…"
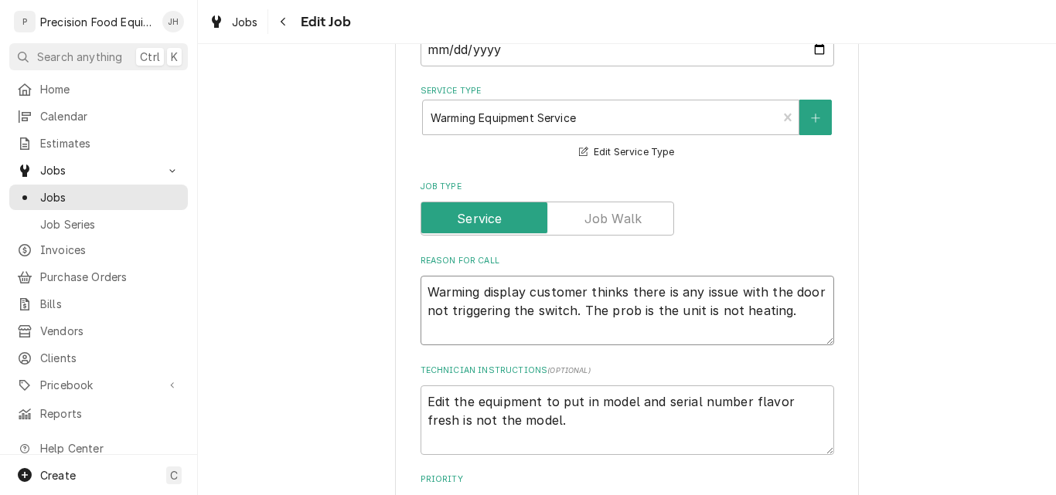
type textarea "x"
type textarea "Warming display uncustomer thinks there is any issue with the door not triggeri…"
type textarea "x"
type textarea "Warming display unicustomer thinks there is any issue with the door not trigger…"
type textarea "x"
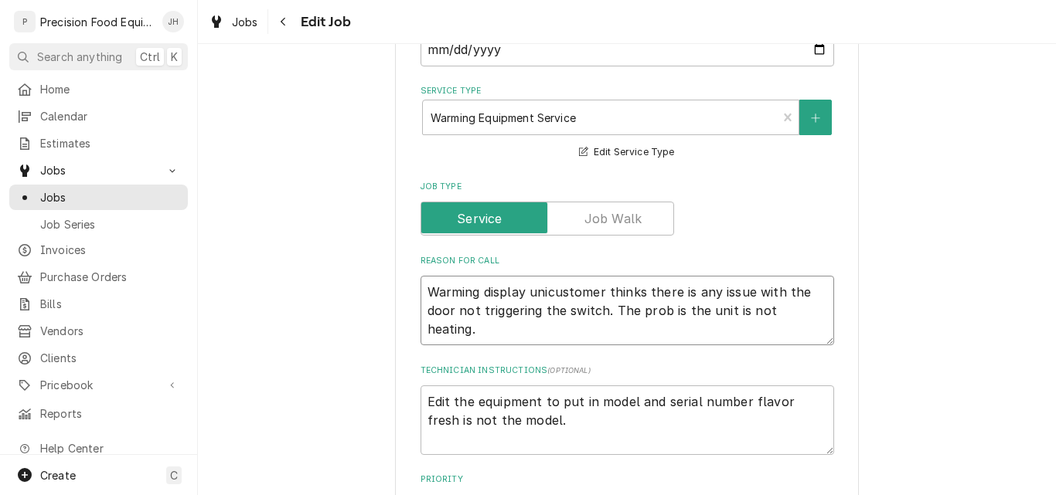
type textarea "Warming display unitcustomer thinks there is any issue with the door not trigge…"
type textarea "x"
type textarea "Warming display unit customer thinks there is any issue with the door not trigg…"
type textarea "x"
type textarea "Warming display unit icustomer thinks there is any issue with the door not trig…"
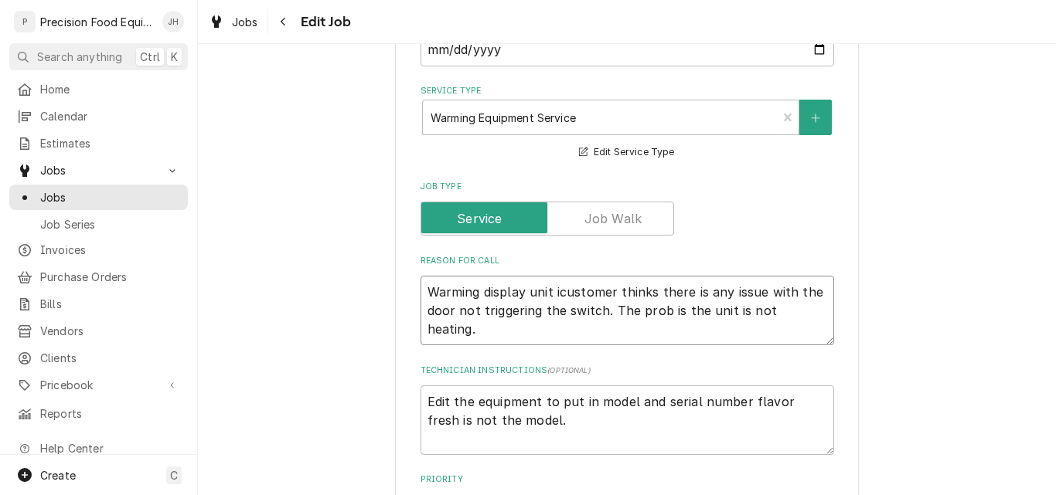
type textarea "x"
type textarea "Warming display unit iscustomer thinks there is any issue with the door not tri…"
type textarea "x"
type textarea "Warming display unit is ncustomer thinks there is any issue with the door not t…"
type textarea "x"
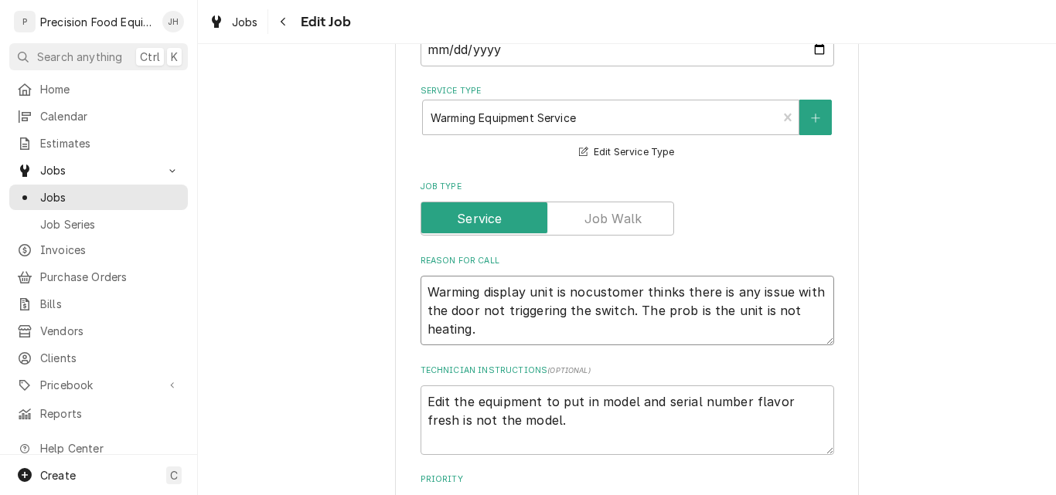
type textarea "Warming display unit is notcustomer thinks there is any issue with the door not…"
type textarea "x"
type textarea "Warming display unit is not customer thinks there is any issue with the door no…"
type textarea "x"
type textarea "Warming display unit is not hcustomer thinks there is any issue with the door n…"
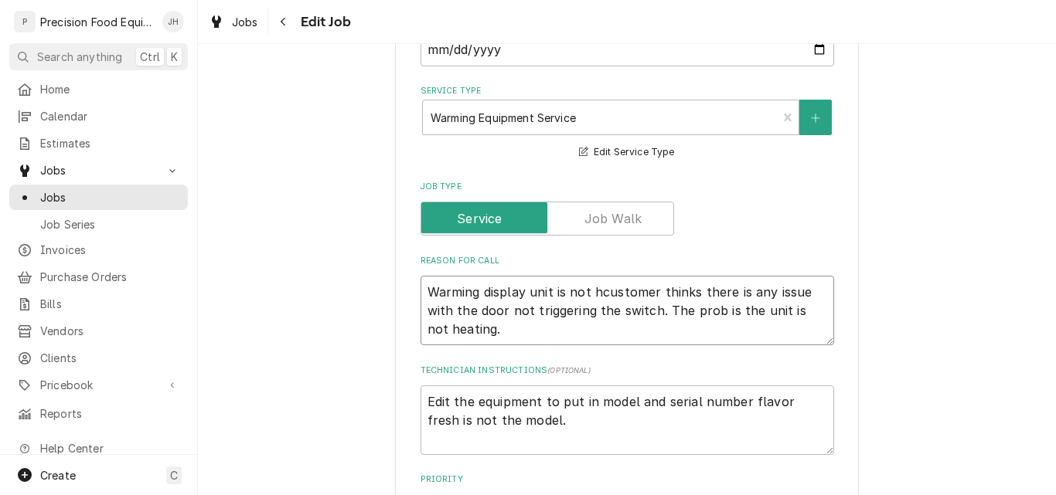
type textarea "x"
type textarea "Warming display unit is not hecustomer thinks there is any issue with the door …"
type textarea "x"
type textarea "Warming display unit is not heacustomer thinks there is any issue with the door…"
type textarea "x"
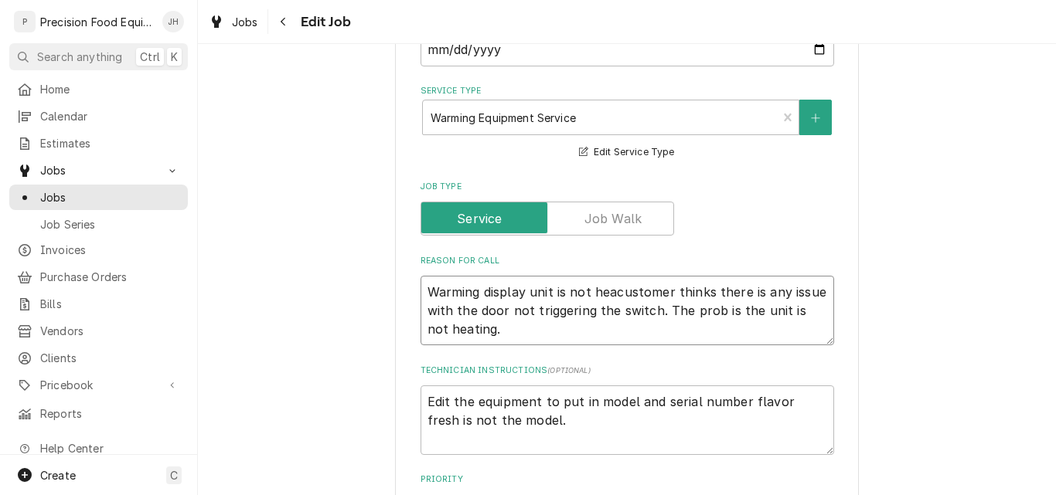
type textarea "Warming display unit is not heatcustomer thinks there is any issue with the doo…"
type textarea "x"
type textarea "Warming display unit is not heatincustomer thinks there is any issue with the d…"
type textarea "x"
type textarea "Warming display unit is not heatingcustomer thinks there is any issue with the …"
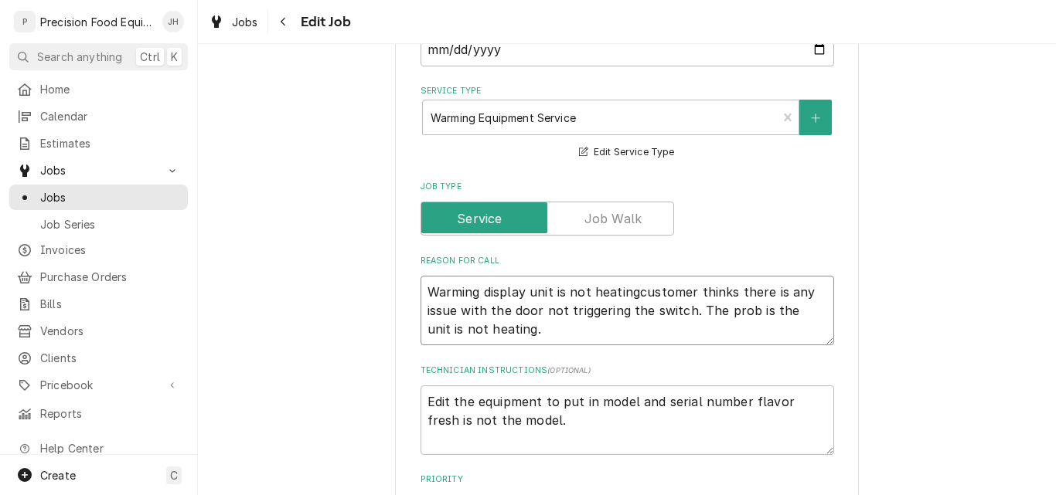
type textarea "x"
type textarea "Warming display unit is not heating.customer thinks there is any issue with the…"
type textarea "x"
type textarea "Warming display unit is not heating. customer thinks there is any issue with th…"
type textarea "x"
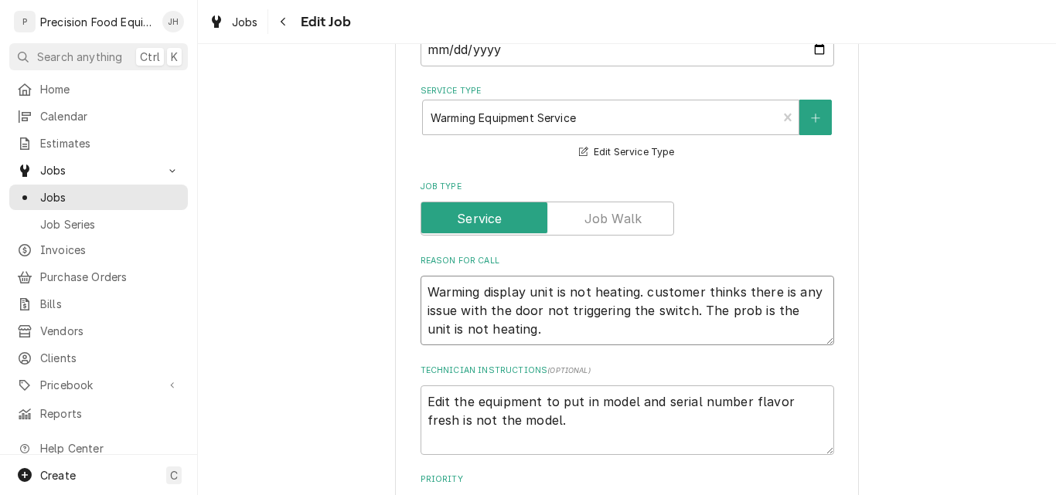
type textarea "Warming display unit is not heating. Tcustomer thinks there is any issue with t…"
type textarea "x"
type textarea "Warming display unit is not heating. Thcustomer thinks there is any issue with …"
type textarea "x"
type textarea "Warming display unit is not heating. Thecustomer thinks there is any issue with…"
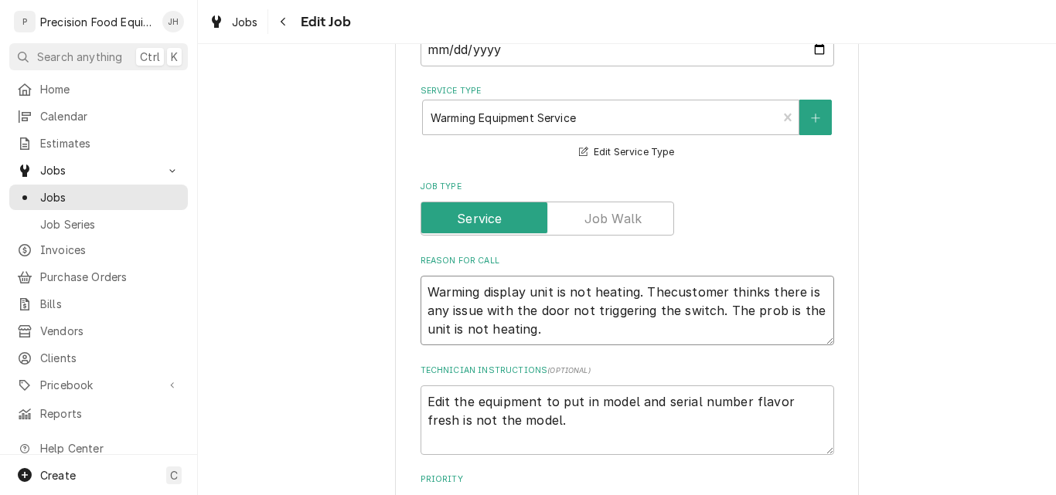
type textarea "x"
type textarea "Warming display unit is not heating. The customer thinks there is any issue wit…"
type textarea "x"
type textarea "Warming display unit is not heating. The customer thinks there is an issue with…"
type textarea "x"
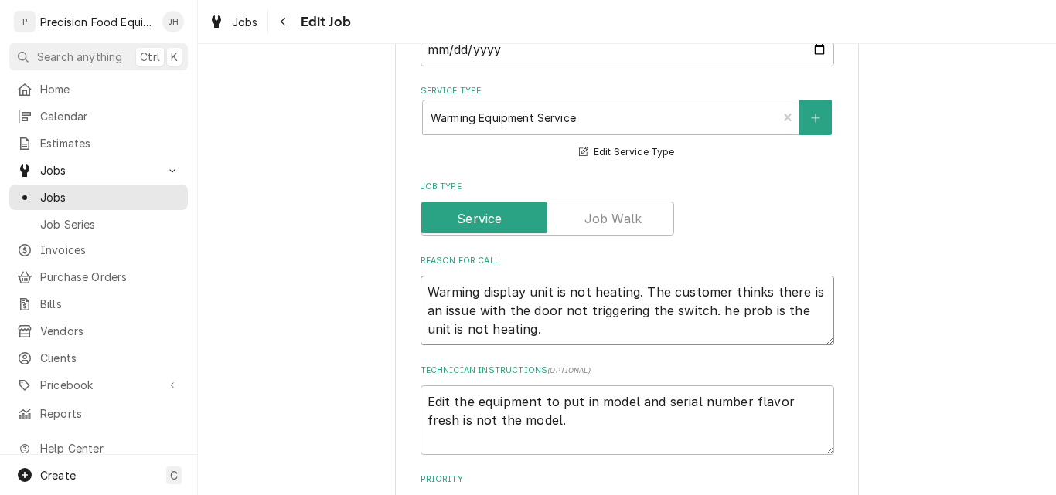
type textarea "Warming display unit is not heating. The customer thinks there is an issue with…"
type textarea "x"
type textarea "Warming display unit is not heating. The customer thinks there is an issue with…"
type textarea "x"
type textarea "Warming display unit is not heating. The customer thinks there is an issue with…"
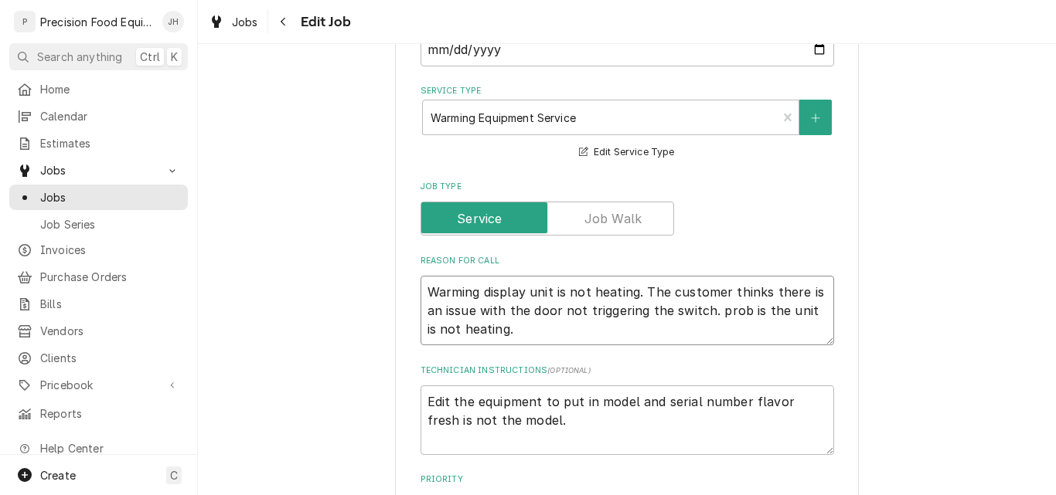
type textarea "x"
type textarea "Warming display unit is not heating. The customer thinks there is an issue with…"
type textarea "x"
type textarea "Warming display unit is not heating. The customer thinks there is an issue with…"
type textarea "x"
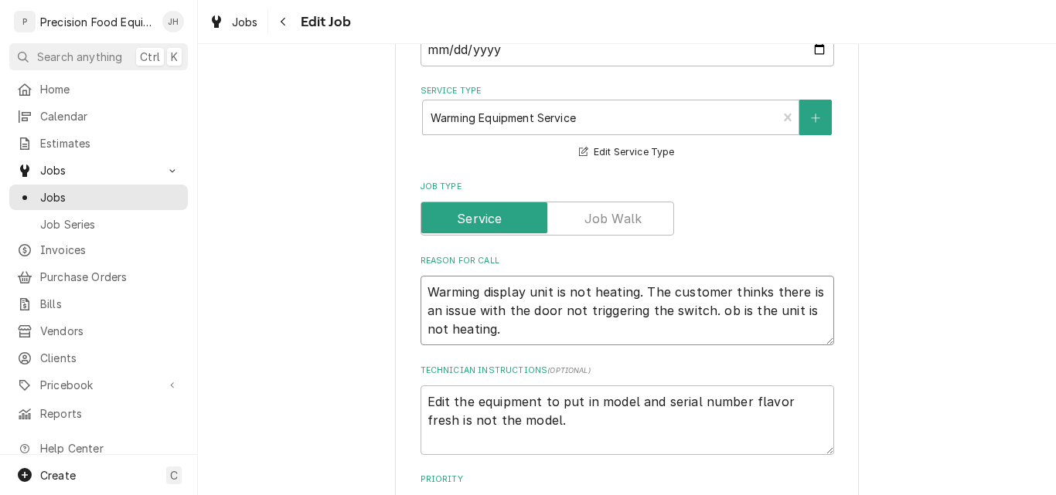
type textarea "Warming display unit is not heating. The customer thinks there is an issue with…"
type textarea "x"
type textarea "Warming display unit is not heating. The customer thinks there is an issue with…"
type textarea "x"
type textarea "Warming display unit is not heating. The customer thinks there is an issue with…"
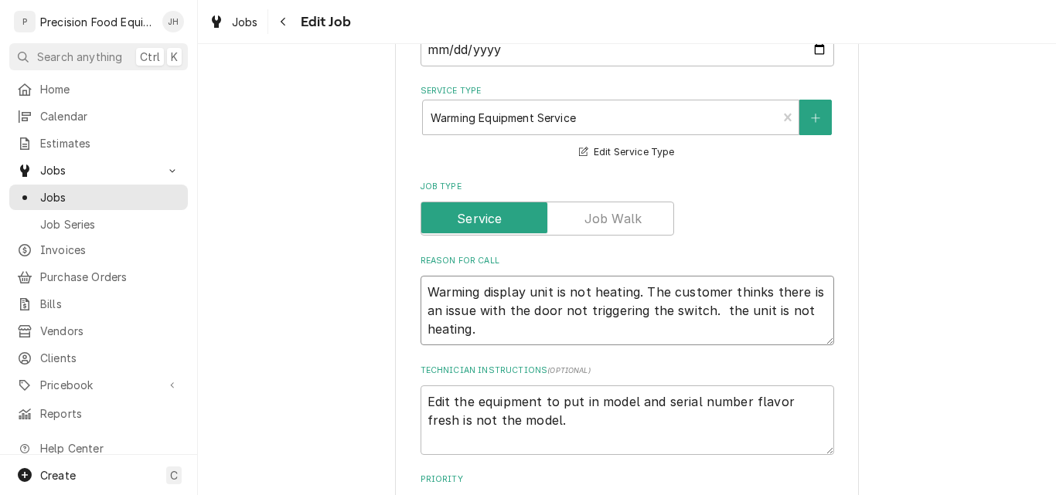
type textarea "x"
type textarea "Warming display unit is not heating. The customer thinks there is an issue with…"
type textarea "x"
type textarea "Warming display unit is not heating. The customer thinks there is an issue with…"
type textarea "x"
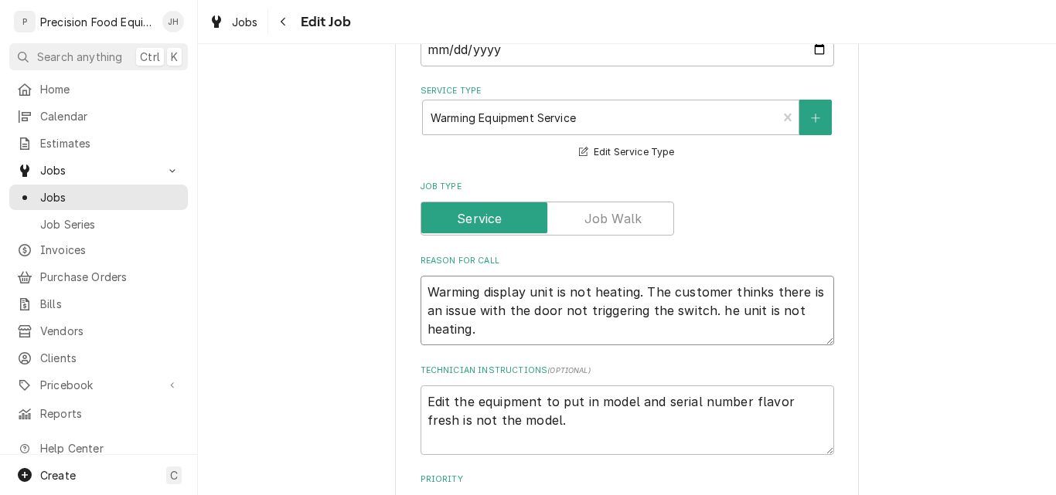
type textarea "Warming display unit is not heating. The customer thinks there is an issue with…"
type textarea "x"
type textarea "Warming display unit is not heating. The customer thinks there is an issue with…"
type textarea "x"
type textarea "Warming display unit is not heating. The customer thinks there is an issue with…"
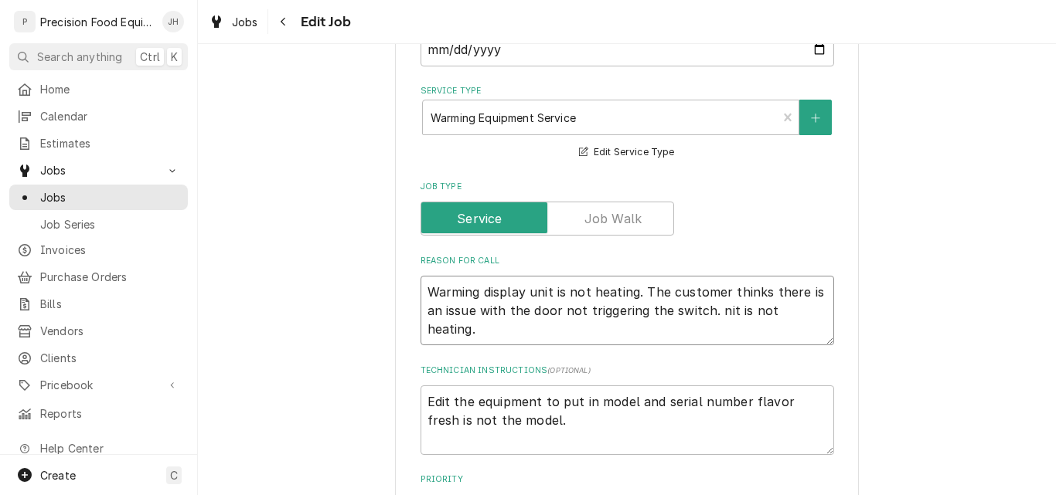
type textarea "x"
type textarea "Warming display unit is not heating. The customer thinks there is an issue with…"
type textarea "x"
type textarea "Warming display unit is not heating. The customer thinks there is an issue with…"
type textarea "x"
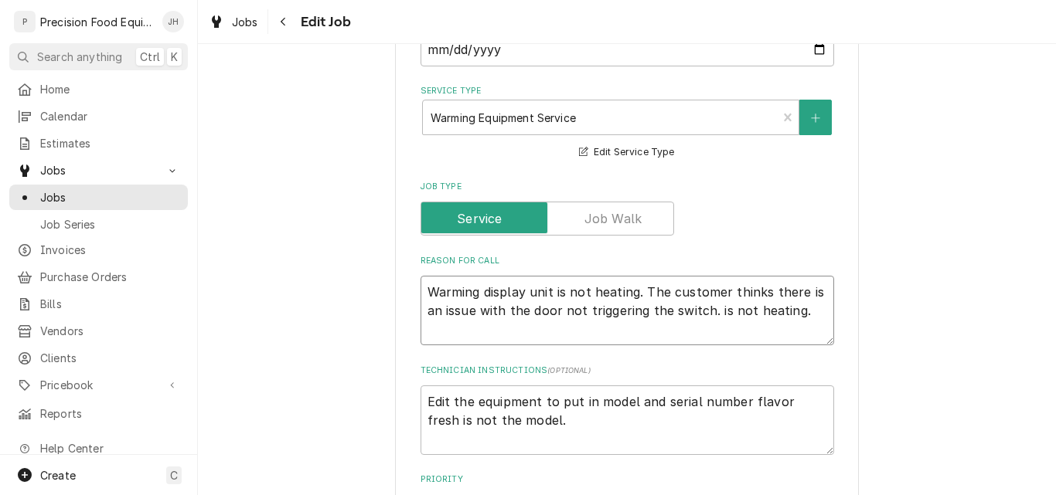
type textarea "Warming display unit is not heating. The customer thinks there is an issue with…"
type textarea "x"
type textarea "Warming display unit is not heating. The customer thinks there is an issue with…"
type textarea "x"
type textarea "Warming display unit is not heating. The customer thinks there is an issue with…"
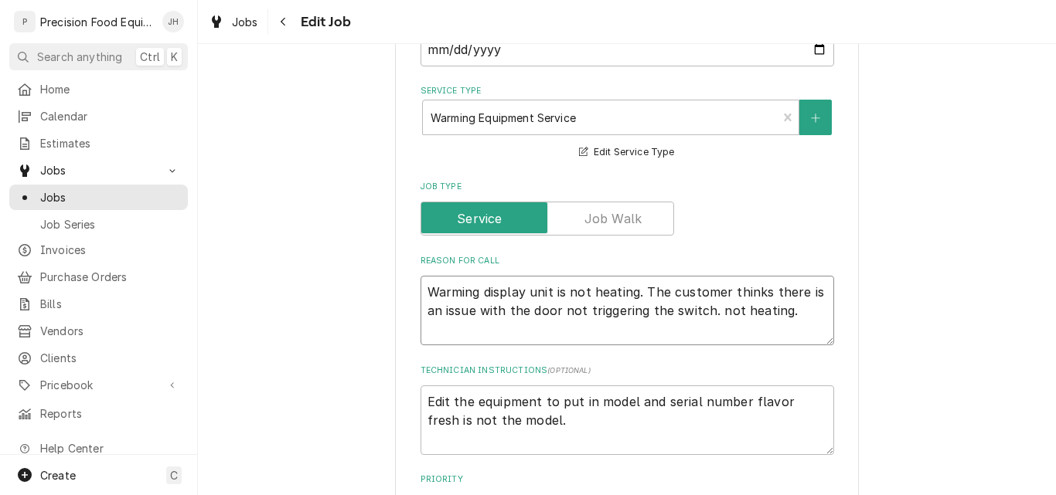
type textarea "x"
type textarea "Warming display unit is not heating. The customer thinks there is an issue with…"
type textarea "x"
type textarea "Warming display unit is not heating. The customer thinks there is an issue with…"
type textarea "x"
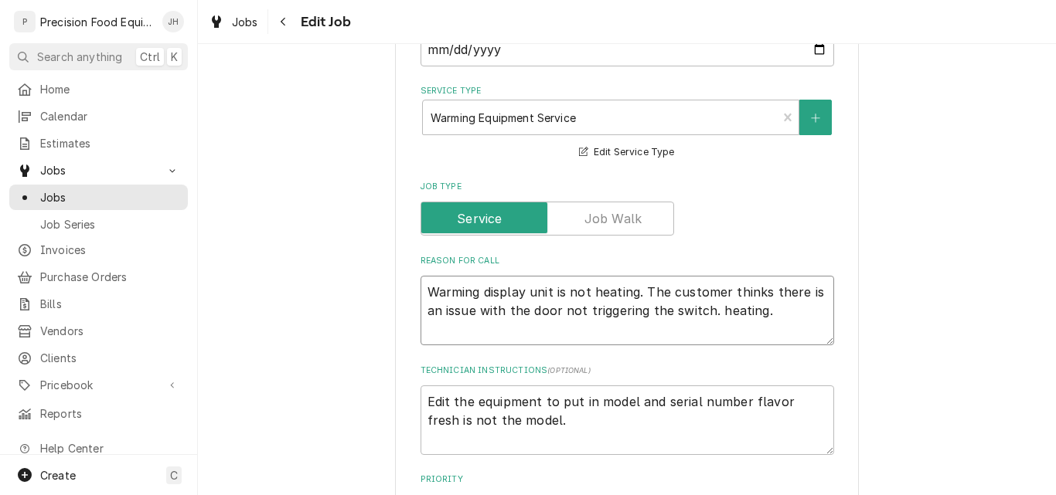
type textarea "Warming display unit is not heating. The customer thinks there is an issue with…"
type textarea "x"
type textarea "Warming display unit is not heating. The customer thinks there is an issue with…"
type textarea "x"
type textarea "Warming display unit is not heating. The customer thinks there is an issue with…"
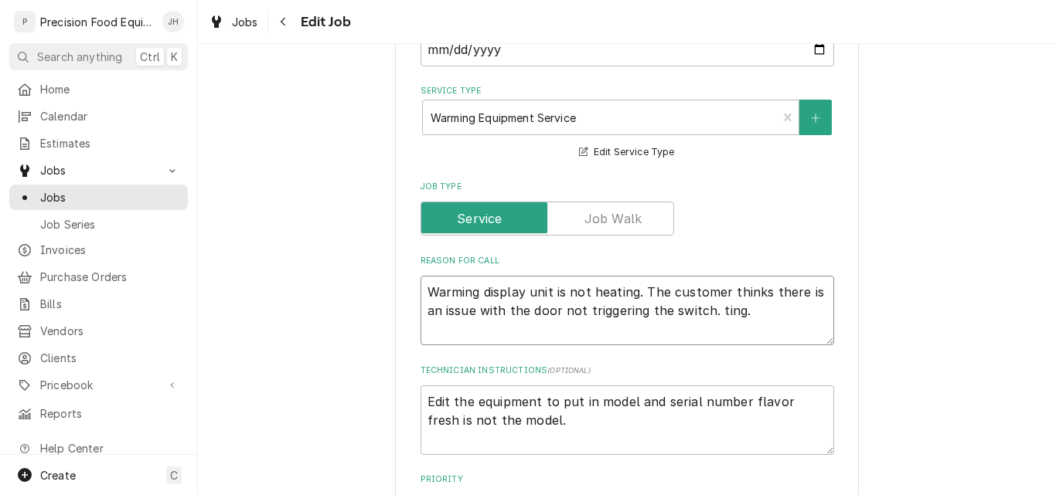
type textarea "x"
type textarea "Warming display unit is not heating. The customer thinks there is an issue with…"
type textarea "x"
type textarea "Warming display unit is not heating. The customer thinks there is an issue with…"
type textarea "x"
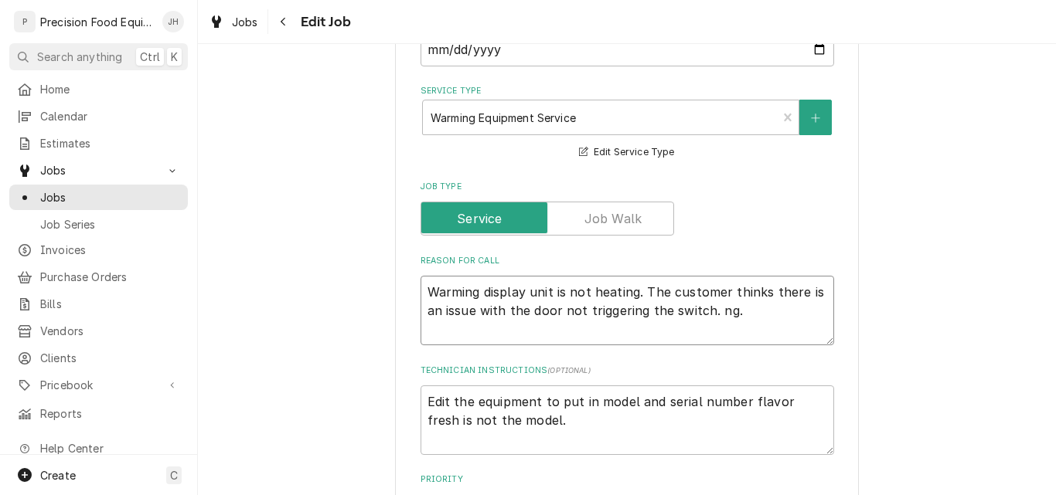
type textarea "Warming display unit is not heating. The customer thinks there is an issue with…"
type textarea "x"
type textarea "Warming display unit is not heating. The customer thinks there is an issue with…"
type textarea "x"
type textarea "Warming display unit is not heating. The customer thinks there is an issue with…"
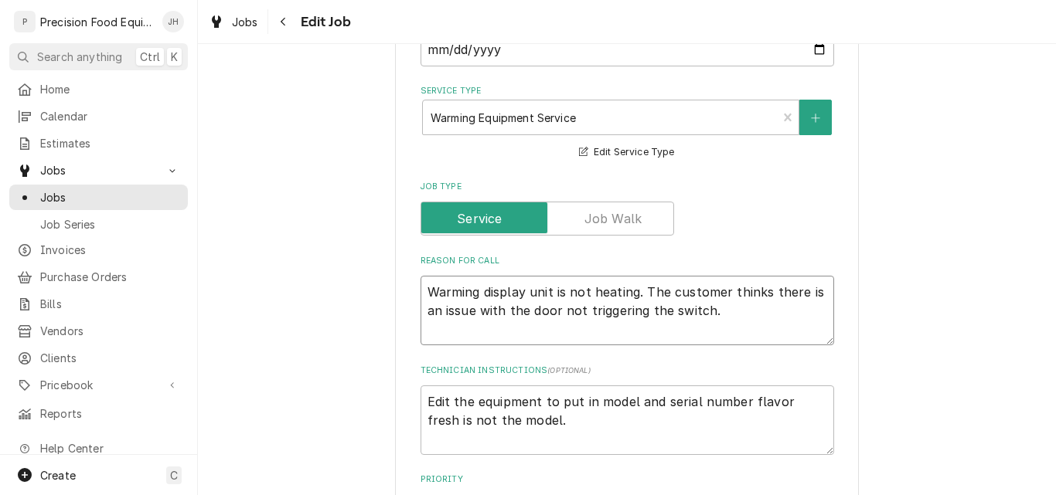
type textarea "x"
type textarea "Warming display unit is not heating. The customer thinks there is an issue with…"
click at [762, 403] on textarea "Edit the equipment to put in model and serial number flavor fresh is not the mo…" at bounding box center [626, 421] width 413 height 70
type textarea "x"
type textarea "Edit the equipment to put in model and serial number flavr fresh is not the mod…"
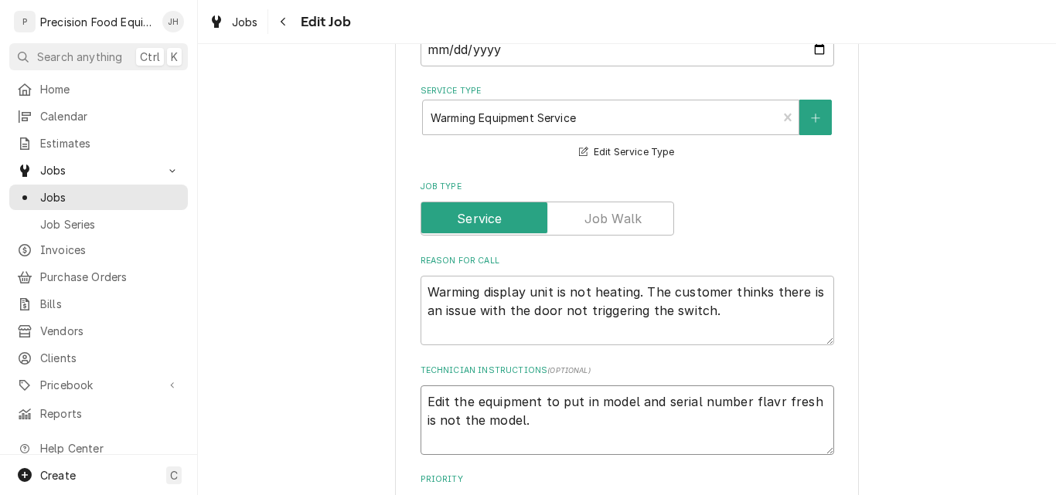
type textarea "x"
type textarea "Edit the equipment to put in model and serial number flav-r fresh is not the mo…"
type textarea "x"
type textarea "Edit the equipment to put in model and serial number flav-r- fresh is not the m…"
type textarea "x"
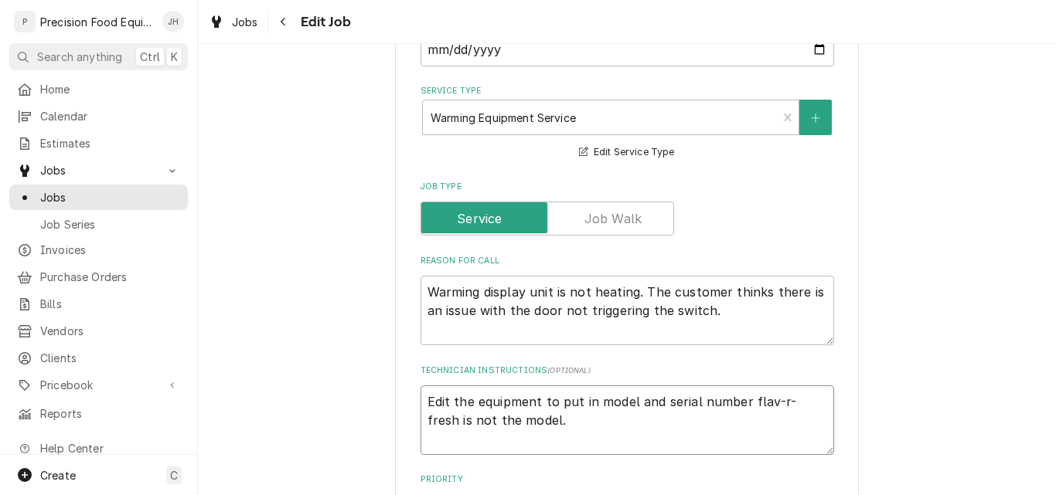
type textarea "Edit the equipment to put in model and serial number flav-r-fresh is not the mo…"
type textarea "x"
type textarea "Edit the equipment to put in model and serial number flav-r-fresh is not the mo…"
click at [722, 313] on textarea "Warming display unit is not heating. The customer thinks there is an issue with…" at bounding box center [626, 311] width 413 height 70
type textarea "x"
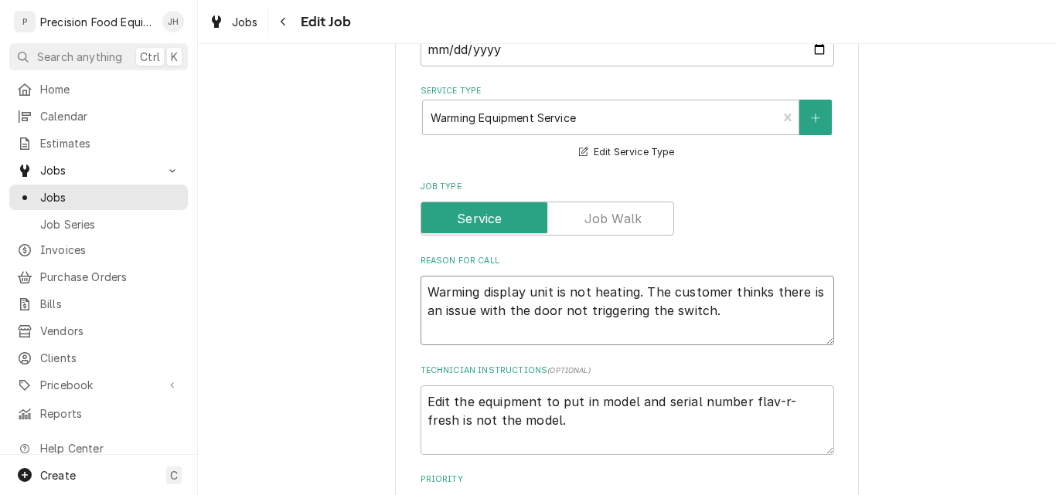
type textarea "Warming display unit is not heating. The customer thinks there is an issue with…"
type textarea "x"
type textarea "Warming display unit is not heating. The customer thinks there is an issue with…"
type textarea "x"
type textarea "Warming display unit is not heating. The customer thinks there is an issue with…"
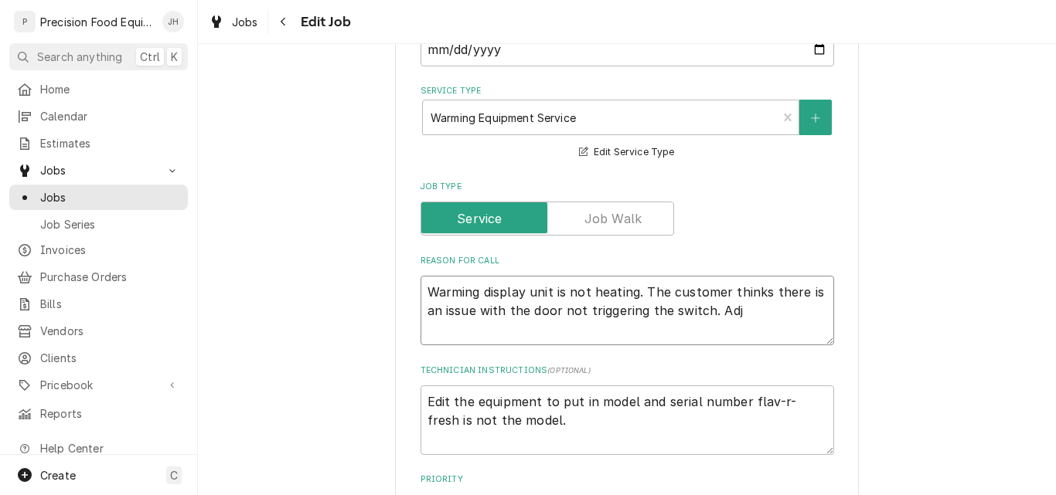
type textarea "x"
type textarea "Warming display unit is not heating. The customer thinks there is an issue with…"
type textarea "x"
type textarea "Warming display unit is not heating. The customer thinks there is an issue with…"
type textarea "x"
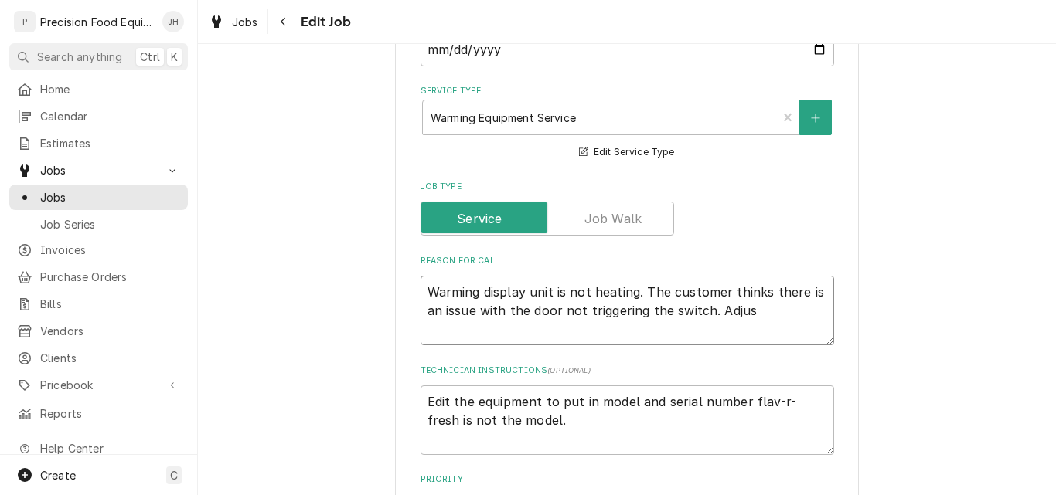
type textarea "Warming display unit is not heating. The customer thinks there is an issue with…"
type textarea "x"
type textarea "Warming display unit is not heating. The customer thinks there is an issue with…"
type textarea "x"
type textarea "Warming display unit is not heating. The customer thinks there is an issue with…"
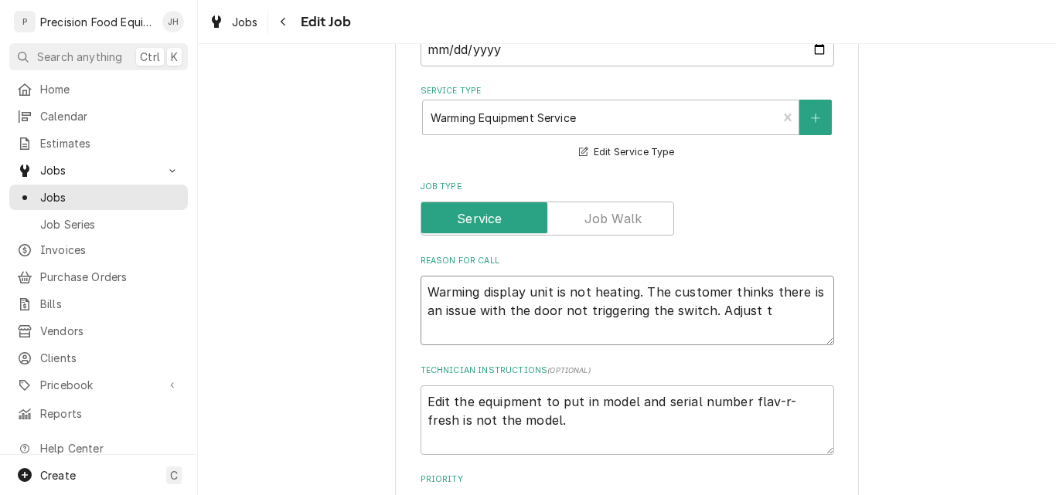
type textarea "x"
type textarea "Warming display unit is not heating. The customer thinks there is an issue with…"
type textarea "x"
type textarea "Warming display unit is not heating. The customer thinks there is an issue with…"
type textarea "x"
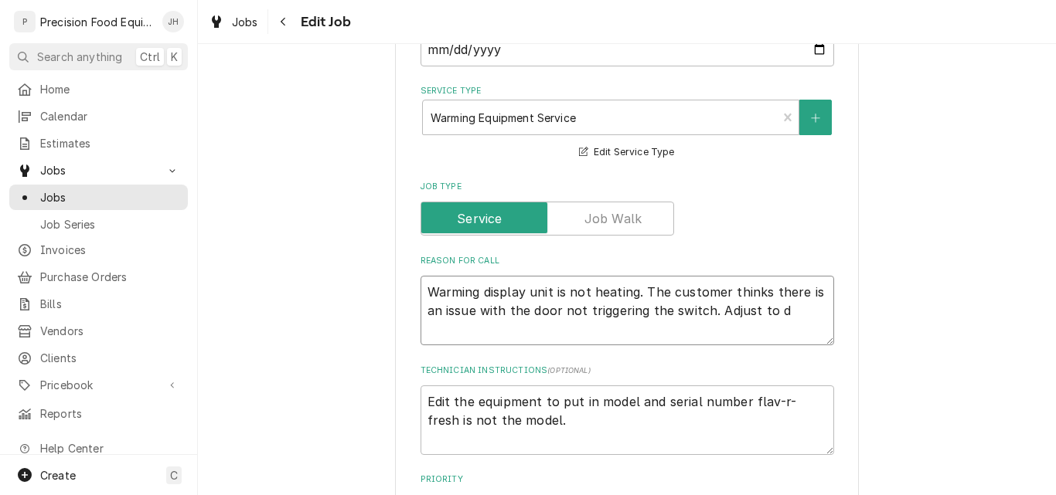
type textarea "Warming display unit is not heating. The customer thinks there is an issue with…"
type textarea "x"
type textarea "Warming display unit is not heating. The customer thinks there is an issue with…"
type textarea "x"
type textarea "Warming display unit is not heating. The customer thinks there is an issue with…"
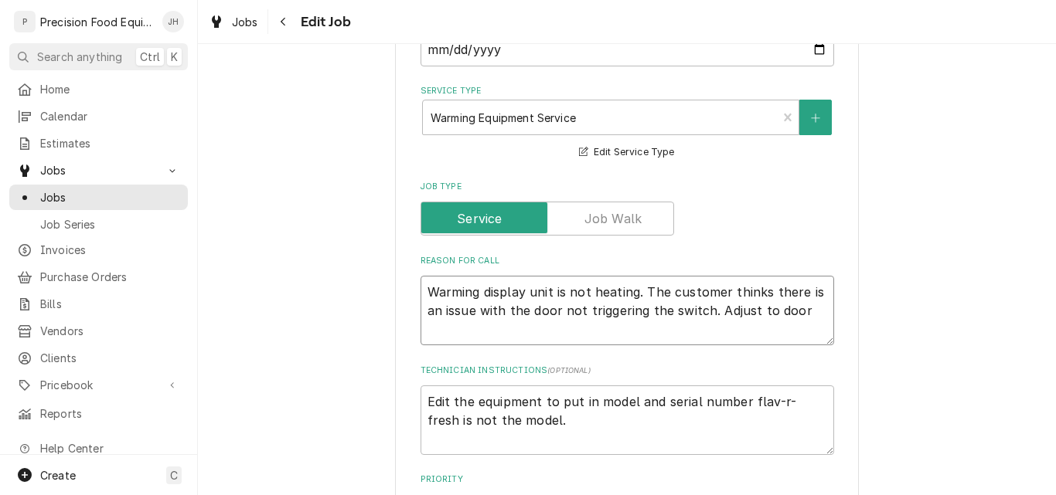
type textarea "x"
type textarea "Warming display unit is not heating. The customer thinks there is an issue with…"
type textarea "x"
type textarea "Warming display unit is not heating. The customer thinks there is an issue with…"
type textarea "x"
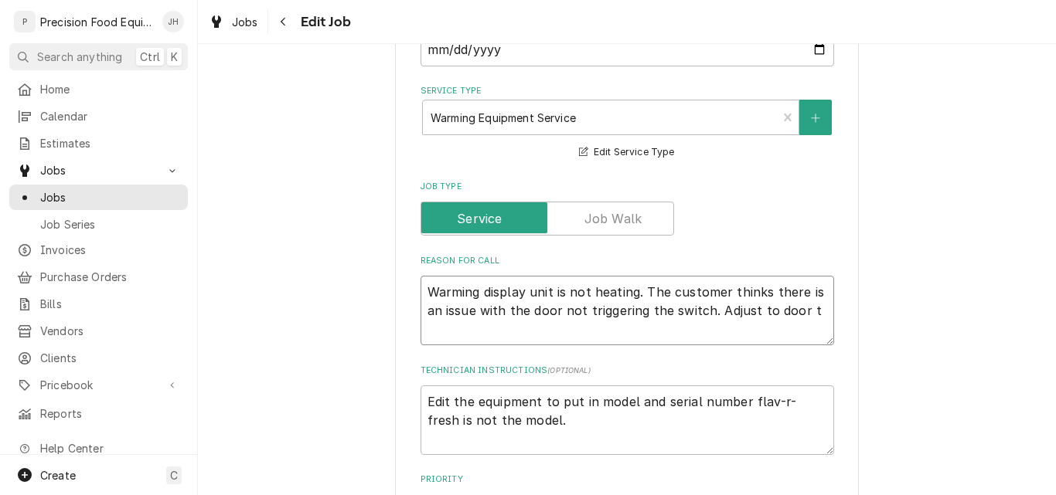
type textarea "Warming display unit is not heating. The customer thinks there is an issue with…"
type textarea "x"
type textarea "Warming display unit is not heating. The customer thinks there is an issue with…"
type textarea "x"
type textarea "Warming display unit is not heating. The customer thinks there is an issue with…"
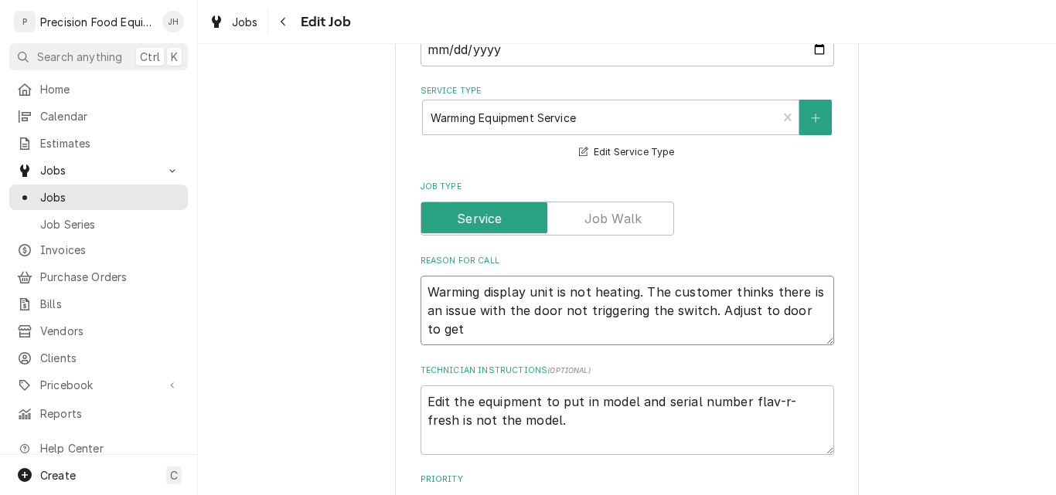
type textarea "x"
type textarea "Warming display unit is not heating. The customer thinks there is an issue with…"
type textarea "x"
type textarea "Warming display unit is not heating. The customer thinks there is an issue with…"
type textarea "x"
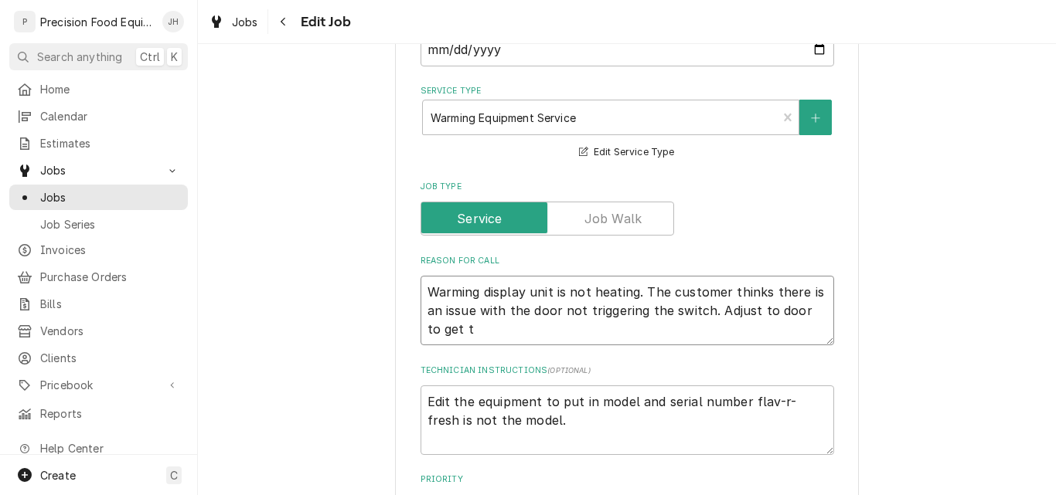
type textarea "Warming display unit is not heating. The customer thinks there is an issue with…"
type textarea "x"
type textarea "Warming display unit is not heating. The customer thinks there is an issue with…"
type textarea "x"
type textarea "Warming display unit is not heating. The customer thinks there is an issue with…"
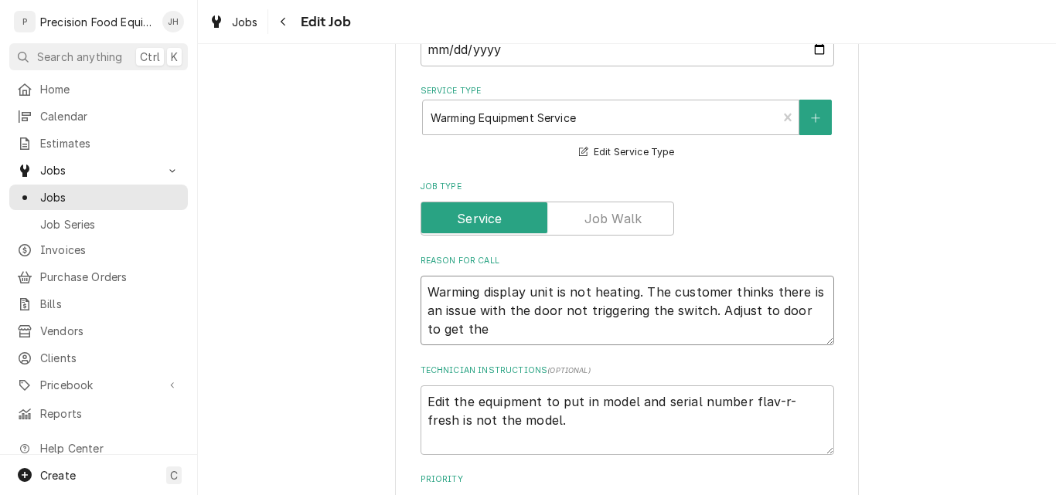
type textarea "x"
type textarea "Warming display unit is not heating. The customer thinks there is an issue with…"
type textarea "x"
type textarea "Warming display unit is not heating. The customer thinks there is an issue with…"
type textarea "x"
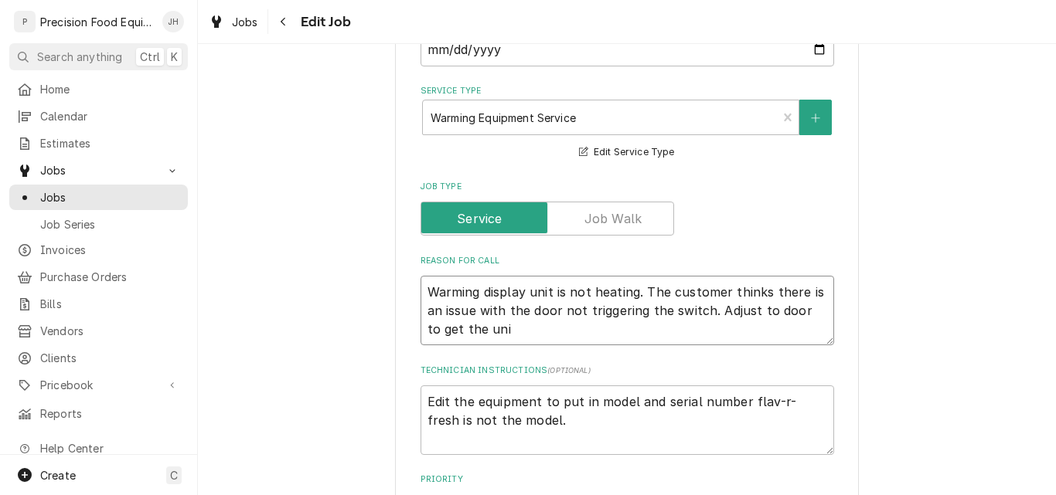
type textarea "Warming display unit is not heating. The customer thinks there is an issue with…"
type textarea "x"
type textarea "Warming display unit is not heating. The customer thinks there is an issue with…"
type textarea "x"
type textarea "Warming display unit is not heating. The customer thinks there is an issue with…"
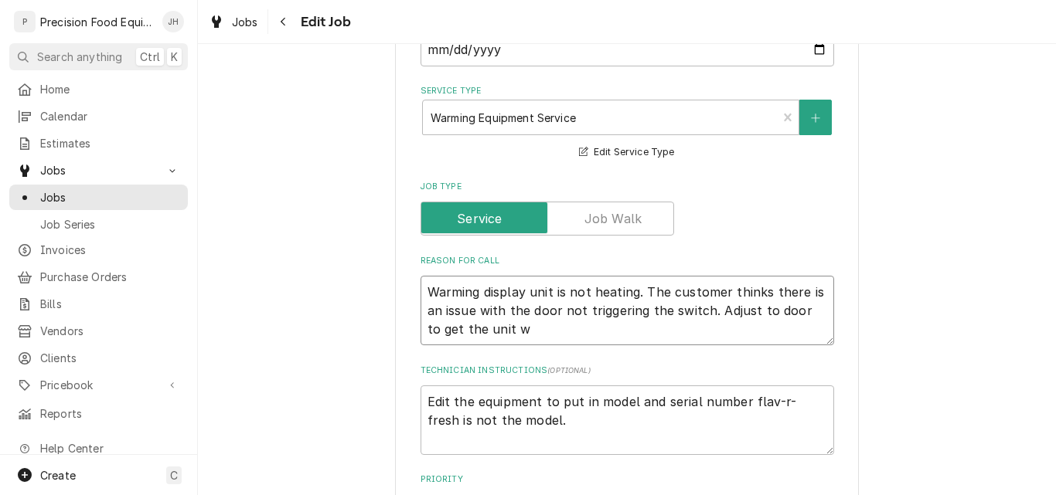
type textarea "x"
type textarea "Warming display unit is not heating. The customer thinks there is an issue with…"
type textarea "x"
type textarea "Warming display unit is not heating. The customer thinks there is an issue with…"
type textarea "x"
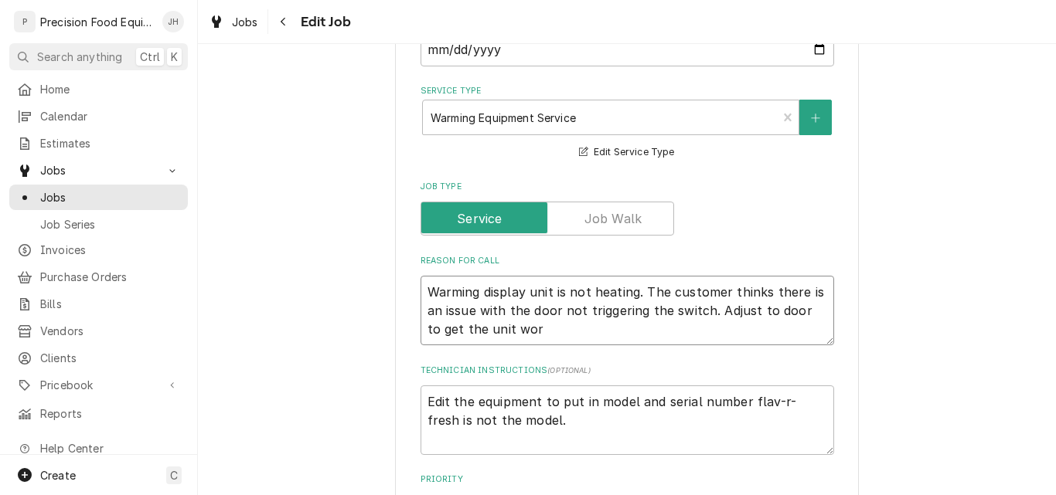
type textarea "Warming display unit is not heating. The customer thinks there is an issue with…"
type textarea "x"
type textarea "Warming display unit is not heating. The customer thinks there is an issue with…"
click at [707, 308] on textarea "Warming display unit is not heating. The customer thinks there is an issue with…" at bounding box center [626, 311] width 413 height 70
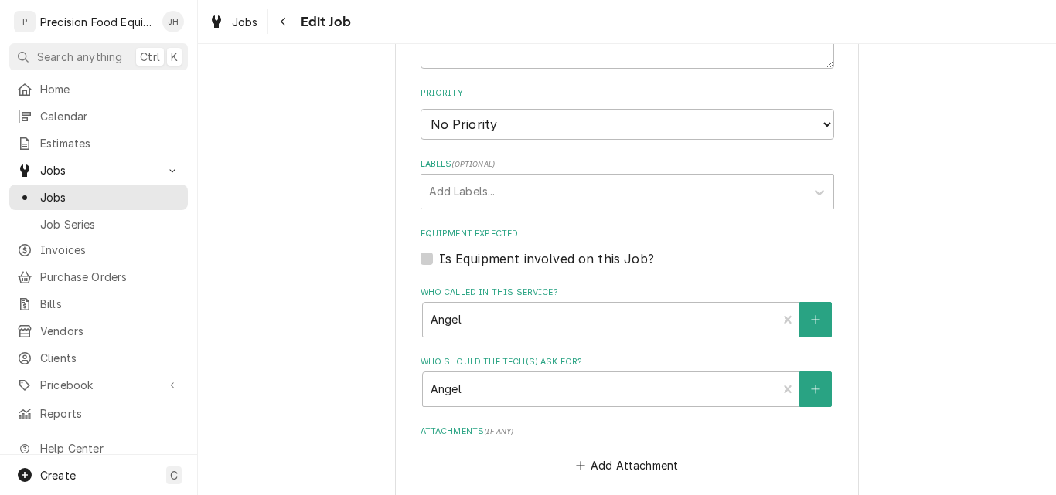
scroll to position [1082, 0]
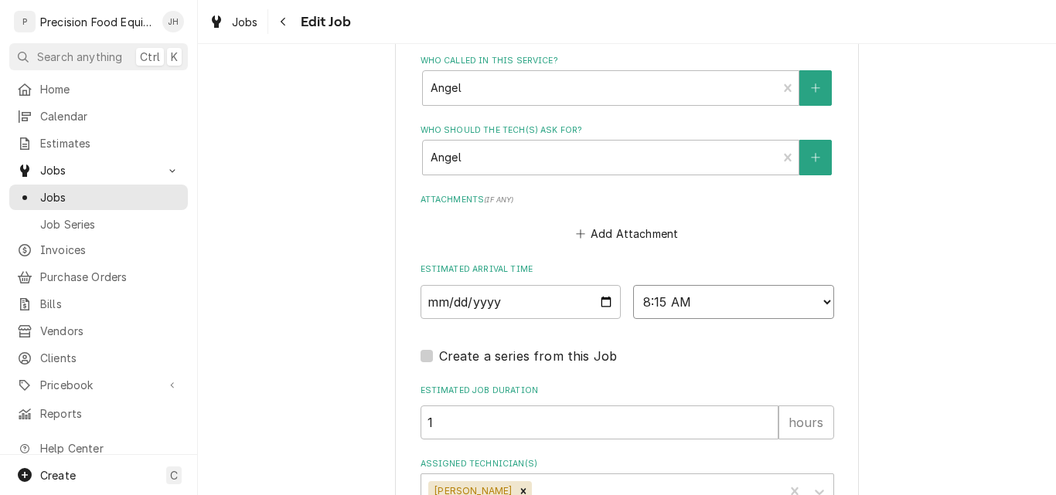
click at [735, 304] on select "AM / PM 6:00 AM 6:15 AM 6:30 AM 6:45 AM 7:00 AM 7:15 AM 7:30 AM 7:45 AM 8:00 AM…" at bounding box center [733, 302] width 201 height 34
click at [633, 285] on select "AM / PM 6:00 AM 6:15 AM 6:30 AM 6:45 AM 7:00 AM 7:15 AM 7:30 AM 7:45 AM 8:00 AM…" at bounding box center [733, 302] width 201 height 34
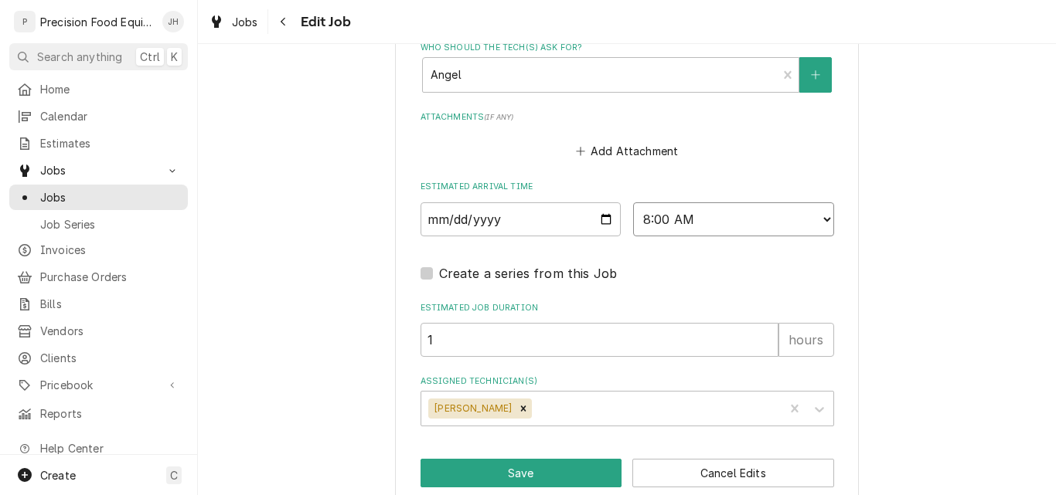
scroll to position [1190, 0]
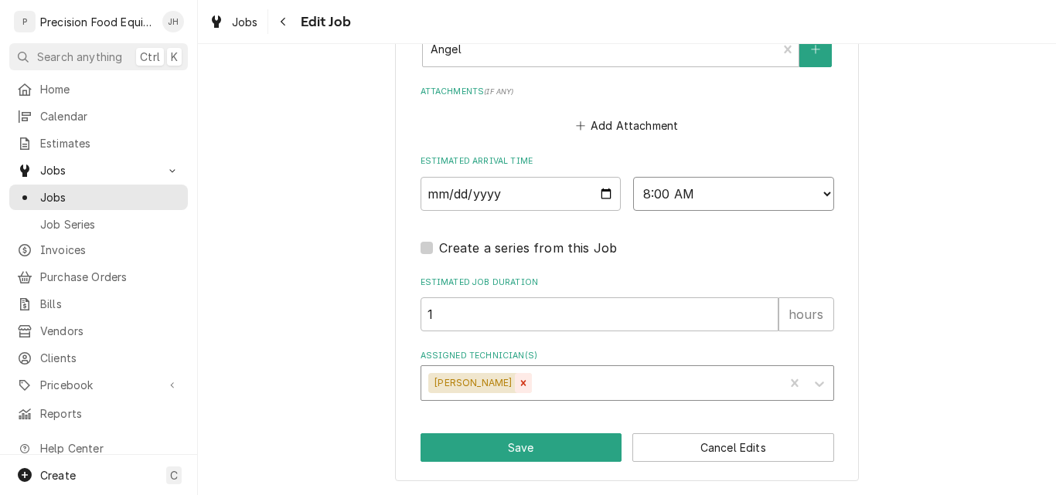
click at [518, 379] on icon "Remove Pete Nielson" at bounding box center [523, 383] width 11 height 11
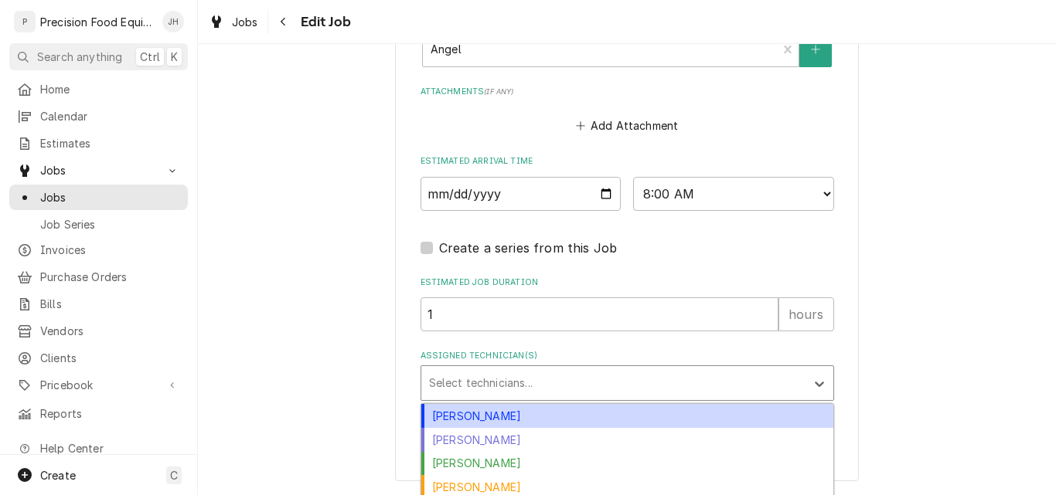
click at [469, 393] on div "Assigned Technician(s)" at bounding box center [613, 383] width 369 height 28
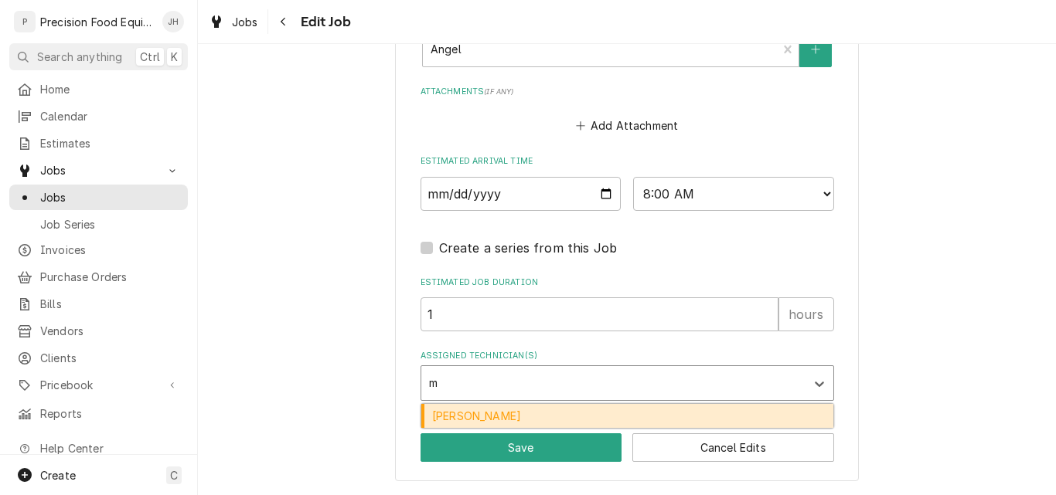
click at [509, 416] on div "[PERSON_NAME]" at bounding box center [627, 416] width 412 height 24
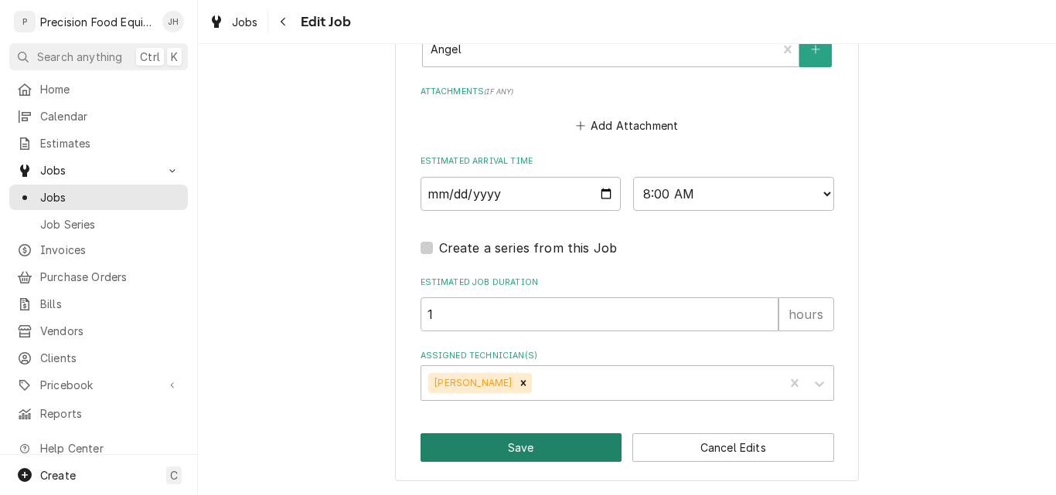
click at [542, 444] on button "Save" at bounding box center [521, 448] width 202 height 29
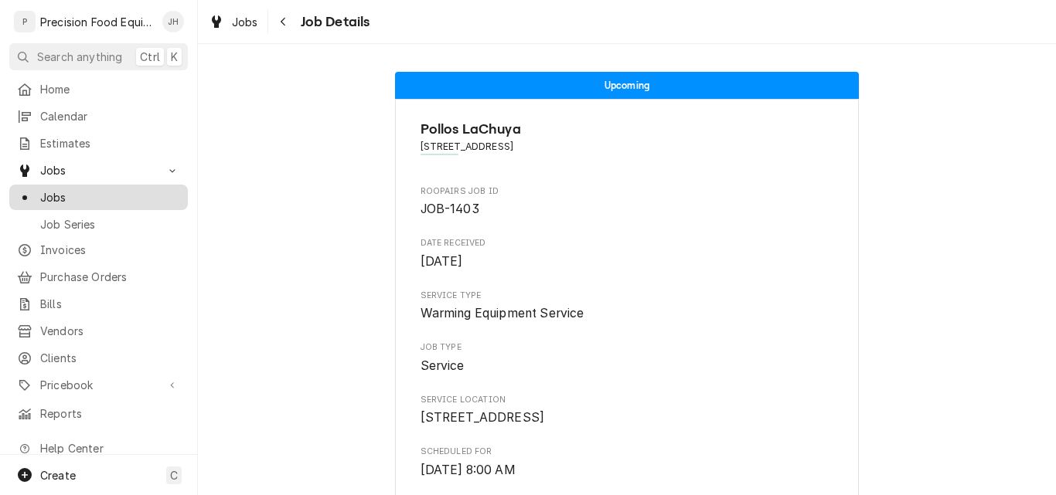
click at [70, 192] on span "Jobs" at bounding box center [110, 197] width 140 height 16
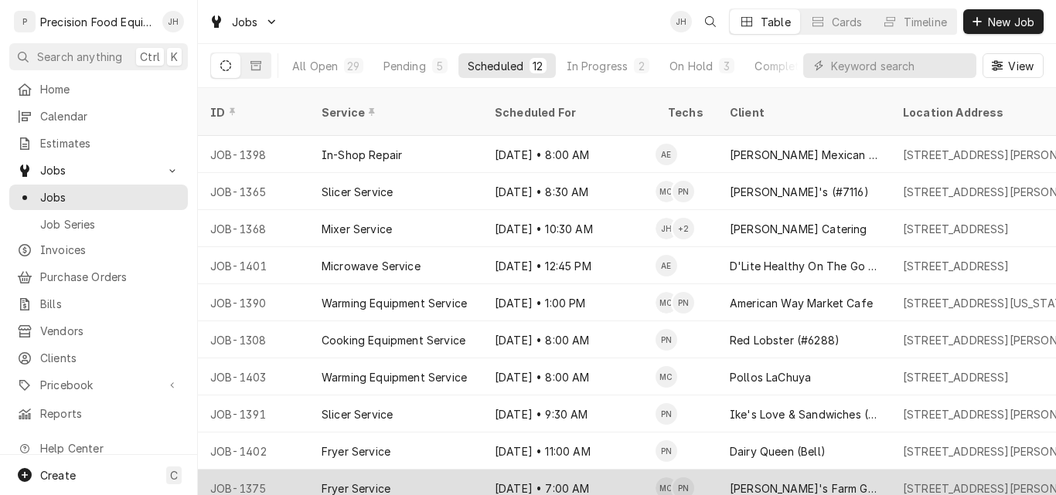
scroll to position [77, 0]
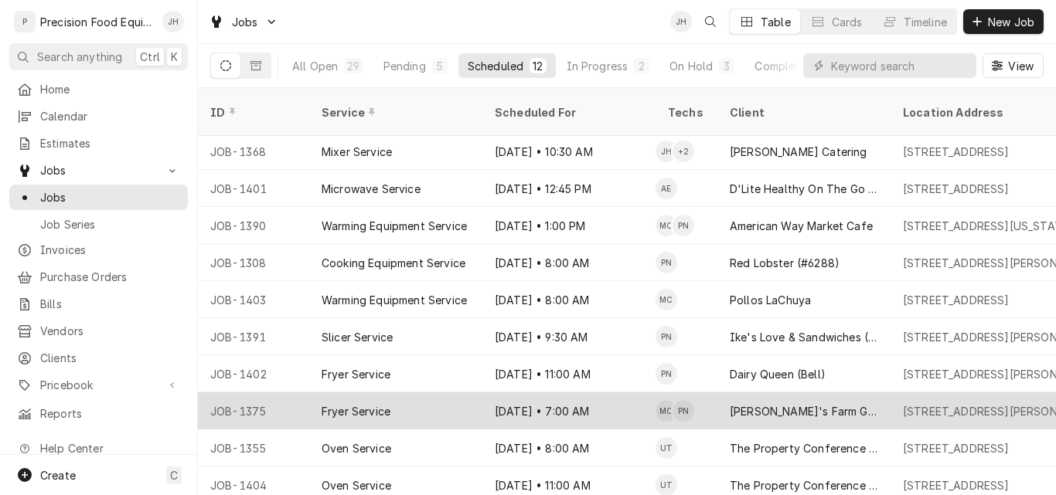
click at [766, 403] on div "[PERSON_NAME]'s Farm Grill" at bounding box center [804, 411] width 148 height 16
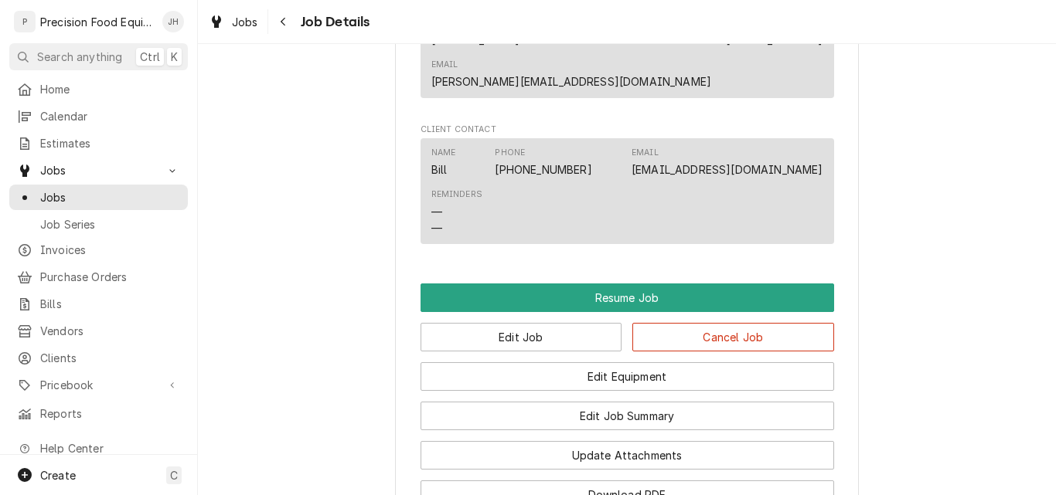
scroll to position [1237, 0]
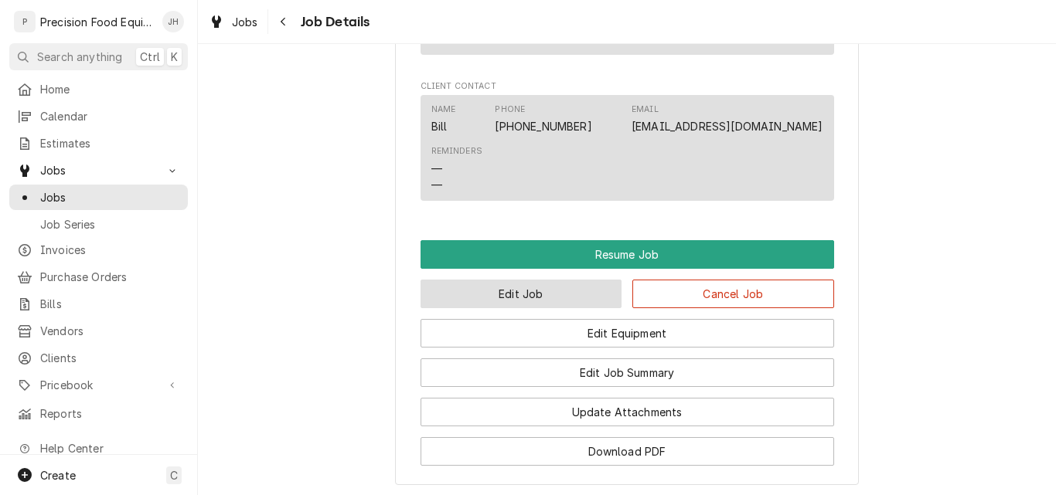
click at [512, 280] on button "Edit Job" at bounding box center [521, 294] width 202 height 29
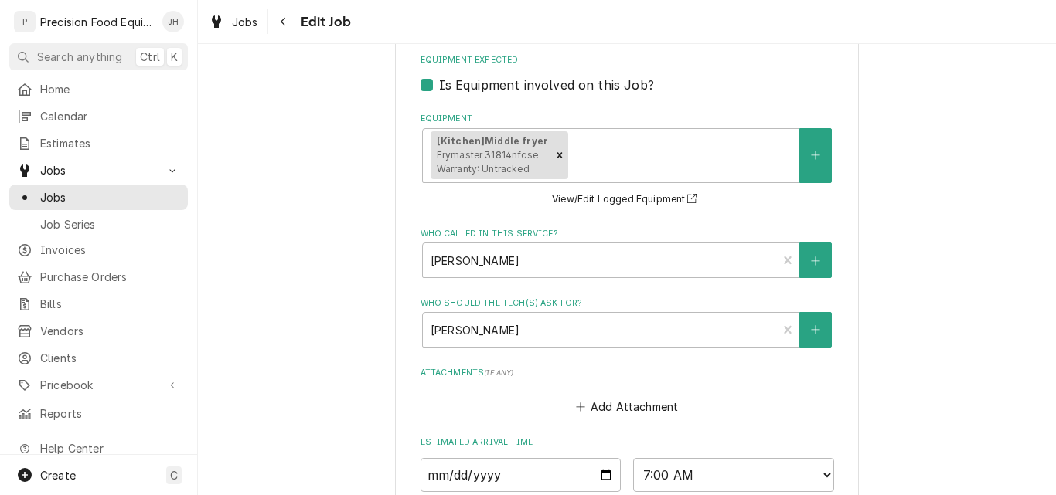
scroll to position [1159, 0]
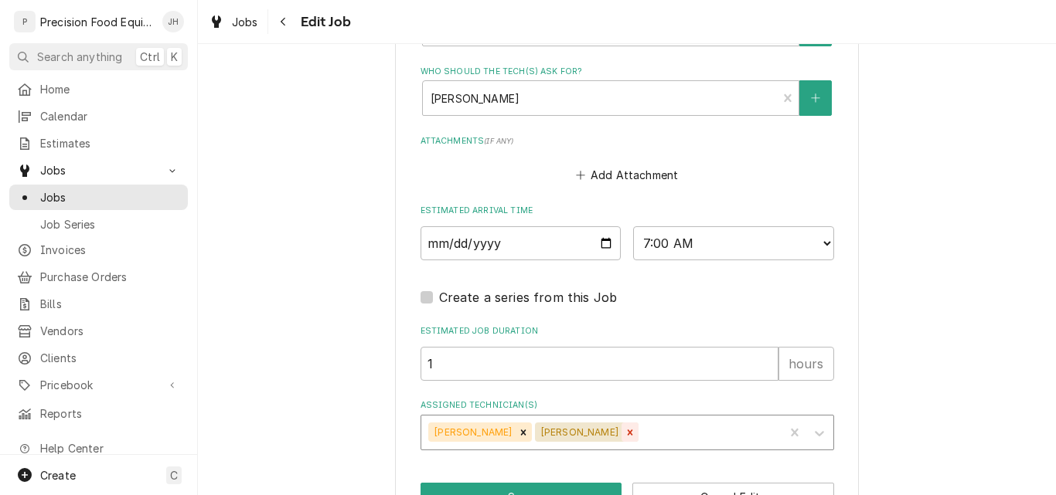
click at [624, 436] on icon "Remove Pete Nielson" at bounding box center [629, 432] width 11 height 11
type textarea "x"
click at [598, 243] on input "2025-08-29" at bounding box center [520, 243] width 201 height 34
type input "2025-08-28"
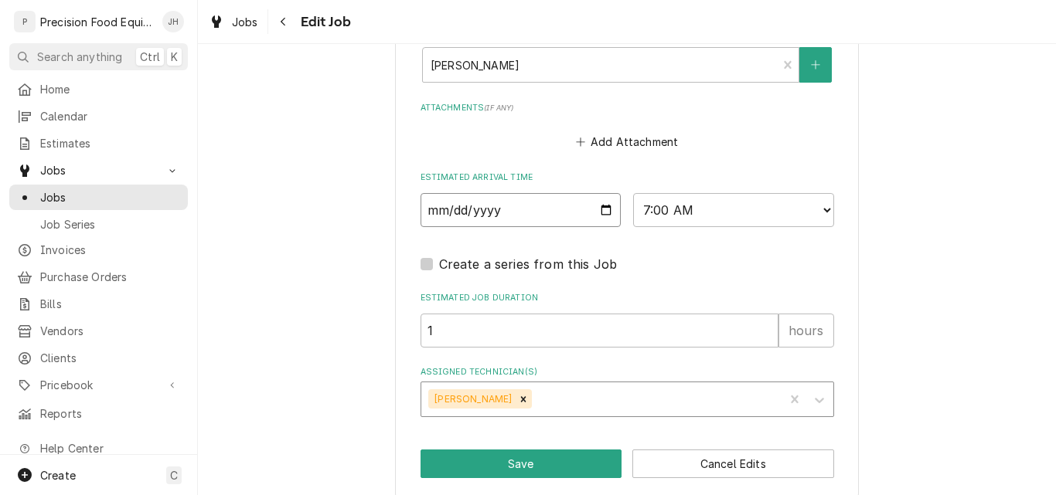
scroll to position [1209, 0]
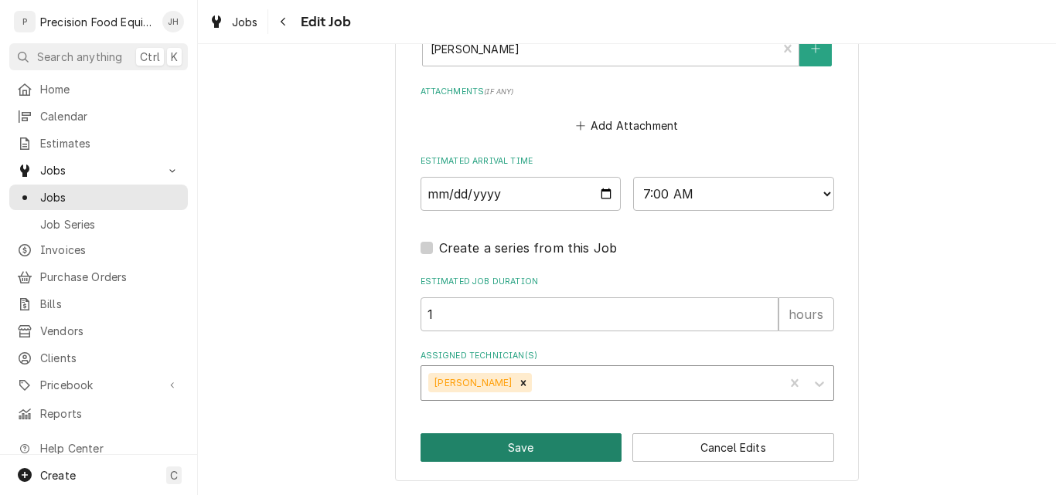
click at [515, 451] on button "Save" at bounding box center [521, 448] width 202 height 29
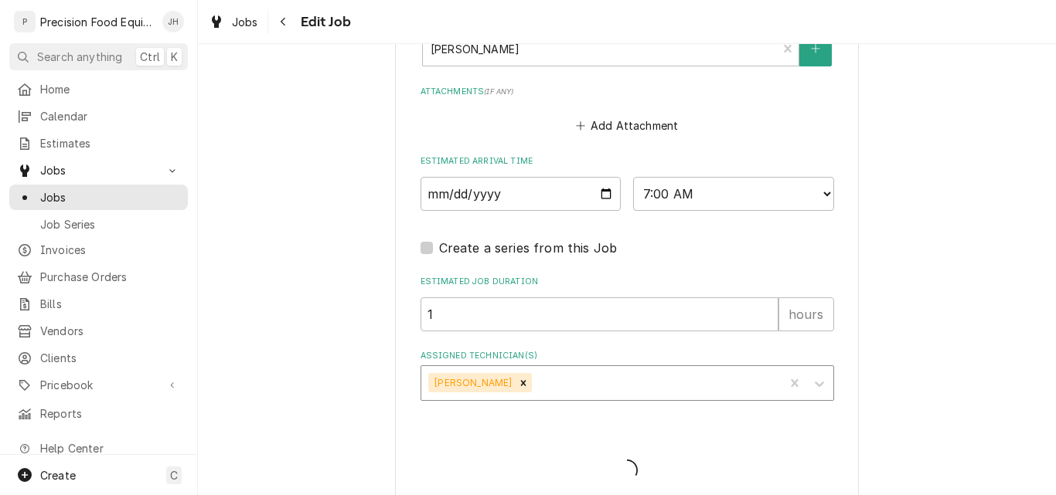
type textarea "x"
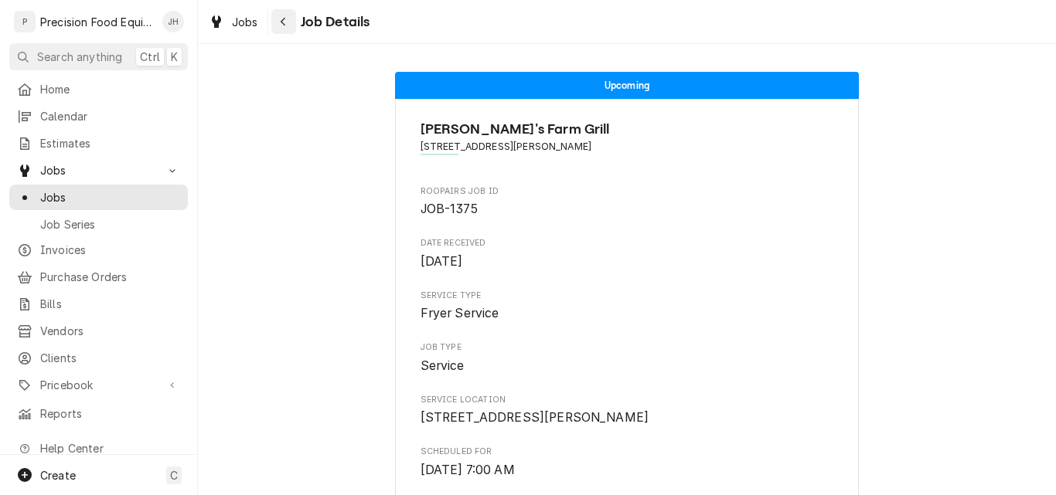
click at [289, 15] on div "Navigate back" at bounding box center [283, 21] width 15 height 15
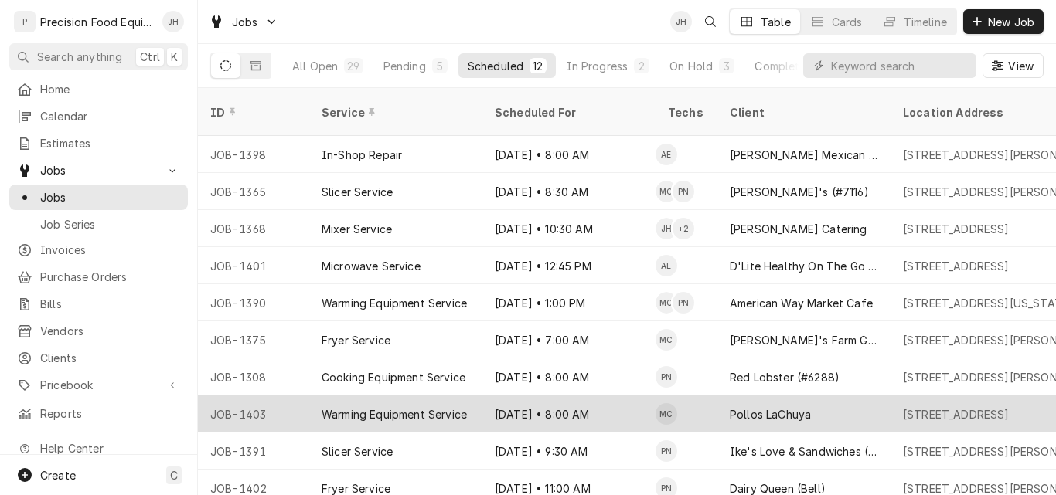
click at [740, 407] on div "Pollos LaChuya" at bounding box center [770, 415] width 81 height 16
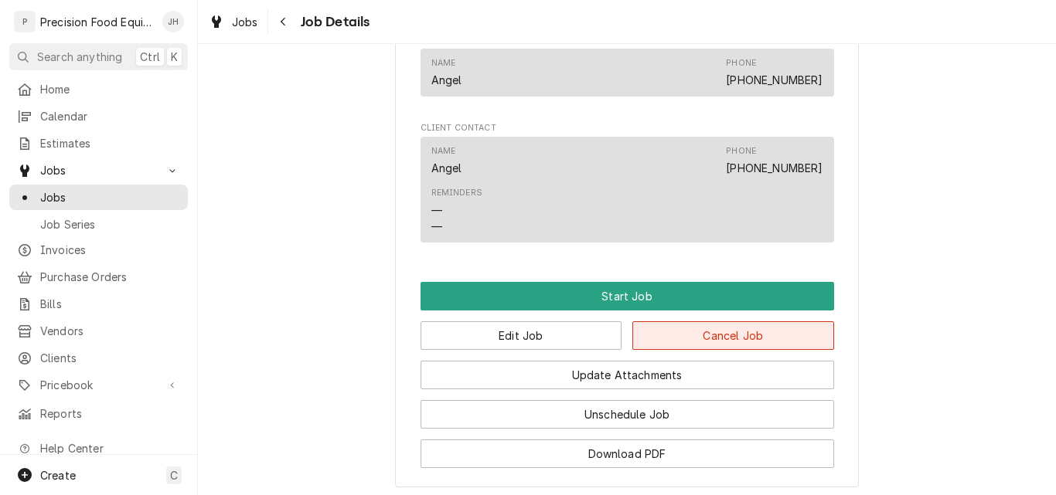
scroll to position [1005, 0]
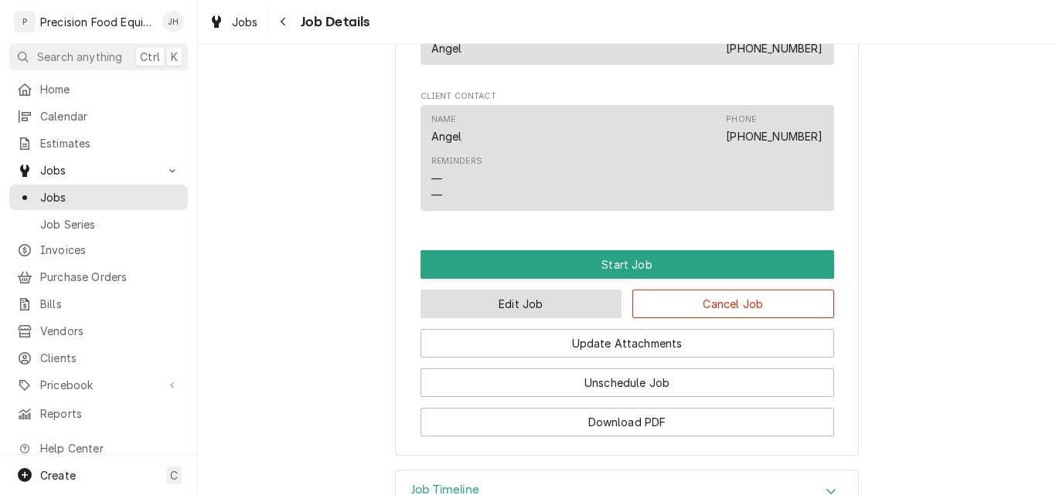
click at [573, 318] on button "Edit Job" at bounding box center [521, 304] width 202 height 29
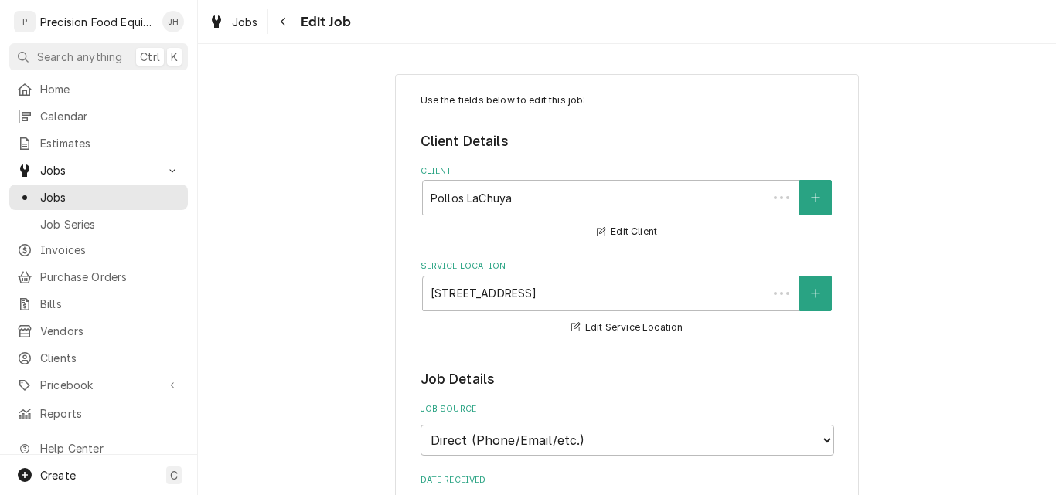
type textarea "x"
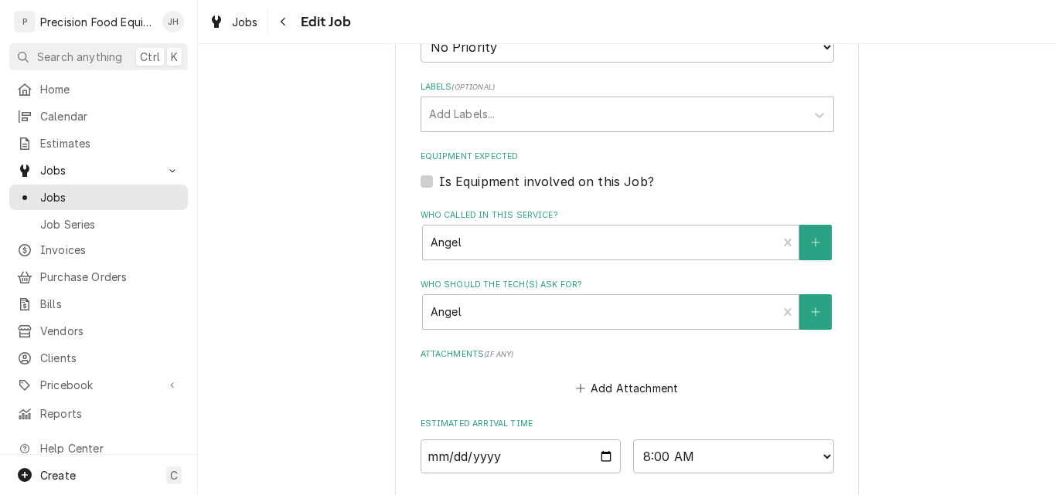
scroll to position [1159, 0]
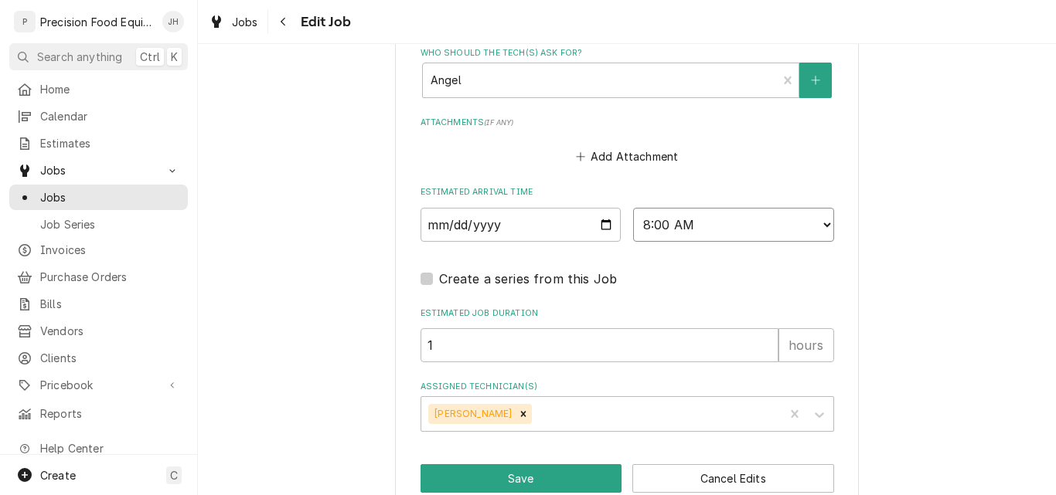
click at [769, 224] on select "AM / PM 6:00 AM 6:15 AM 6:30 AM 6:45 AM 7:00 AM 7:15 AM 7:30 AM 7:45 AM 8:00 AM…" at bounding box center [733, 225] width 201 height 34
select select "09:30:00"
click at [633, 208] on select "AM / PM 6:00 AM 6:15 AM 6:30 AM 6:45 AM 7:00 AM 7:15 AM 7:30 AM 7:45 AM 8:00 AM…" at bounding box center [733, 225] width 201 height 34
click at [509, 475] on button "Save" at bounding box center [521, 478] width 202 height 29
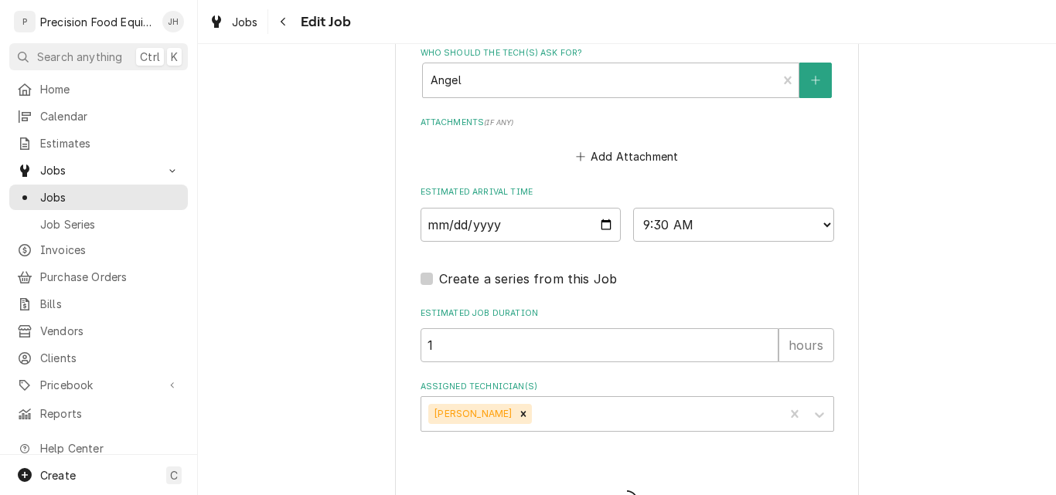
type textarea "x"
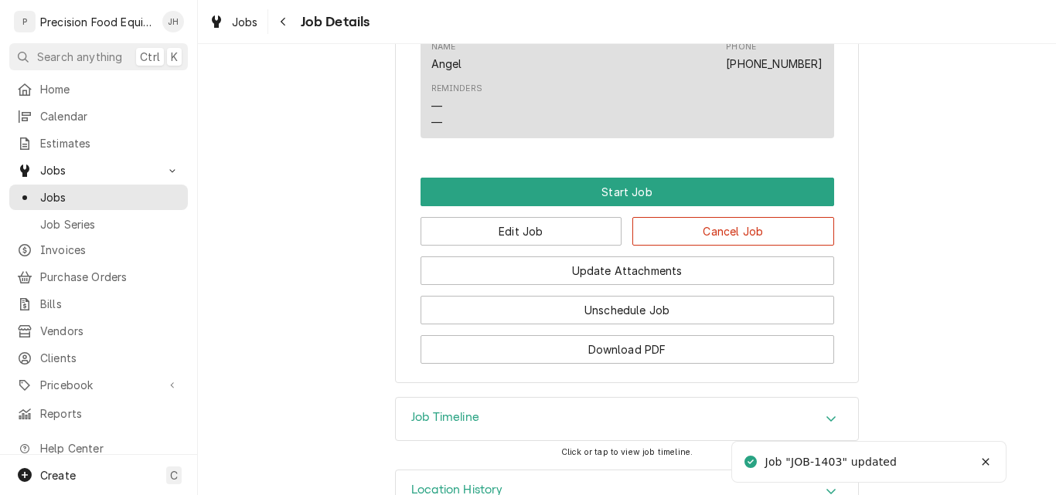
scroll to position [1143, 0]
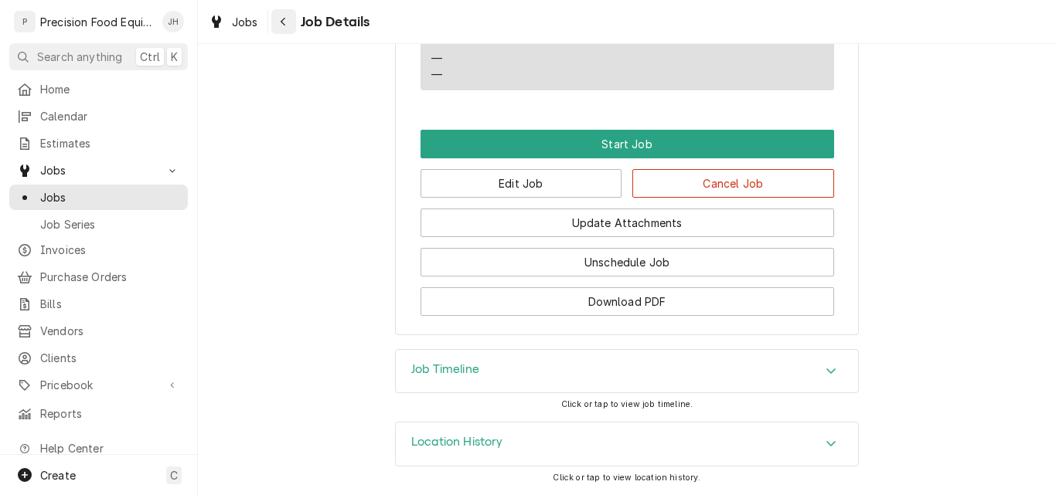
click at [280, 22] on icon "Navigate back" at bounding box center [283, 21] width 7 height 11
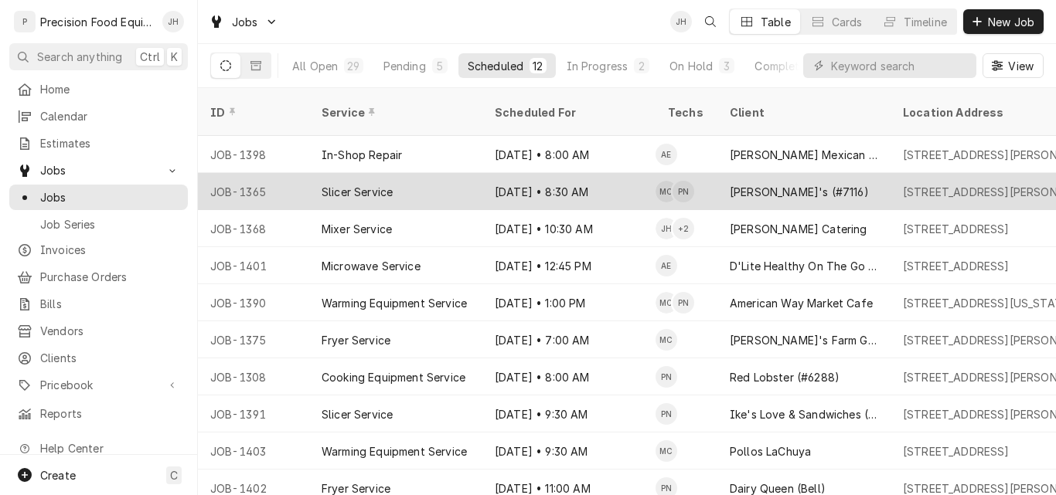
click at [606, 174] on div "Aug 27 • 8:30 AM" at bounding box center [568, 191] width 173 height 37
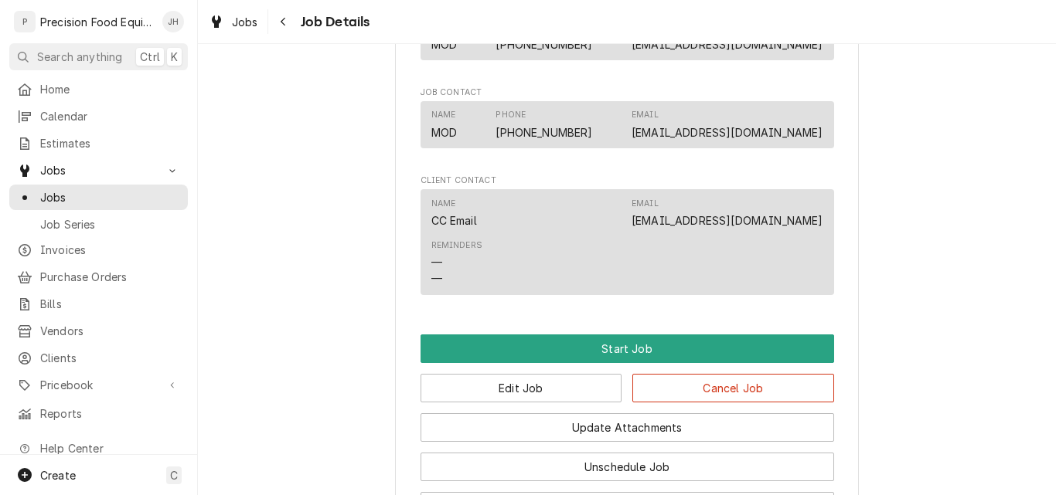
scroll to position [1005, 0]
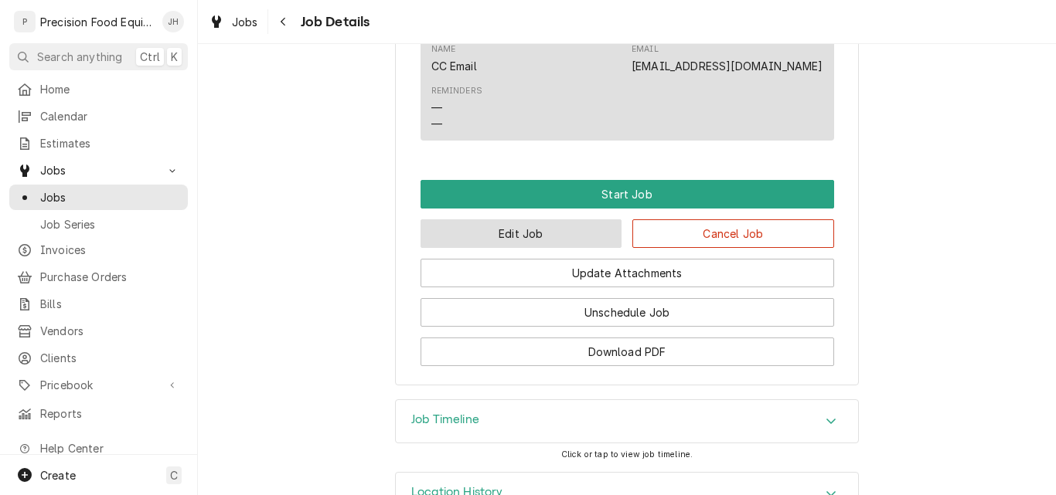
click at [541, 248] on button "Edit Job" at bounding box center [521, 233] width 202 height 29
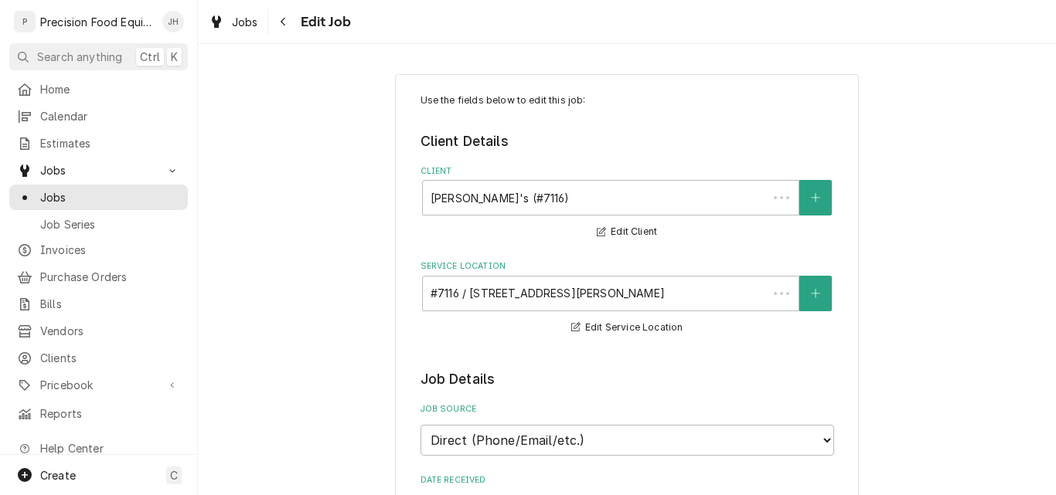
type textarea "x"
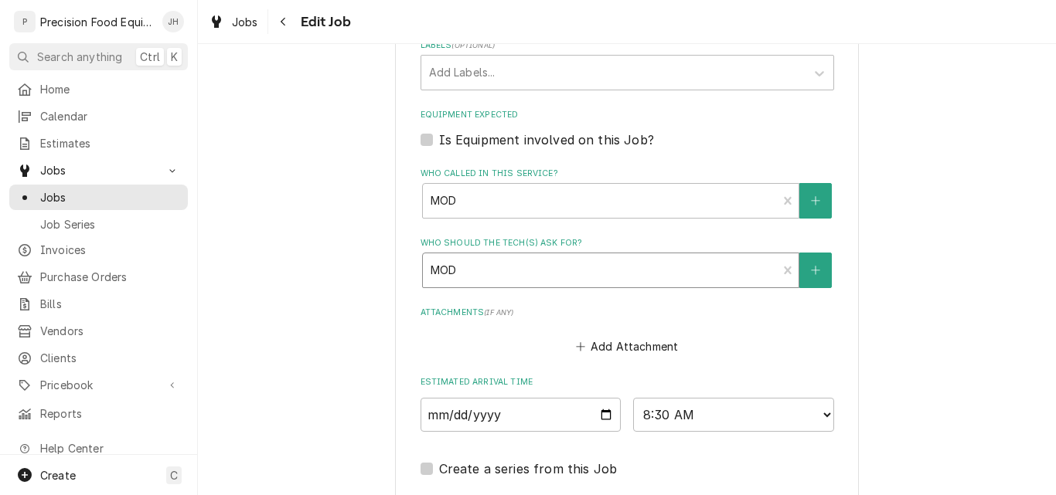
scroll to position [1082, 0]
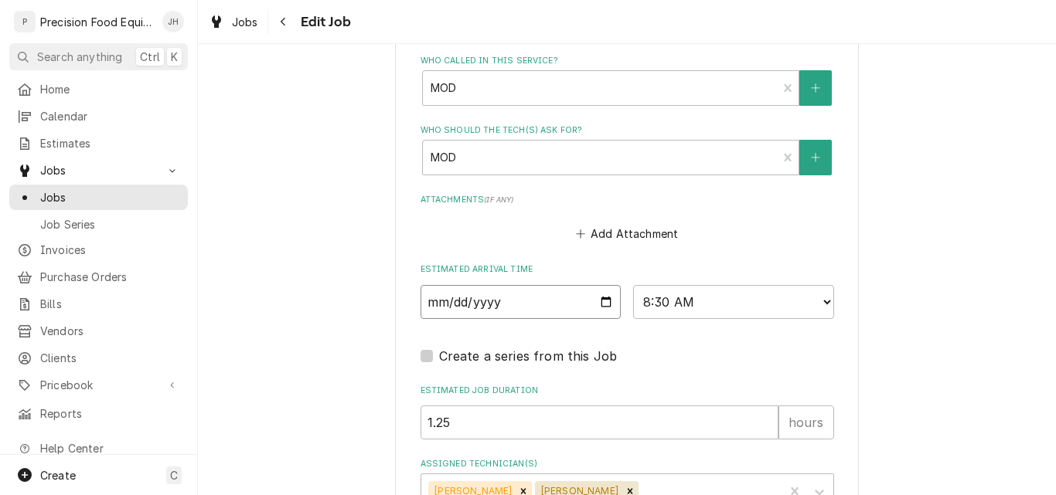
click at [601, 299] on input "2025-08-27" at bounding box center [520, 302] width 201 height 34
type input "2025-08-29"
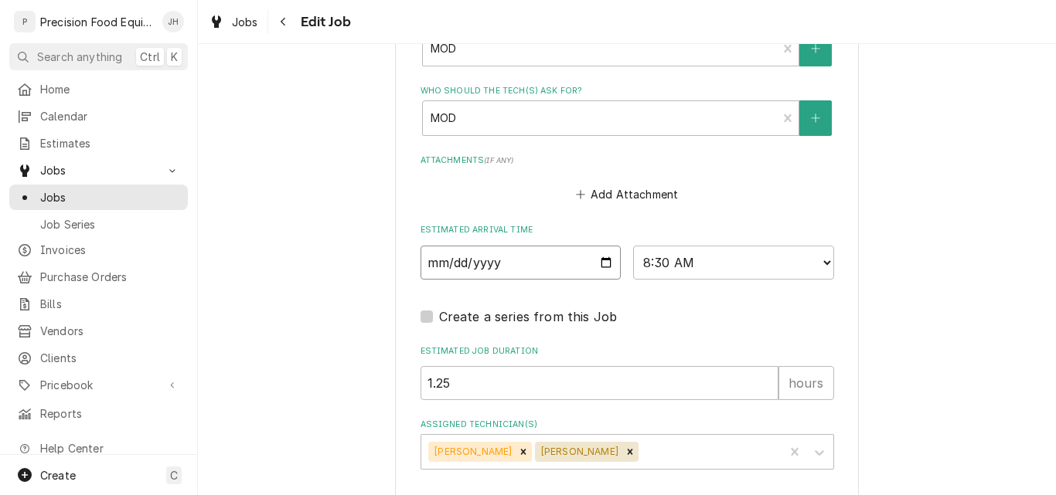
scroll to position [1190, 0]
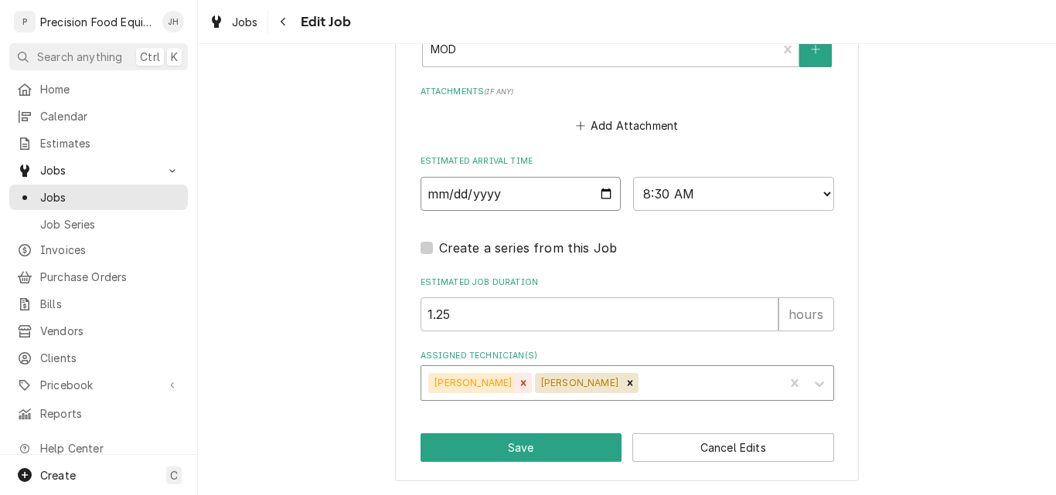
click at [518, 383] on icon "Remove Mike Caster" at bounding box center [523, 383] width 11 height 11
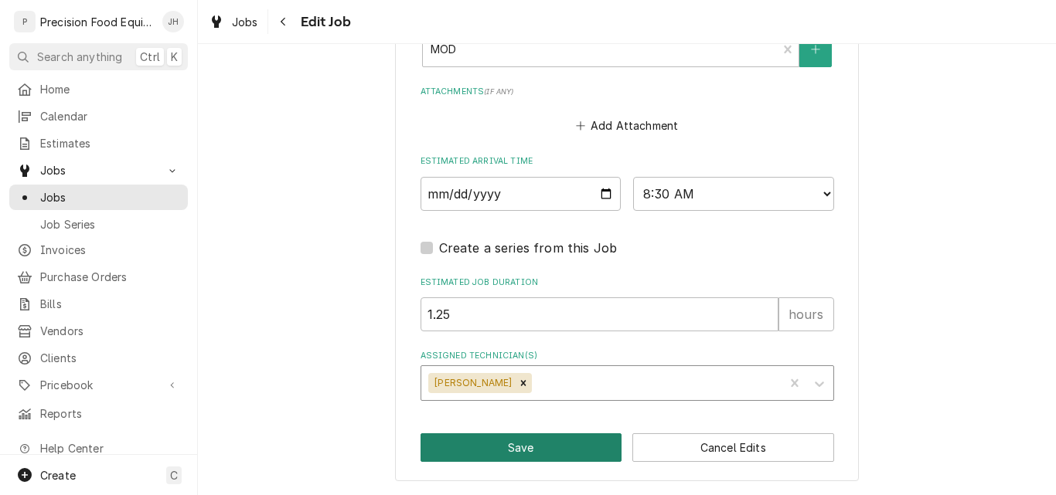
click at [509, 447] on button "Save" at bounding box center [521, 448] width 202 height 29
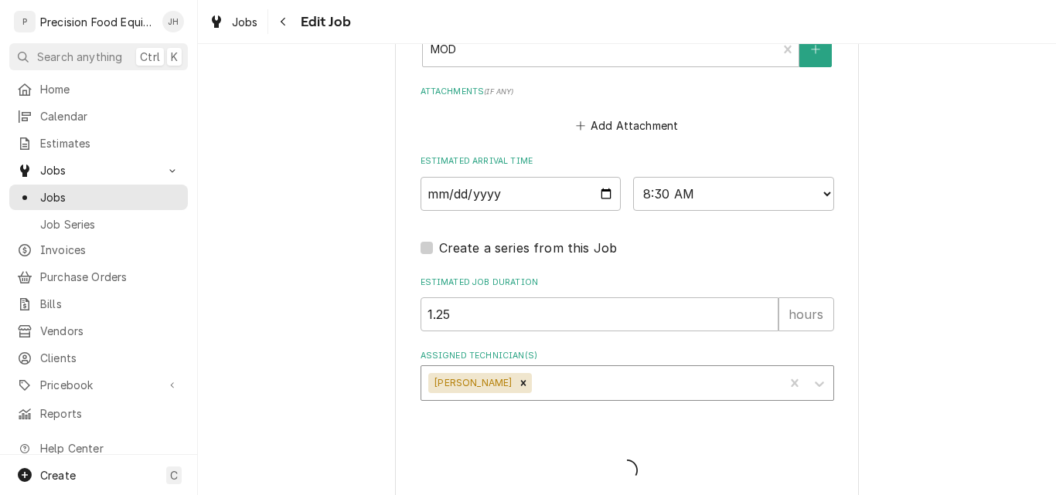
type textarea "x"
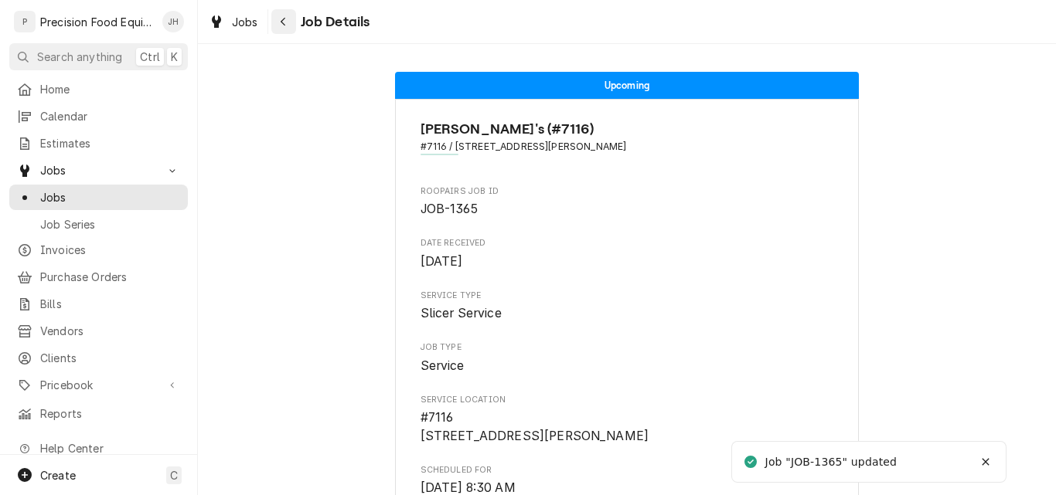
click at [280, 20] on icon "Navigate back" at bounding box center [283, 21] width 7 height 11
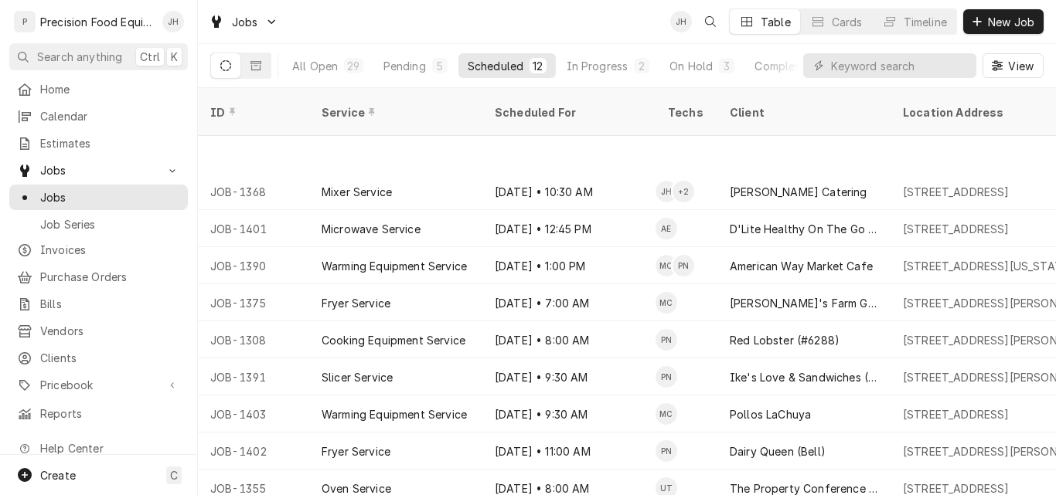
scroll to position [77, 0]
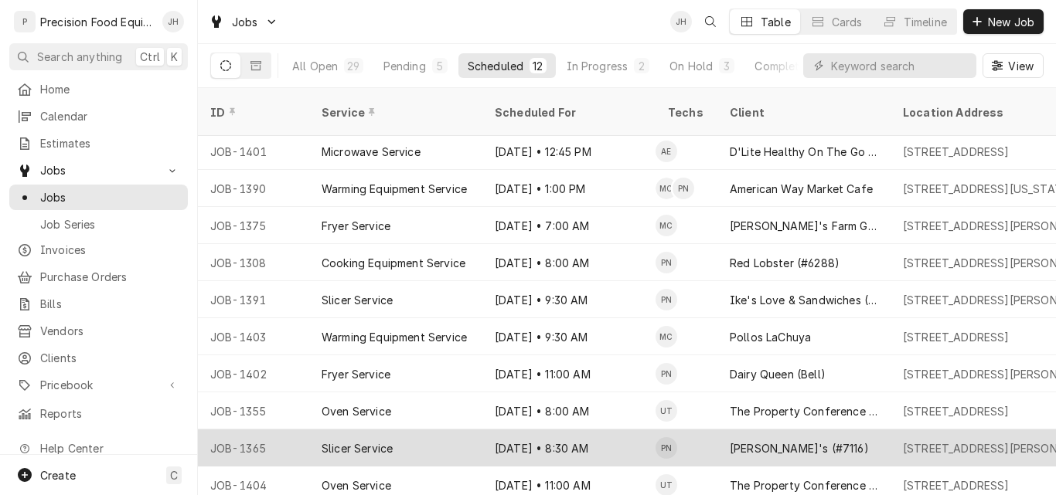
click at [662, 437] on div "Pete Nielson's Avatar" at bounding box center [666, 448] width 22 height 22
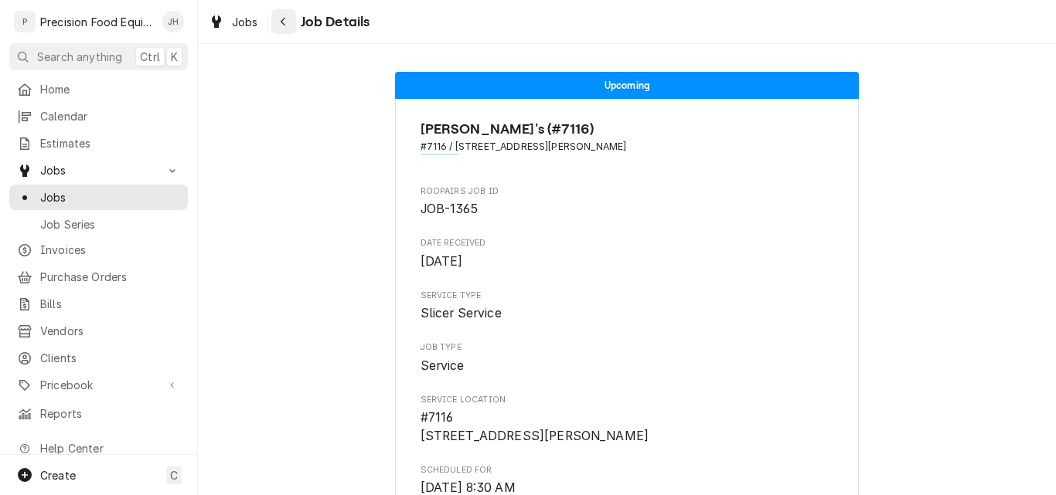
click at [281, 23] on icon "Navigate back" at bounding box center [283, 21] width 7 height 11
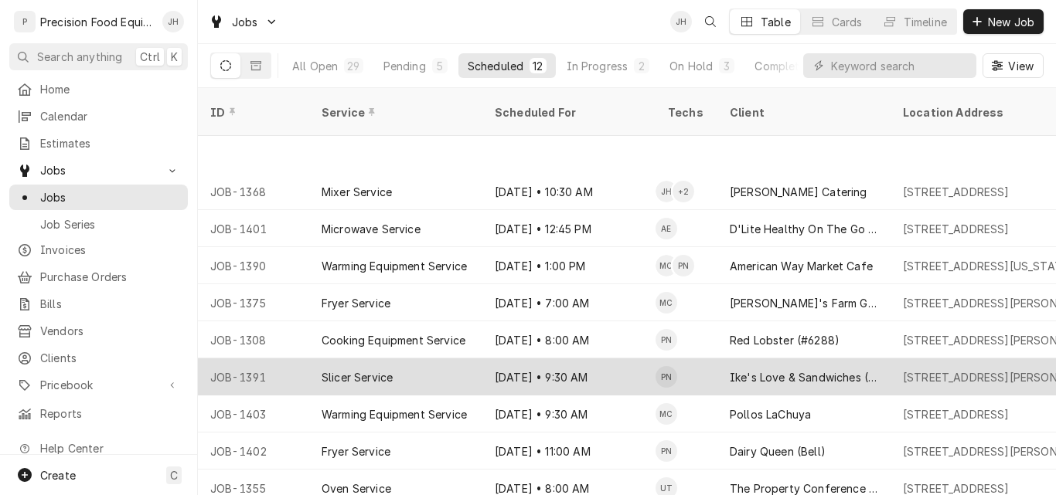
scroll to position [77, 0]
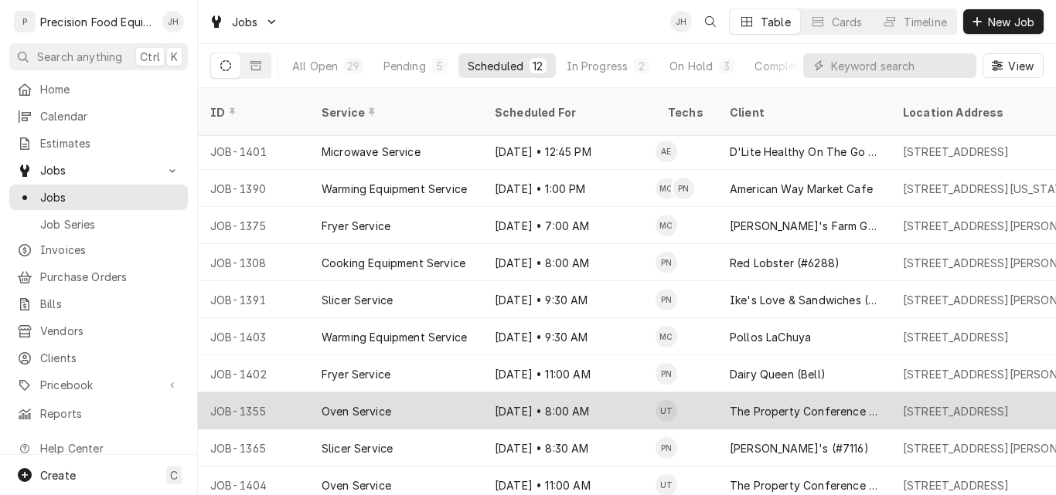
click at [439, 393] on div "Oven Service" at bounding box center [395, 411] width 173 height 37
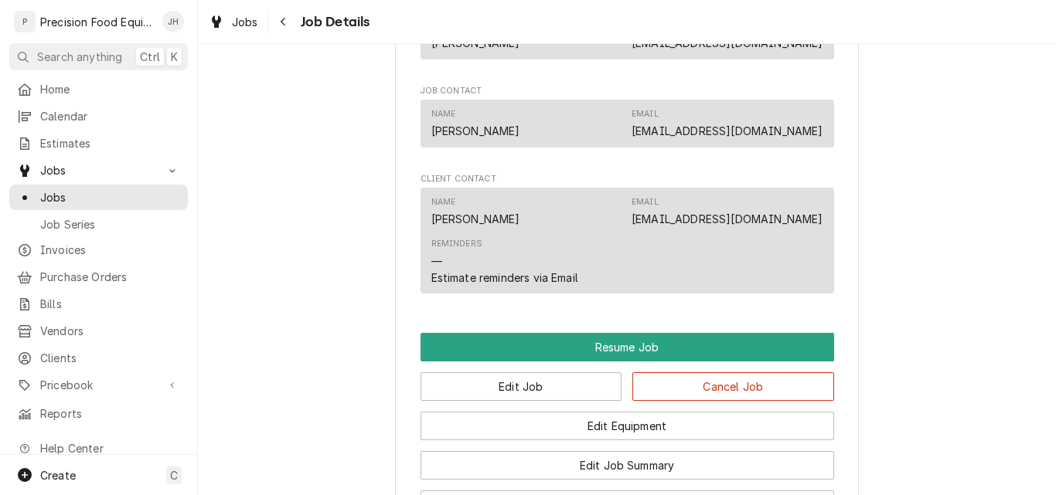
scroll to position [1623, 0]
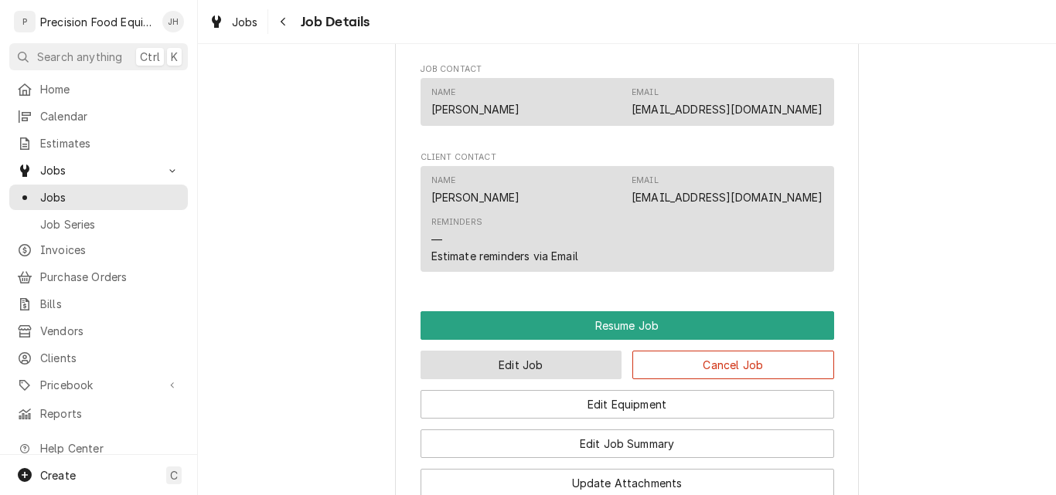
click at [512, 379] on button "Edit Job" at bounding box center [521, 365] width 202 height 29
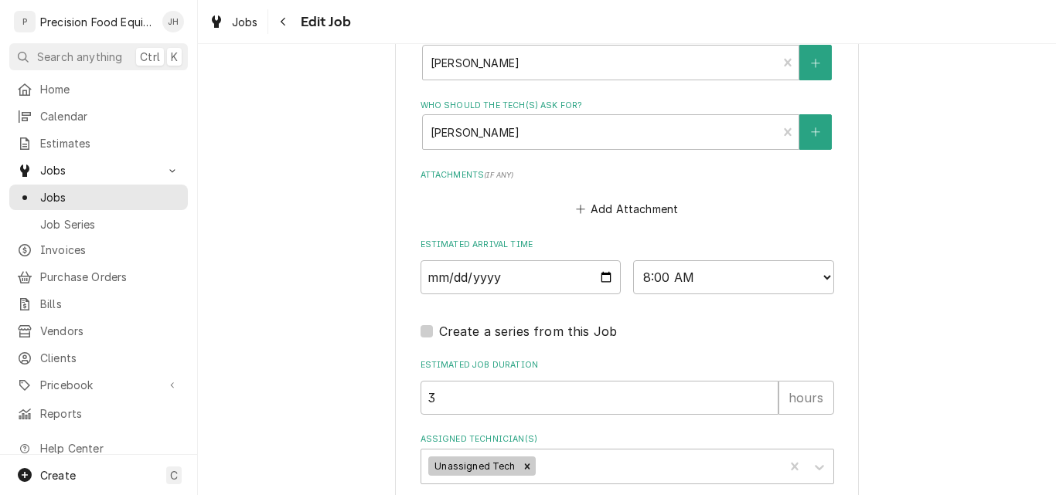
scroll to position [1543, 0]
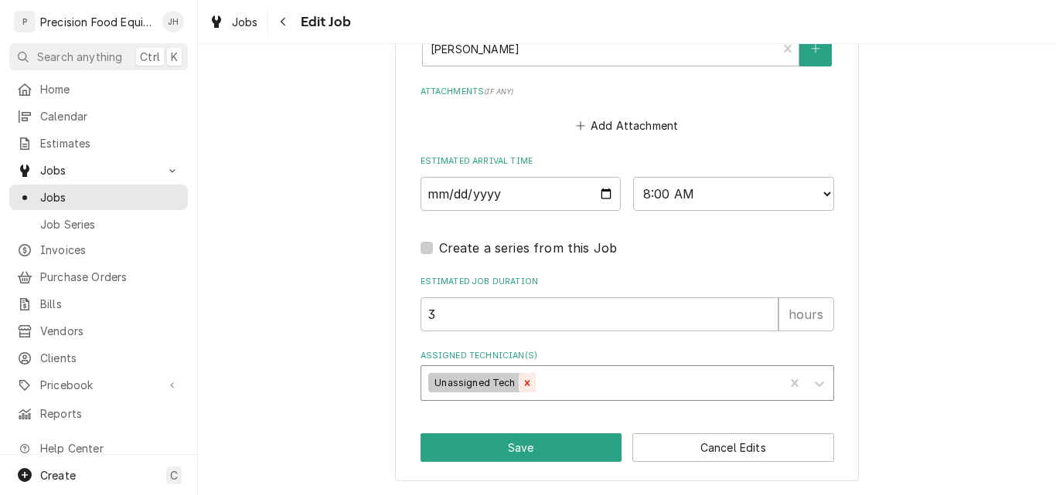
click at [522, 383] on icon "Remove Unassigned Tech" at bounding box center [527, 383] width 11 height 11
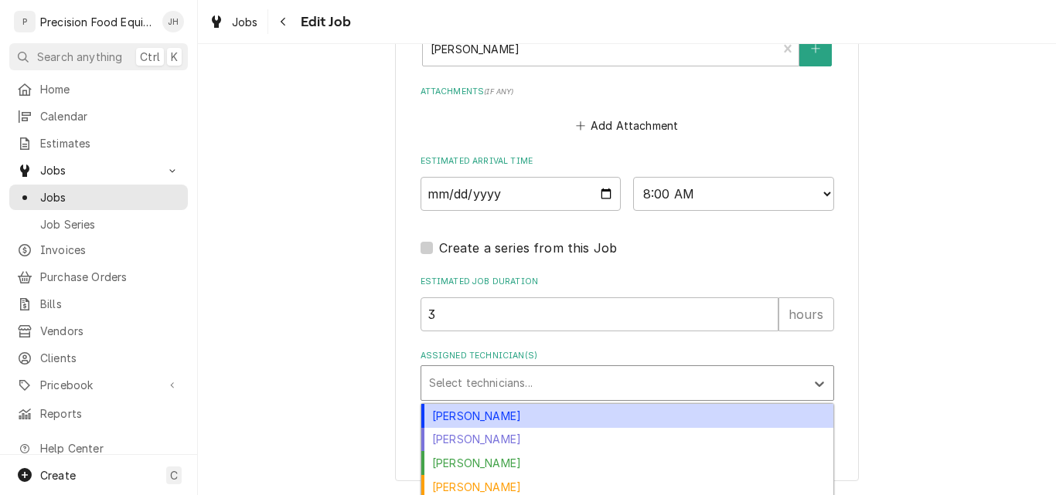
click at [509, 383] on div "Assigned Technician(s)" at bounding box center [613, 383] width 369 height 28
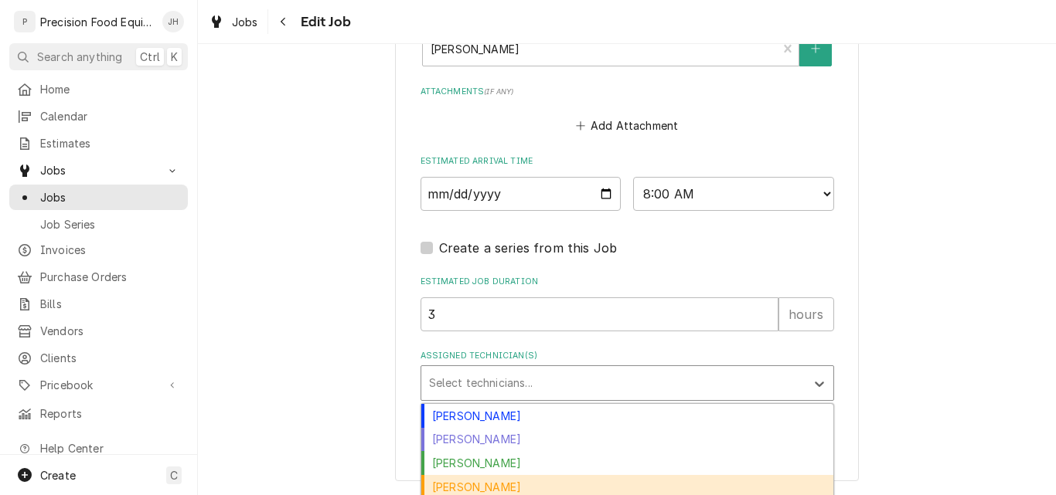
click at [464, 483] on div "Mike Caster" at bounding box center [627, 487] width 412 height 24
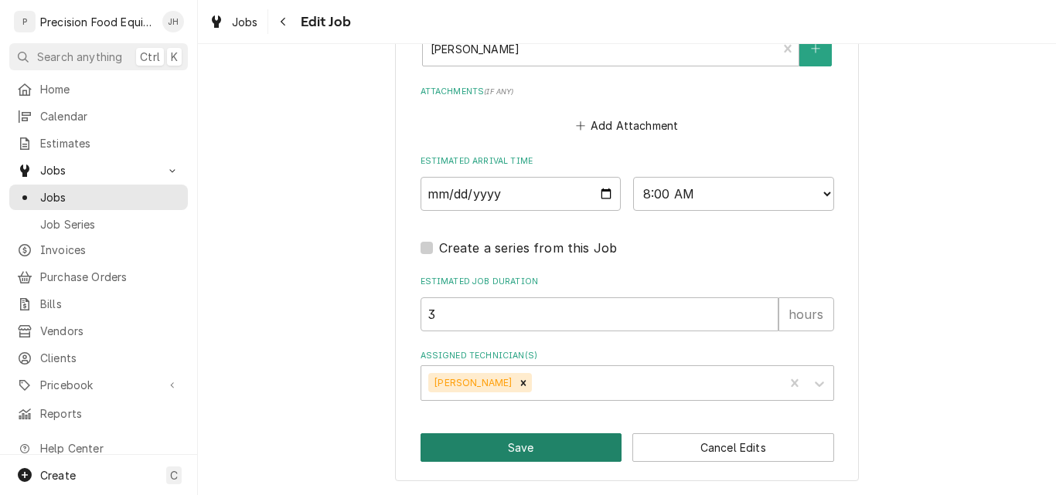
click at [495, 448] on button "Save" at bounding box center [521, 448] width 202 height 29
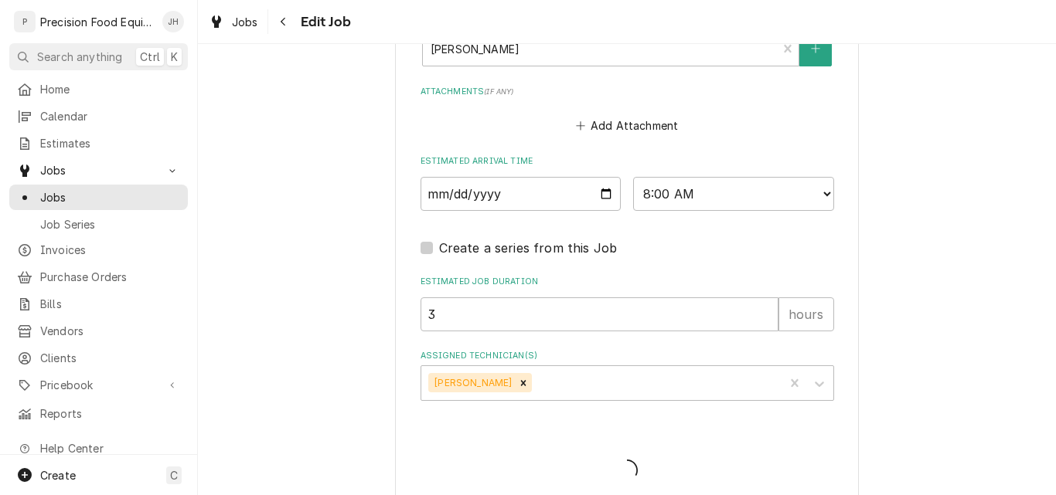
type textarea "x"
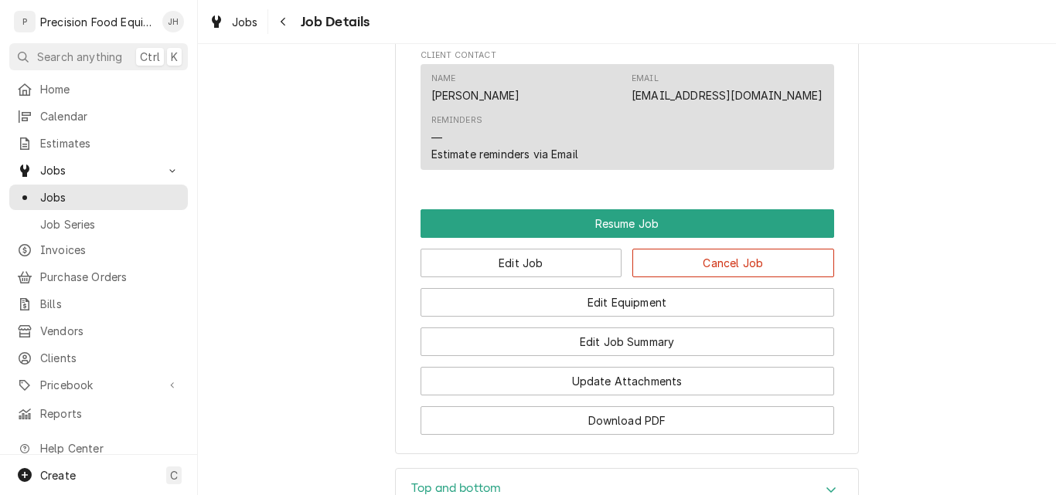
scroll to position [1778, 0]
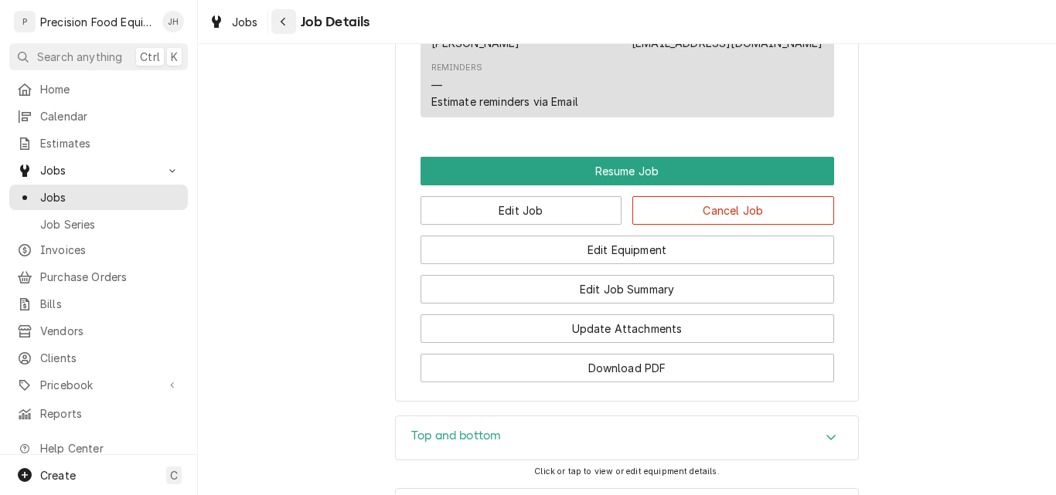
click at [283, 19] on icon "Navigate back" at bounding box center [283, 22] width 5 height 9
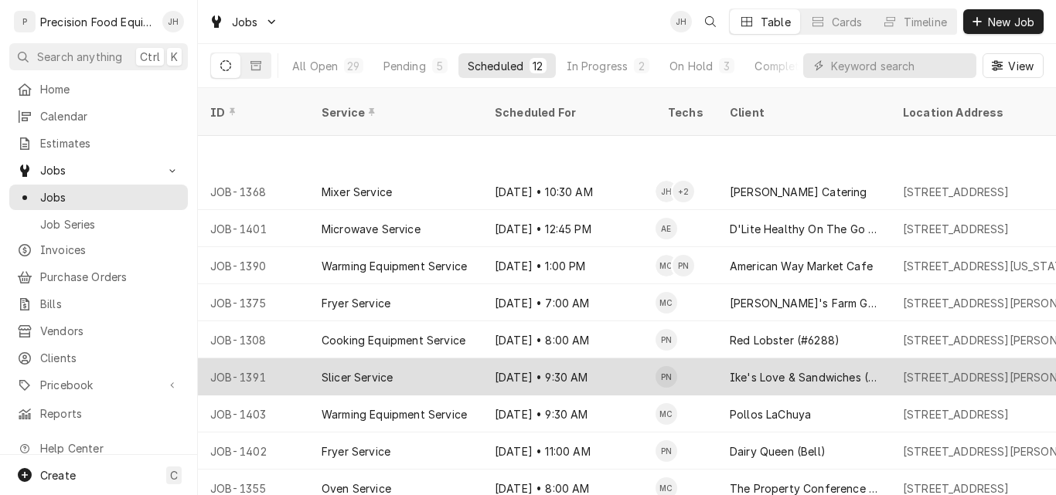
scroll to position [77, 0]
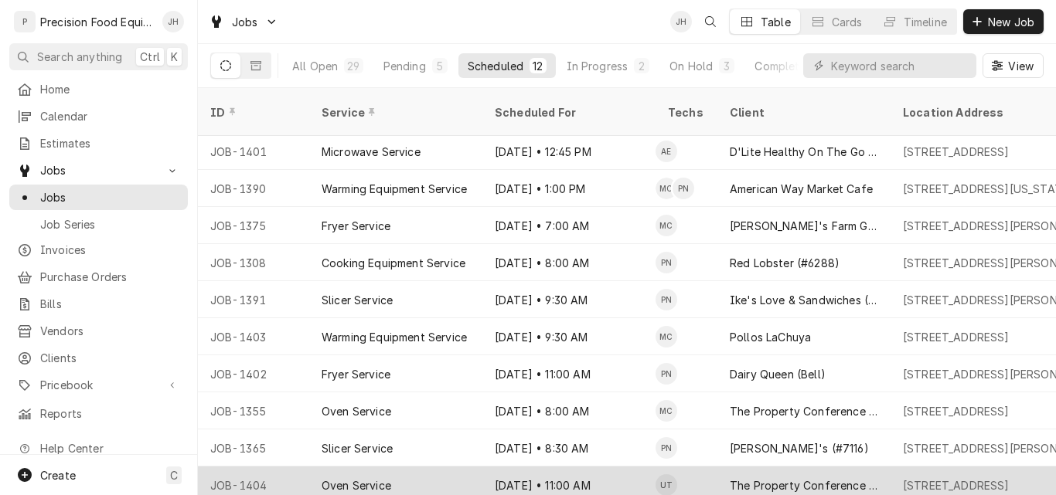
click at [617, 467] on div "[DATE] • 11:00 AM" at bounding box center [568, 485] width 173 height 37
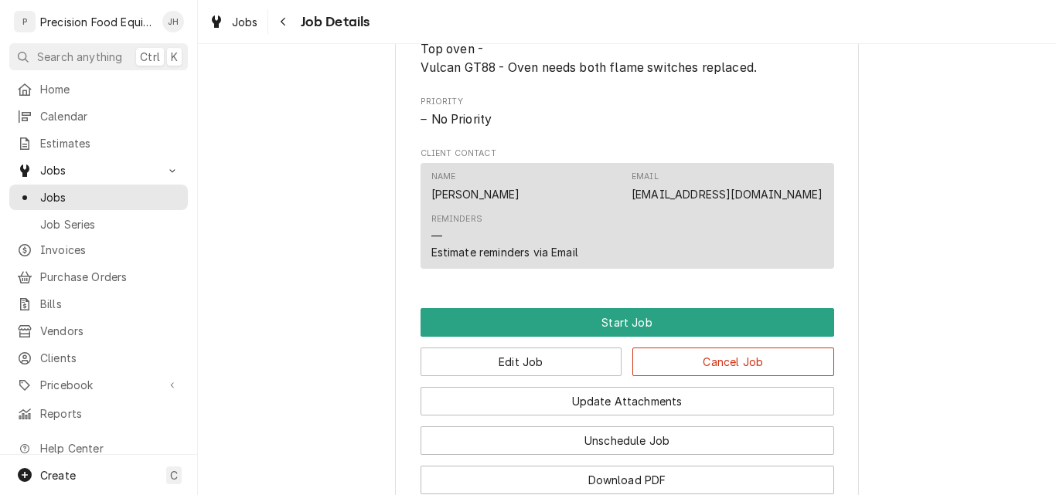
scroll to position [850, 0]
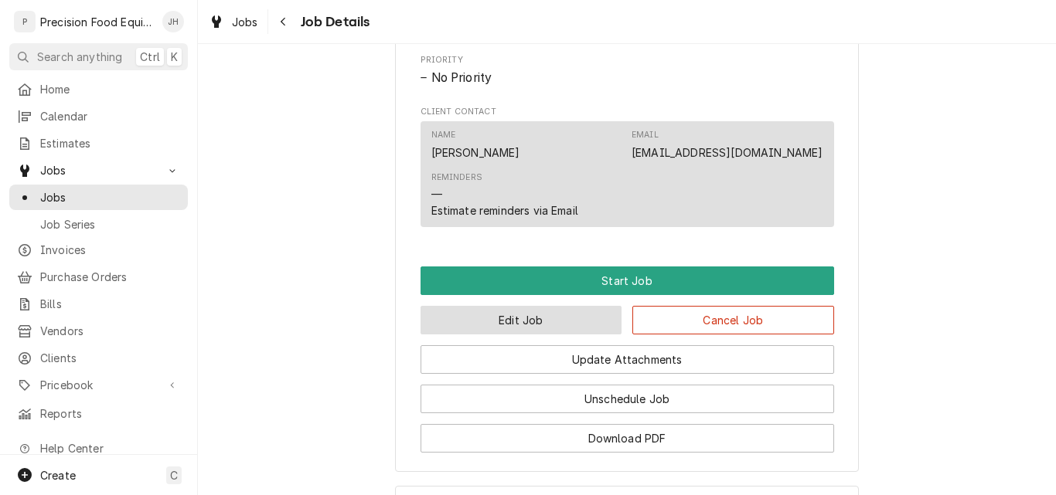
click at [509, 335] on button "Edit Job" at bounding box center [521, 320] width 202 height 29
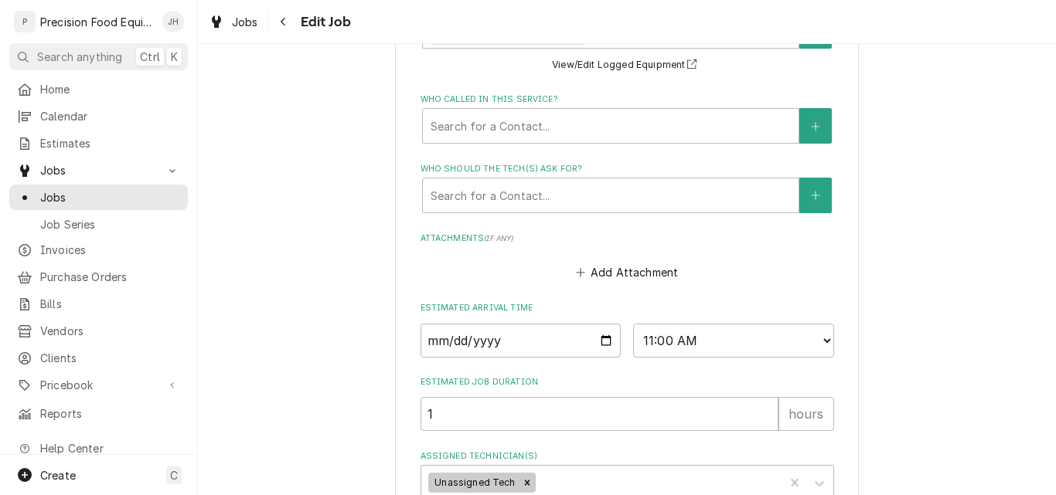
scroll to position [1082, 0]
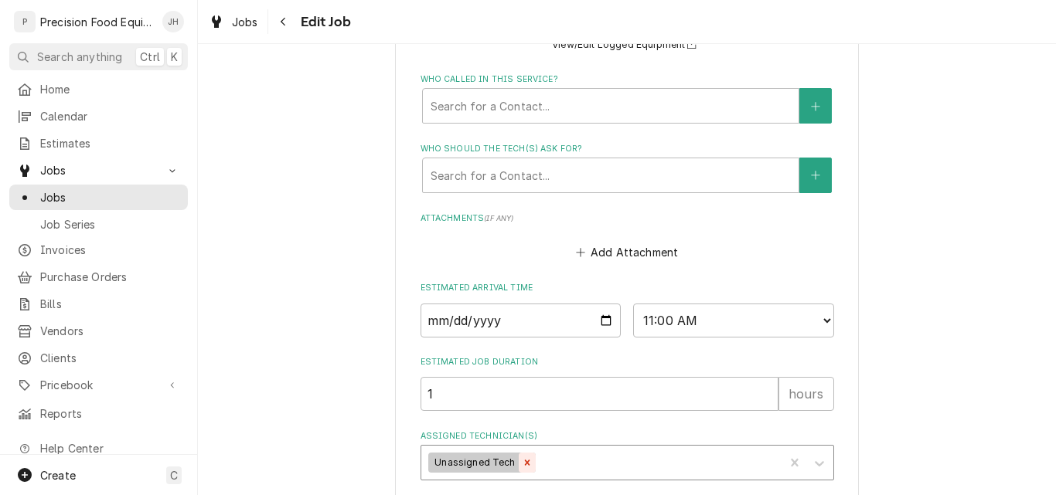
click at [522, 462] on icon "Remove Unassigned Tech" at bounding box center [527, 463] width 11 height 11
click at [517, 463] on div "Assigned Technician(s)" at bounding box center [613, 463] width 369 height 28
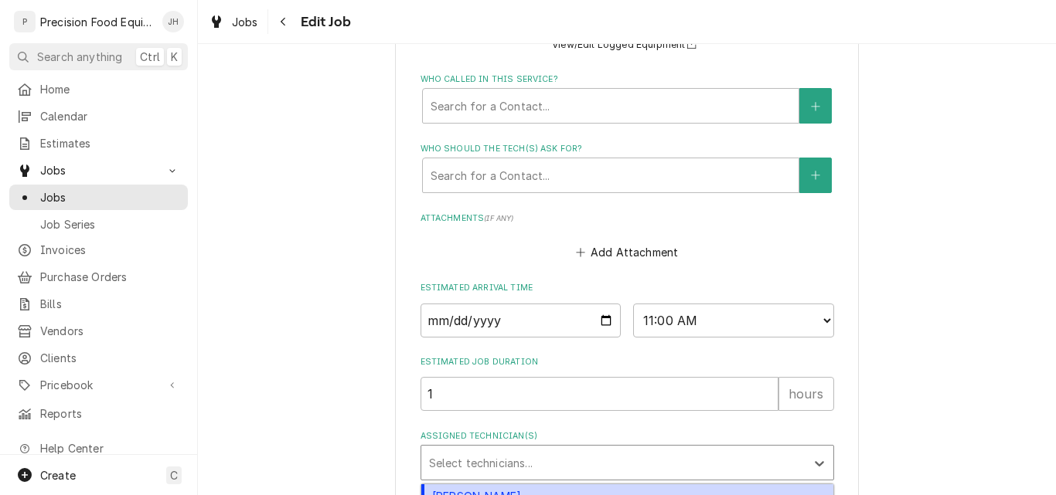
scroll to position [1214, 0]
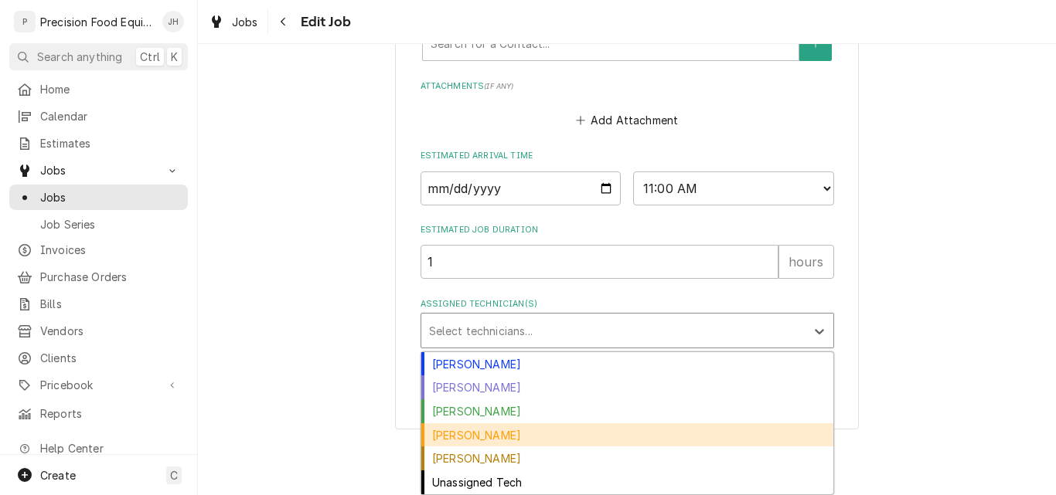
click at [522, 440] on div "[PERSON_NAME]" at bounding box center [627, 436] width 412 height 24
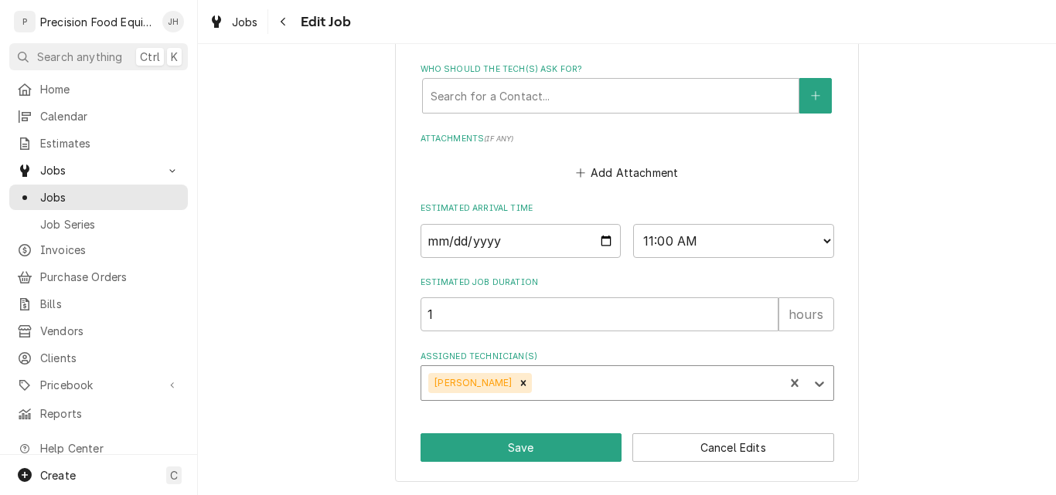
scroll to position [1162, 0]
click at [505, 448] on button "Save" at bounding box center [521, 448] width 202 height 29
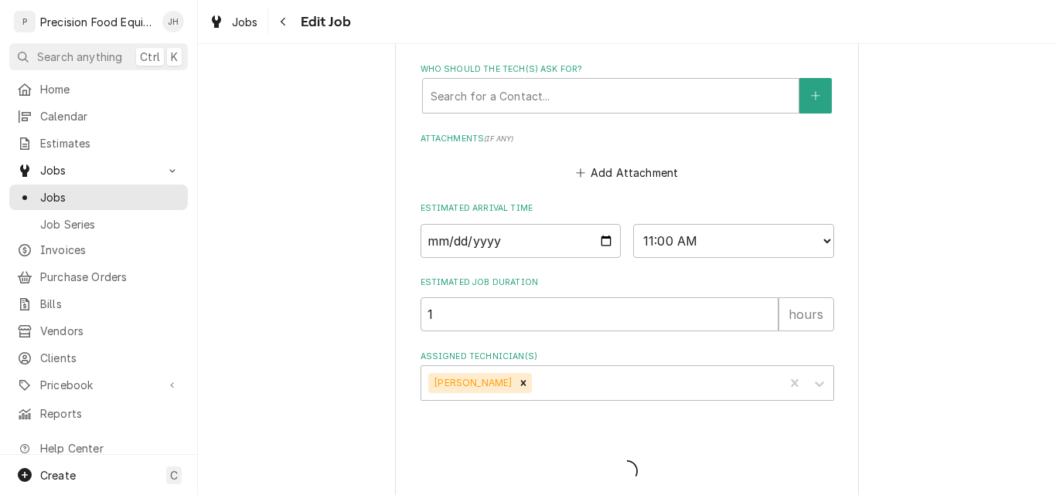
type textarea "x"
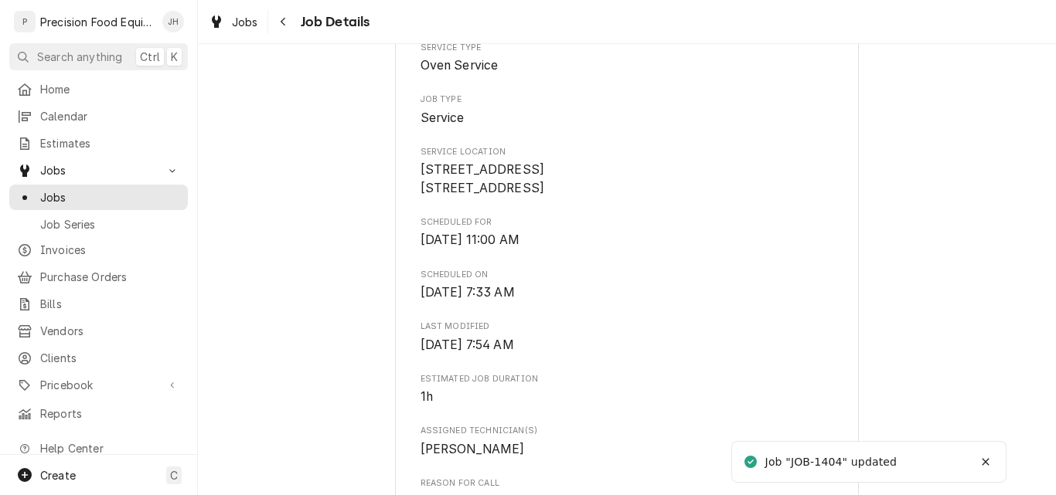
scroll to position [386, 0]
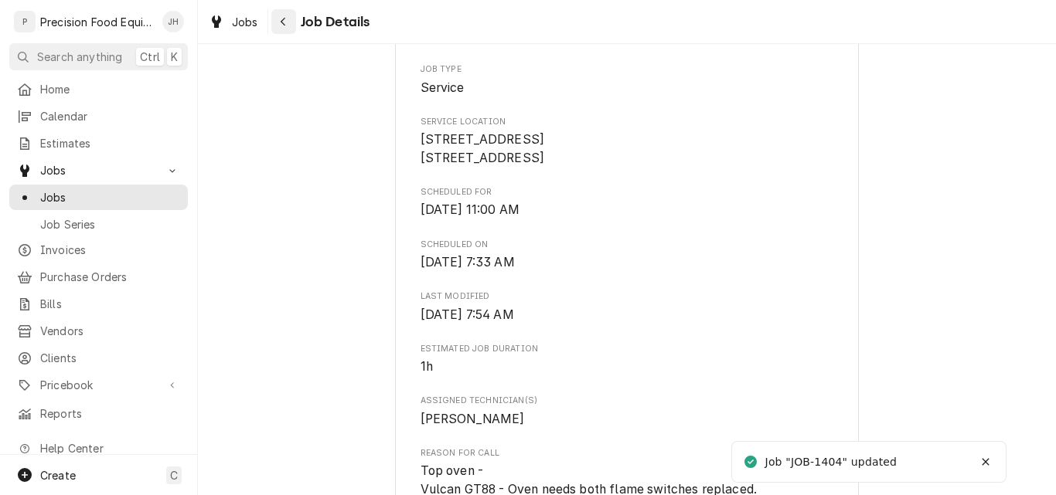
click at [291, 19] on div "Navigate back" at bounding box center [283, 21] width 15 height 15
